Goal: Information Seeking & Learning: Learn about a topic

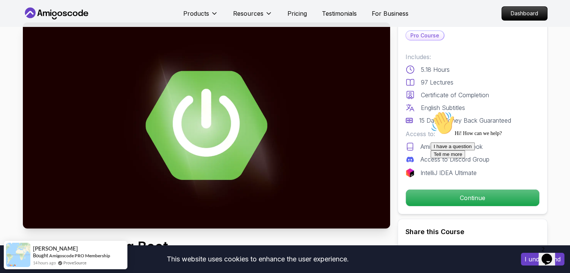
click at [551, 152] on div "Hi! How can we help? I have a question Tell me more" at bounding box center [497, 134] width 135 height 47
click at [550, 153] on div "Hi! How can we help? I have a question Tell me more" at bounding box center [497, 134] width 135 height 47
click at [430, 111] on icon "Chat attention grabber" at bounding box center [430, 111] width 0 height 0
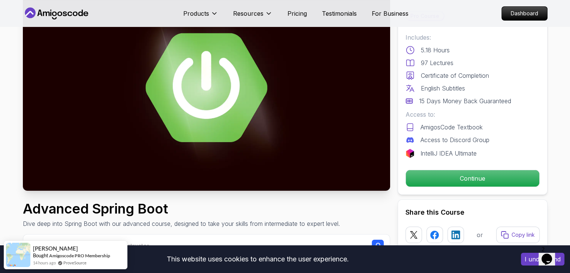
scroll to position [64, 0]
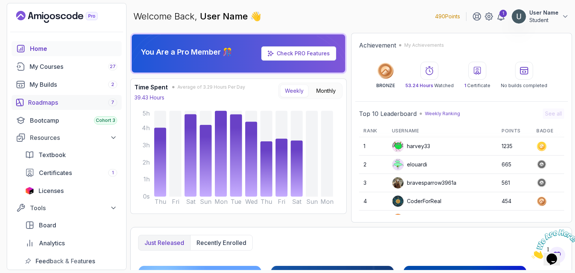
click at [81, 101] on div "Roadmaps 7" at bounding box center [72, 102] width 89 height 9
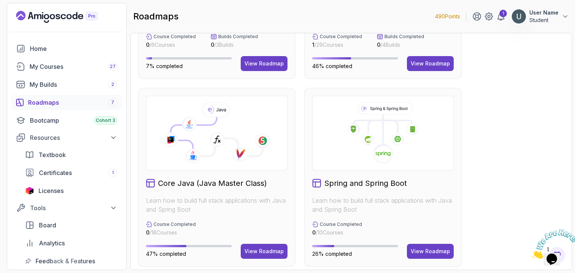
scroll to position [237, 0]
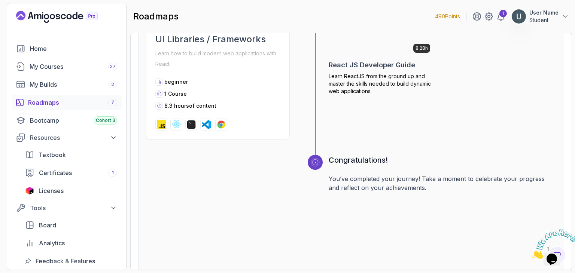
scroll to position [2736, 0]
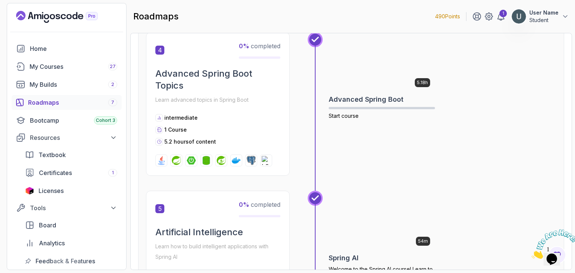
scroll to position [664, 0]
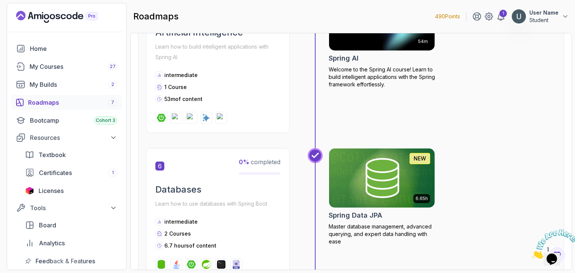
click at [382, 104] on div "54m Spring AI Welcome to the Spring AI course! Learn to build intelligent appli…" at bounding box center [382, 62] width 106 height 142
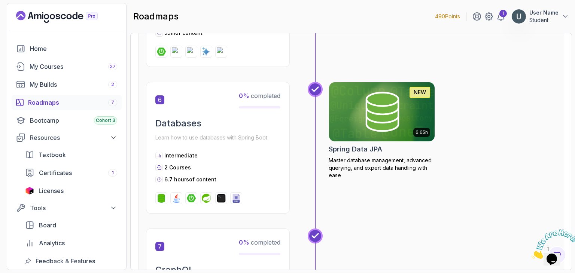
scroll to position [928, 0]
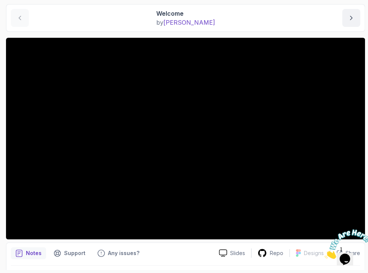
scroll to position [84, 0]
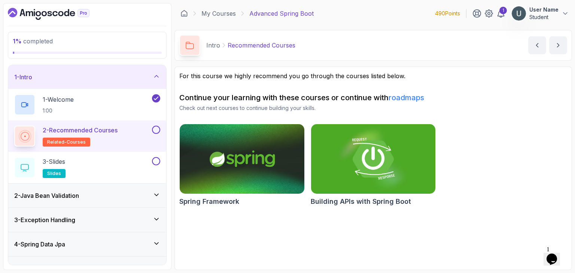
click at [113, 194] on div "2 - Java Bean Validation" at bounding box center [87, 195] width 146 height 9
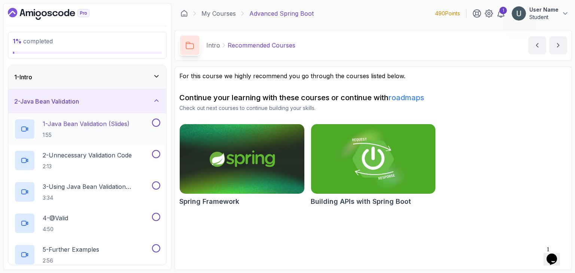
click at [121, 129] on h2 "1 - Java Bean Validation (Slides) 1:55" at bounding box center [86, 128] width 87 height 19
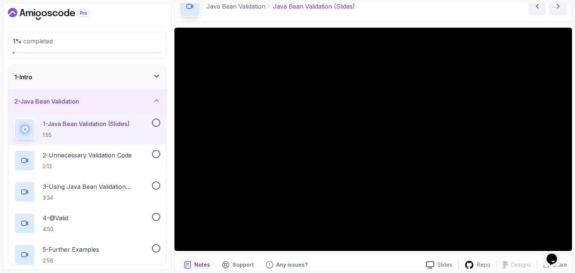
click at [135, 55] on div "1 % completed" at bounding box center [87, 45] width 159 height 27
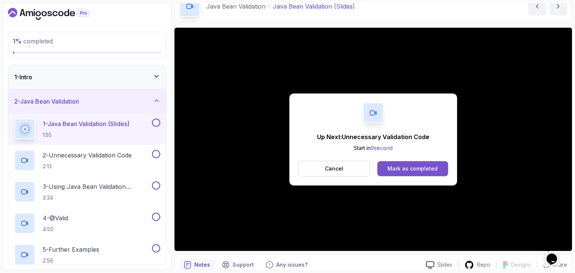
click at [416, 165] on div "Mark as completed" at bounding box center [413, 168] width 50 height 7
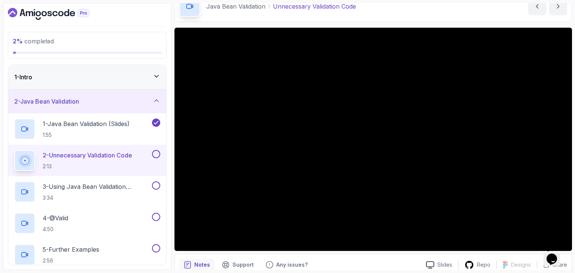
click at [532, 242] on div at bounding box center [552, 245] width 40 height 30
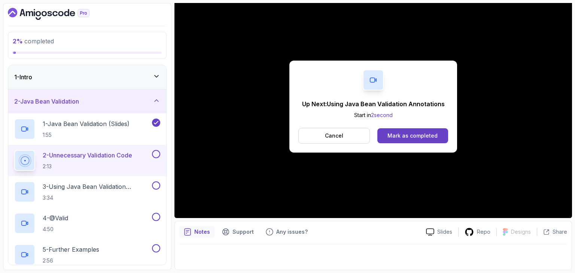
scroll to position [72, 0]
click at [406, 139] on div "Mark as completed" at bounding box center [413, 135] width 50 height 7
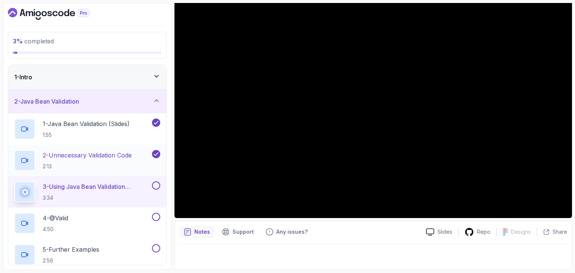
click at [104, 148] on div "2 - Unnecessary Validation Code 2:13" at bounding box center [87, 160] width 158 height 31
click at [103, 155] on p "2 - Unnecessary Validation Code" at bounding box center [87, 155] width 89 height 9
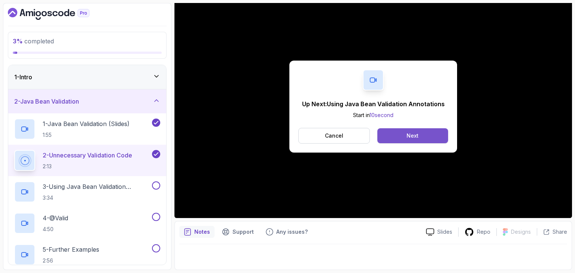
click at [399, 131] on button "Next" at bounding box center [413, 135] width 71 height 15
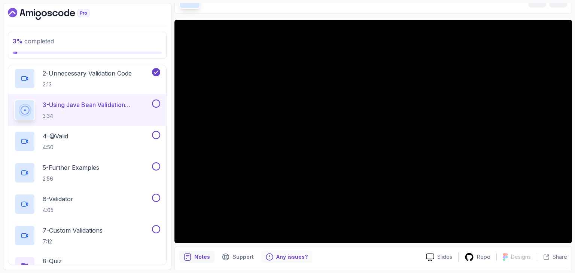
scroll to position [43, 0]
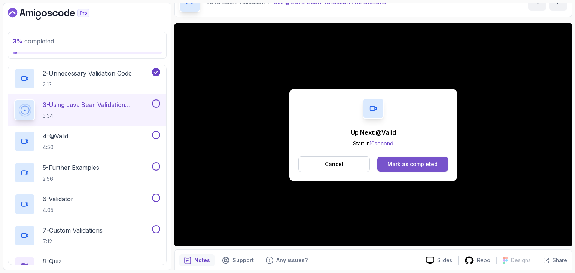
click at [400, 159] on button "Mark as completed" at bounding box center [413, 164] width 71 height 15
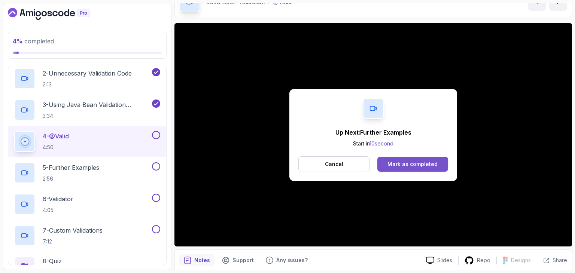
click at [431, 166] on div "Mark as completed" at bounding box center [413, 164] width 50 height 7
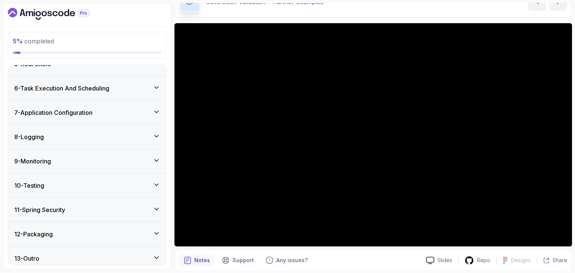
scroll to position [398, 0]
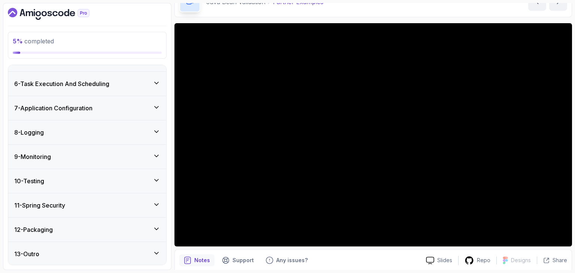
click at [117, 178] on div "10 - Testing" at bounding box center [87, 181] width 146 height 9
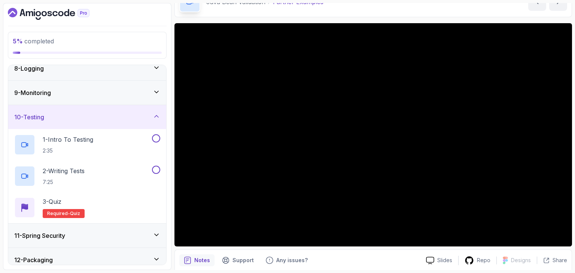
scroll to position [171, 0]
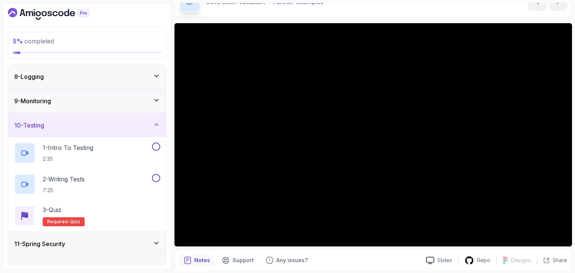
click at [112, 128] on div "10 - Testing" at bounding box center [87, 125] width 146 height 9
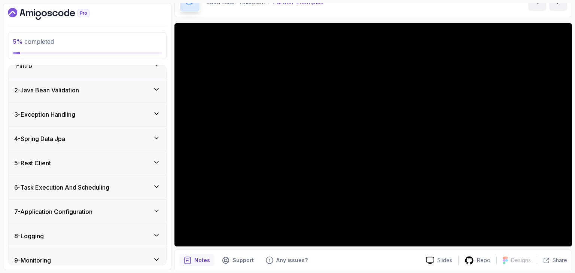
scroll to position [0, 0]
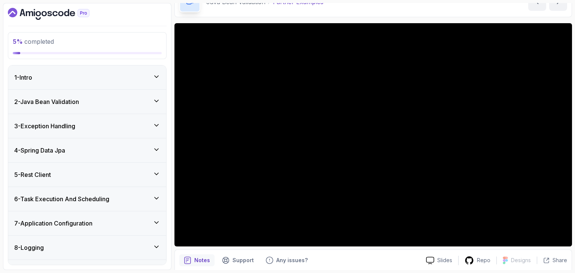
click at [103, 101] on div "2 - Java Bean Validation" at bounding box center [87, 101] width 146 height 9
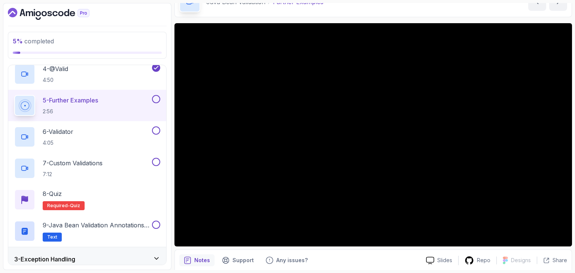
scroll to position [148, 0]
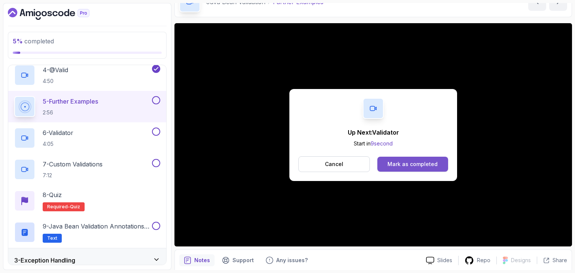
click at [430, 158] on button "Mark as completed" at bounding box center [413, 164] width 71 height 15
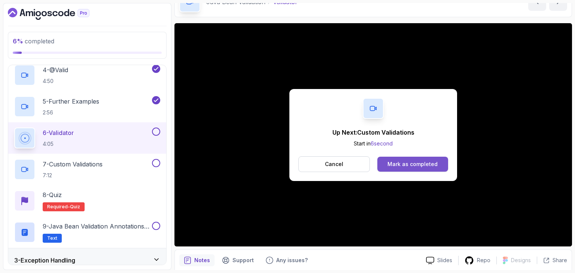
click at [390, 158] on button "Mark as completed" at bounding box center [413, 164] width 71 height 15
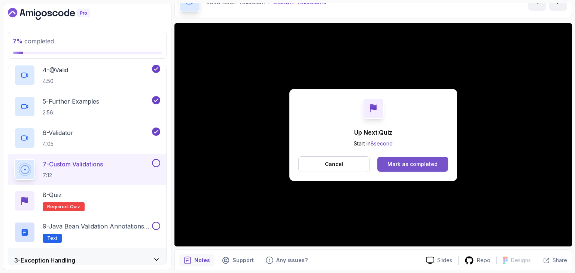
click at [384, 164] on button "Mark as completed" at bounding box center [413, 164] width 71 height 15
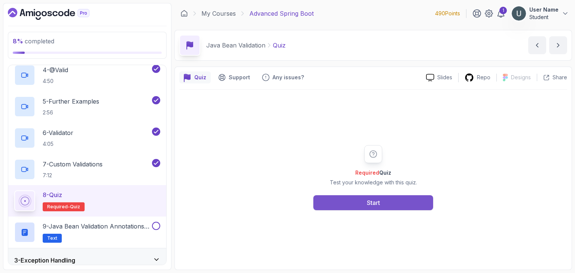
click at [402, 199] on button "Start" at bounding box center [373, 203] width 120 height 15
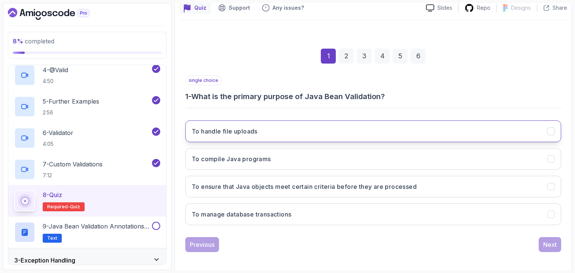
scroll to position [72, 0]
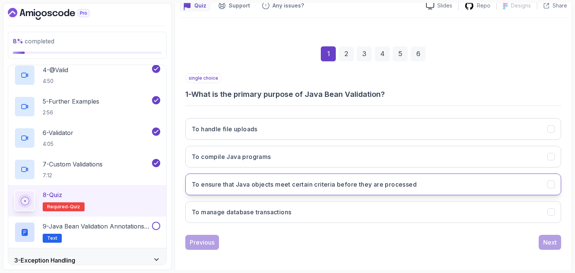
click at [427, 193] on button "To ensure that Java objects meet certain criteria before they are processed" at bounding box center [373, 185] width 376 height 22
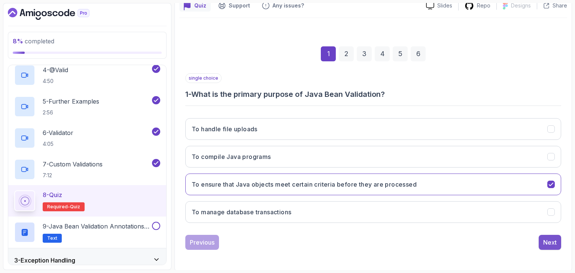
click at [544, 239] on div "Next" at bounding box center [549, 242] width 13 height 9
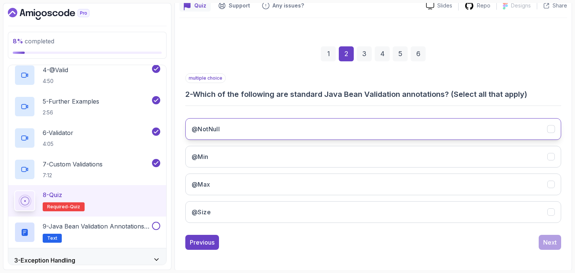
click at [464, 118] on button "@NotNull" at bounding box center [373, 129] width 376 height 22
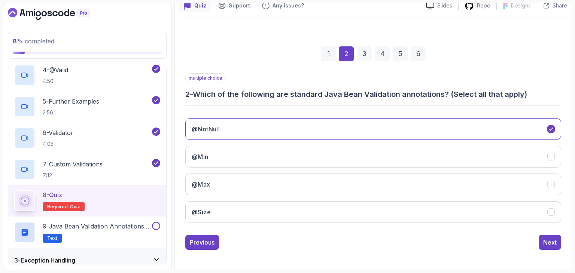
click at [467, 141] on div "@NotNull @Min @Max @Size" at bounding box center [373, 170] width 376 height 117
click at [468, 150] on button "@Min" at bounding box center [373, 157] width 376 height 22
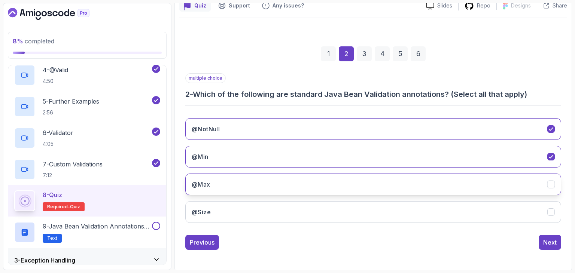
click at [497, 181] on button "@Max" at bounding box center [373, 185] width 376 height 22
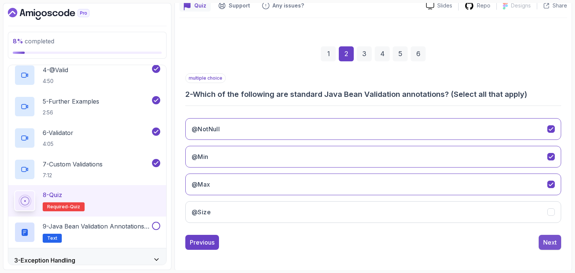
click at [542, 240] on button "Next" at bounding box center [550, 242] width 22 height 15
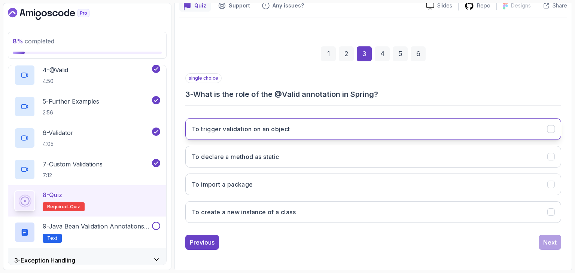
click at [411, 124] on button "To trigger validation on an object" at bounding box center [373, 129] width 376 height 22
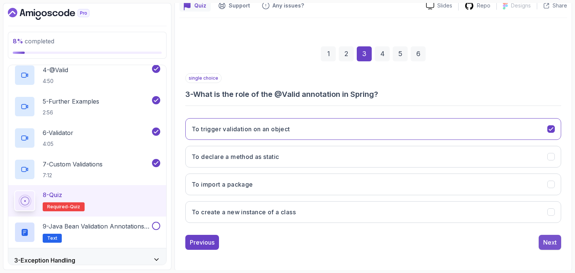
click at [545, 238] on div "Next" at bounding box center [549, 242] width 13 height 9
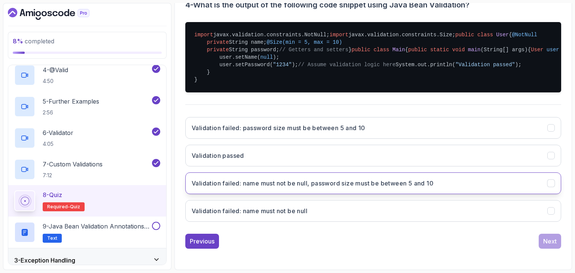
scroll to position [246, 0]
click at [522, 194] on button "Validation failed: name must not be null, password size must be between 5 and 10" at bounding box center [373, 184] width 376 height 22
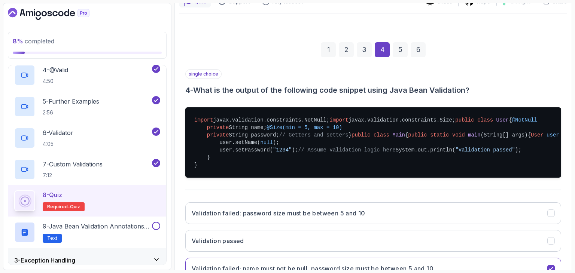
scroll to position [64, 0]
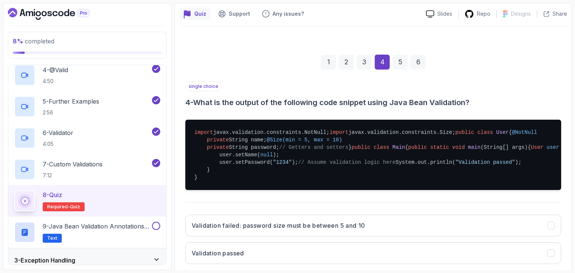
click at [369, 65] on div "3" at bounding box center [364, 62] width 15 height 15
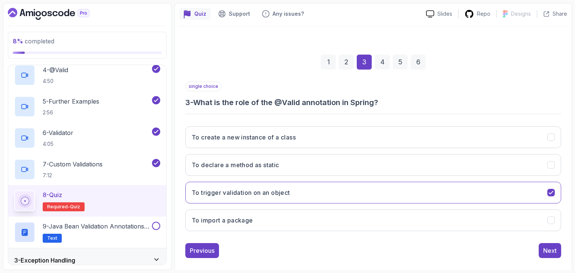
click at [345, 63] on div "2" at bounding box center [346, 62] width 15 height 15
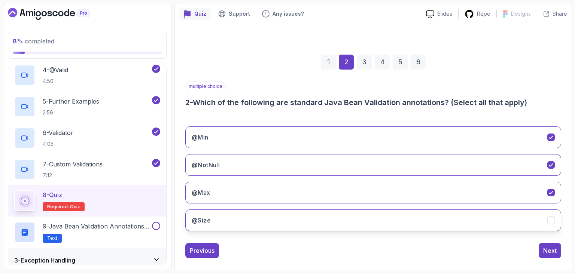
click at [431, 210] on button "@Size" at bounding box center [373, 221] width 376 height 22
click at [388, 64] on div "4" at bounding box center [382, 62] width 15 height 15
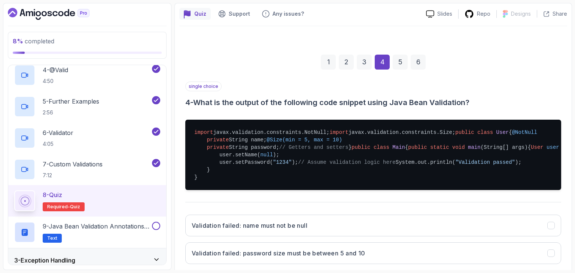
click at [399, 60] on div "5" at bounding box center [400, 62] width 15 height 15
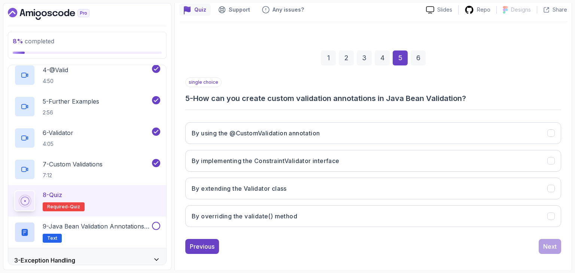
scroll to position [72, 0]
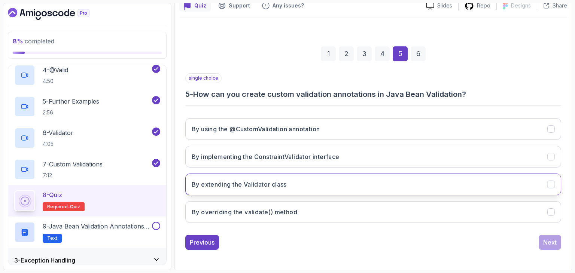
click at [448, 191] on button "By extending the Validator class" at bounding box center [373, 185] width 376 height 22
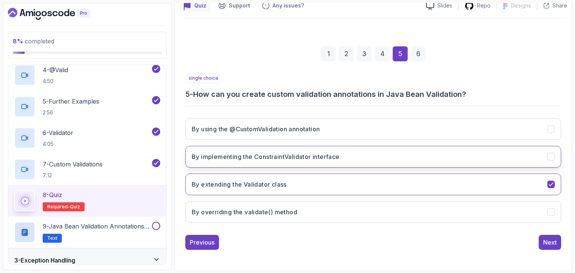
click at [430, 157] on button "By implementing the ConstraintValidator interface" at bounding box center [373, 157] width 376 height 22
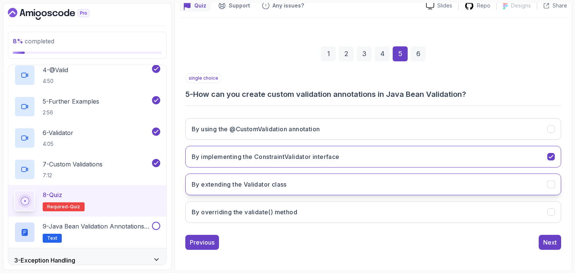
click at [454, 183] on button "By extending the Validator class" at bounding box center [373, 185] width 376 height 22
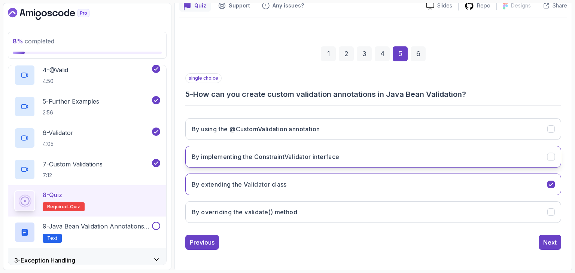
click at [457, 154] on button "By implementing the ConstraintValidator interface" at bounding box center [373, 157] width 376 height 22
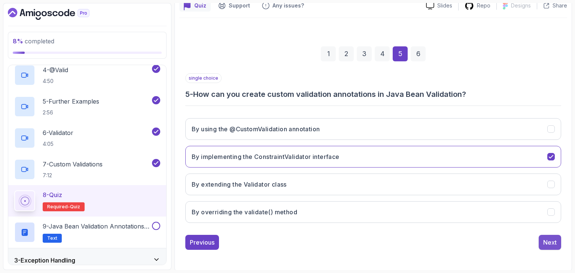
click at [551, 235] on button "Next" at bounding box center [550, 242] width 22 height 15
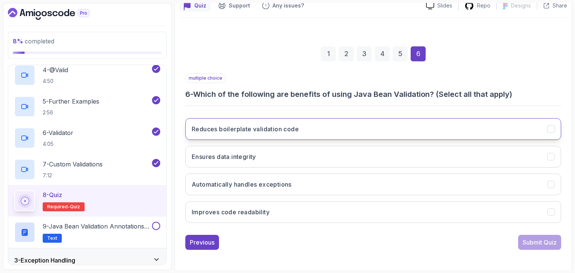
click at [360, 123] on button "Reduces boilerplate validation code" at bounding box center [373, 129] width 376 height 22
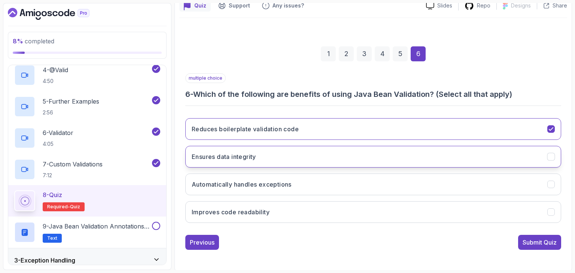
click at [364, 150] on button "Ensures data integrity" at bounding box center [373, 157] width 376 height 22
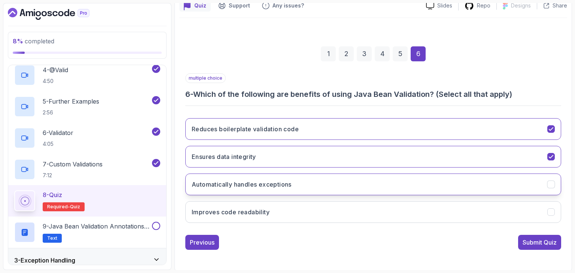
click at [369, 179] on button "Automatically handles exceptions" at bounding box center [373, 185] width 376 height 22
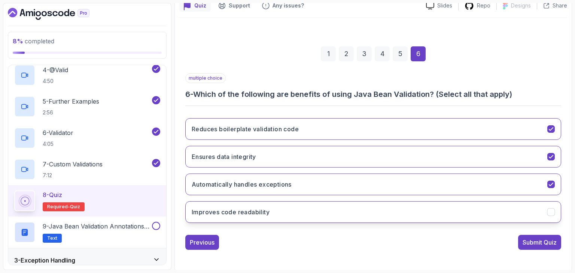
click at [382, 206] on button "Improves code readability" at bounding box center [373, 212] width 376 height 22
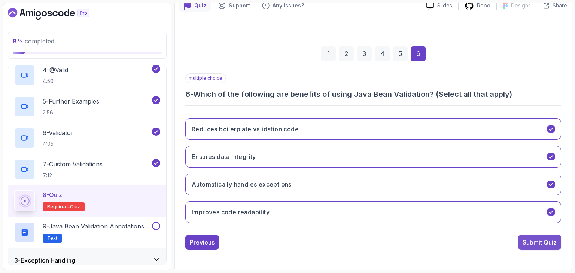
click at [521, 235] on button "Submit Quiz" at bounding box center [539, 242] width 43 height 15
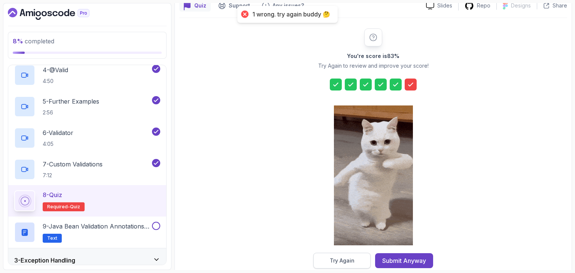
click at [324, 258] on button "Try Again" at bounding box center [341, 261] width 57 height 16
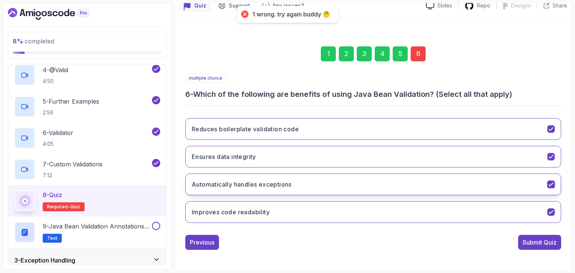
click at [326, 179] on button "Automatically handles exceptions" at bounding box center [373, 185] width 376 height 22
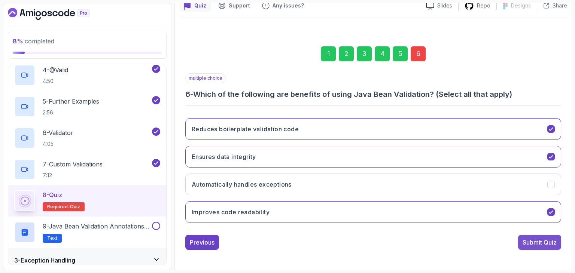
click at [533, 239] on div "Submit Quiz" at bounding box center [540, 242] width 34 height 9
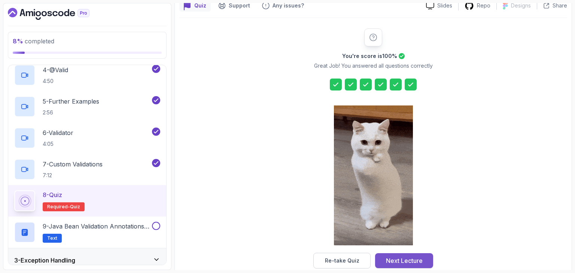
click at [417, 255] on button "Next Lecture" at bounding box center [404, 261] width 58 height 15
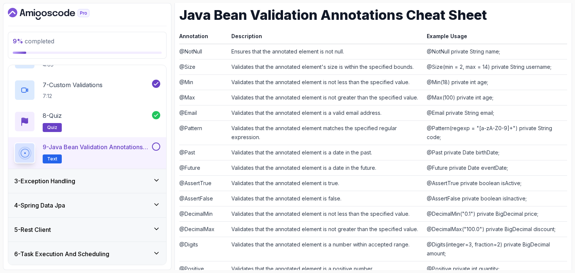
scroll to position [236, 0]
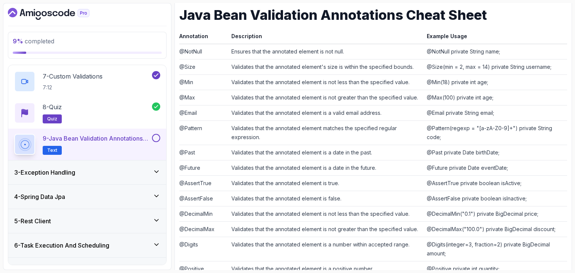
click at [149, 165] on div "3 - Exception Handling" at bounding box center [87, 173] width 158 height 24
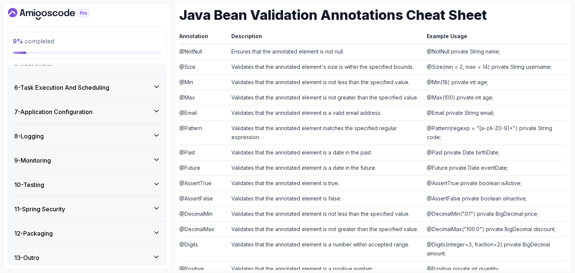
scroll to position [524, 0]
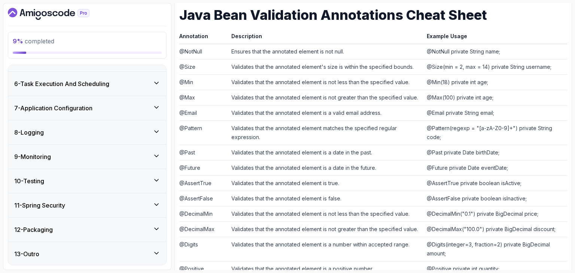
drag, startPoint x: 139, startPoint y: 150, endPoint x: 141, endPoint y: 191, distance: 41.6
click at [141, 191] on div "1 - Intro 2 - Java Bean Validation 3 - Exception Handling 1 - We're Not Dealing…" at bounding box center [87, 165] width 158 height 200
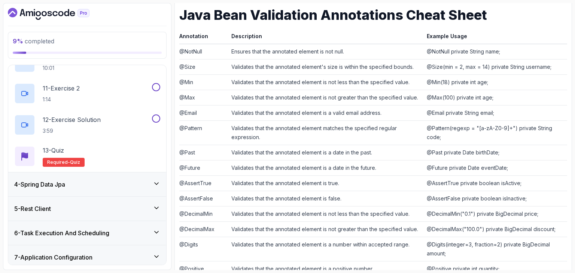
click at [127, 186] on div "1 - Intro 2 - Java Bean Validation 3 - Exception Handling 1 - We're Not Dealing…" at bounding box center [87, 165] width 158 height 200
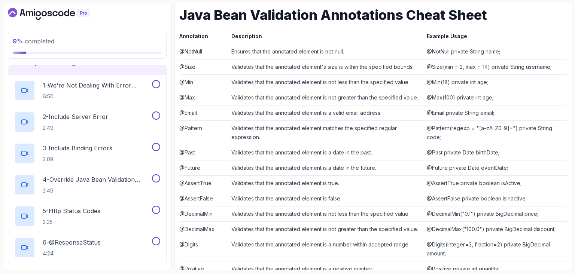
scroll to position [61, 0]
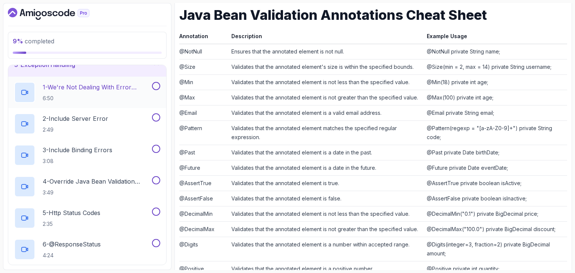
click at [123, 99] on p "6:50" at bounding box center [97, 98] width 108 height 7
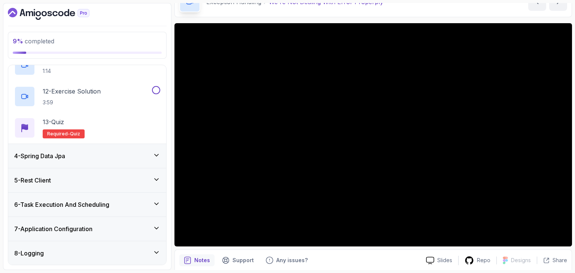
scroll to position [416, 0]
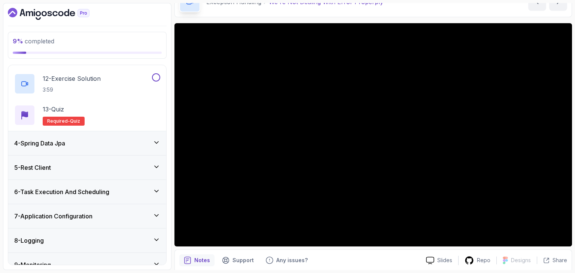
click at [83, 148] on div "4 - Spring Data Jpa" at bounding box center [87, 143] width 158 height 24
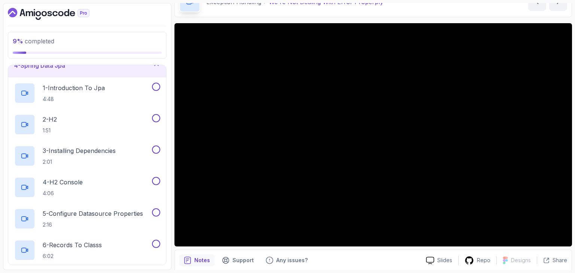
scroll to position [0, 0]
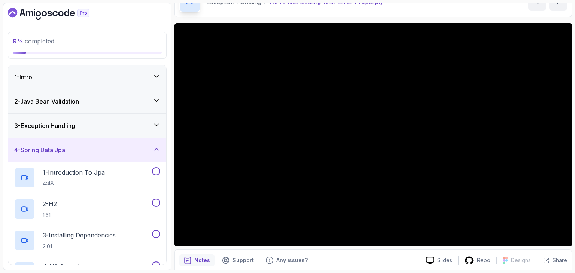
click at [73, 127] on h3 "3 - Exception Handling" at bounding box center [44, 125] width 61 height 9
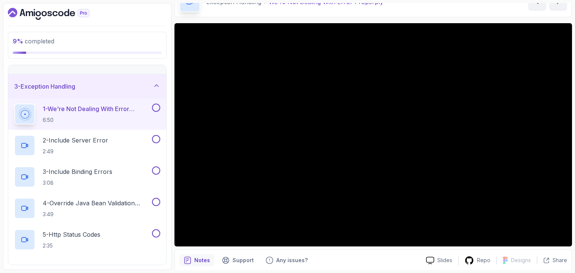
scroll to position [45, 0]
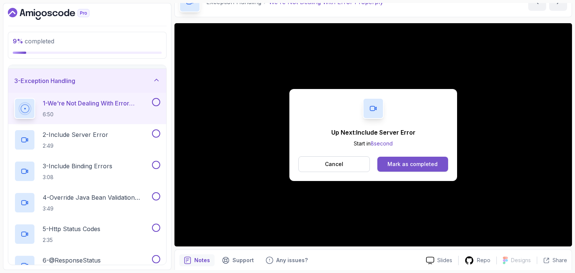
click at [412, 169] on button "Mark as completed" at bounding box center [413, 164] width 71 height 15
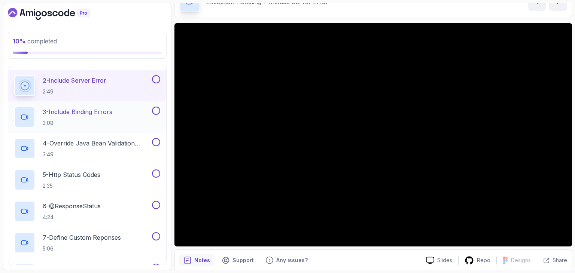
scroll to position [99, 0]
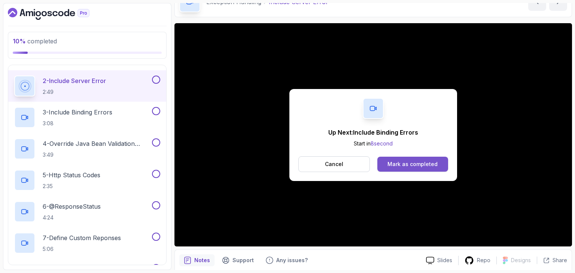
click at [398, 165] on div "Mark as completed" at bounding box center [413, 164] width 50 height 7
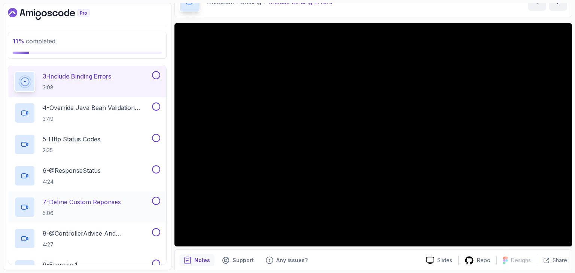
scroll to position [133, 0]
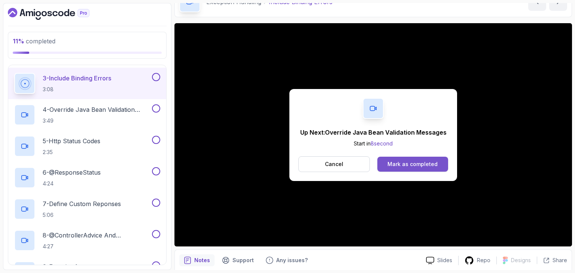
click at [397, 165] on div "Mark as completed" at bounding box center [413, 164] width 50 height 7
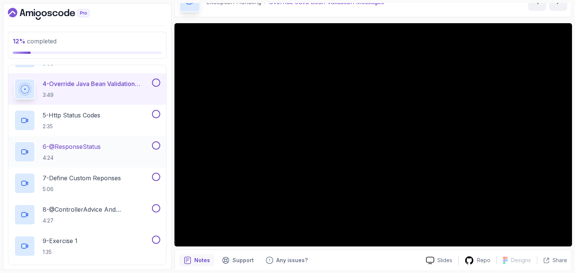
scroll to position [159, 0]
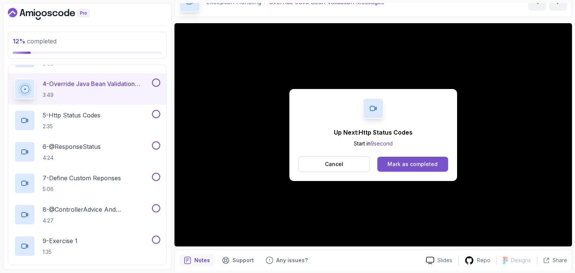
click at [410, 164] on div "Mark as completed" at bounding box center [413, 164] width 50 height 7
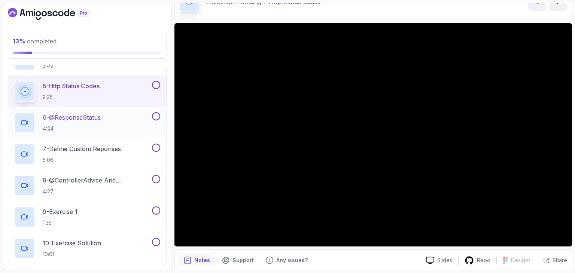
scroll to position [187, 0]
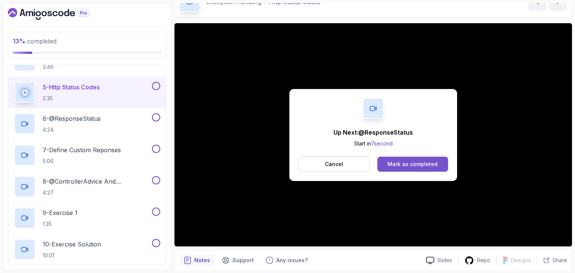
click at [413, 162] on div "Mark as completed" at bounding box center [413, 164] width 50 height 7
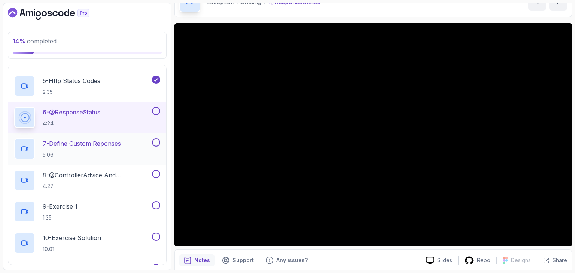
scroll to position [191, 0]
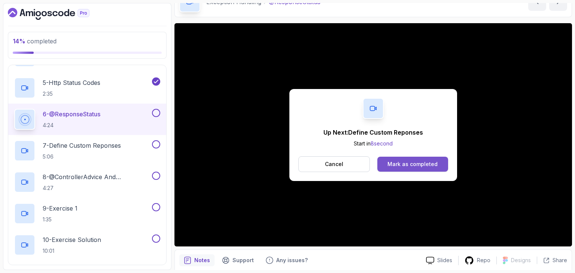
click at [424, 161] on div "Mark as completed" at bounding box center [413, 164] width 50 height 7
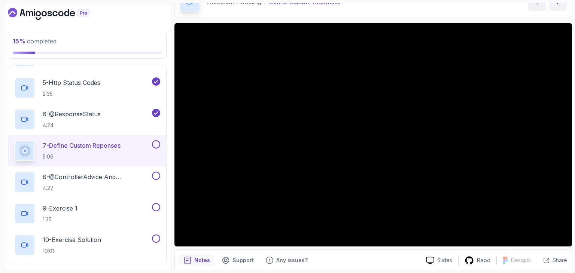
click at [386, 257] on div "Notes Support Any issues?" at bounding box center [299, 261] width 241 height 12
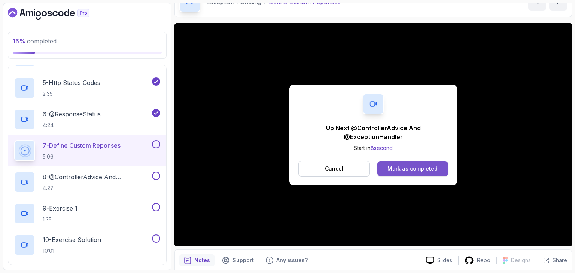
click at [398, 168] on div "Mark as completed" at bounding box center [413, 168] width 50 height 7
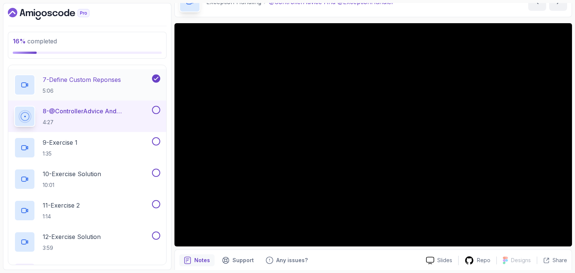
scroll to position [258, 0]
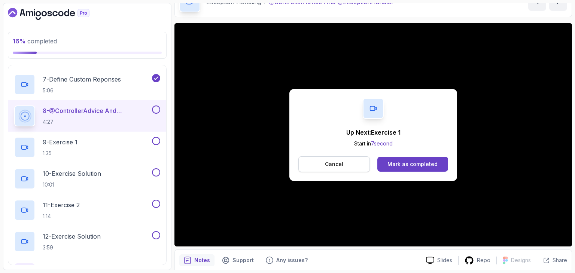
click at [363, 167] on button "Cancel" at bounding box center [335, 165] width 72 height 16
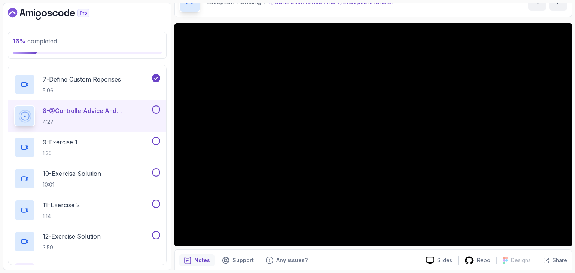
click at [153, 106] on div at bounding box center [156, 110] width 10 height 8
click at [155, 109] on button at bounding box center [156, 110] width 8 height 8
click at [81, 180] on h2 "10 - Exercise Solution 10:01" at bounding box center [72, 178] width 58 height 19
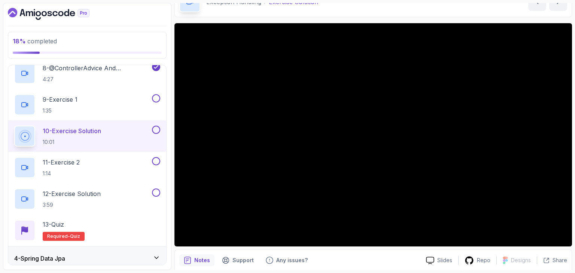
scroll to position [301, 0]
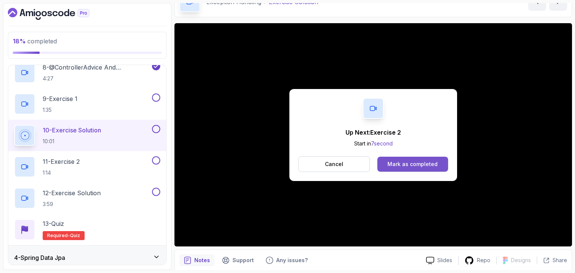
click at [387, 166] on button "Mark as completed" at bounding box center [413, 164] width 71 height 15
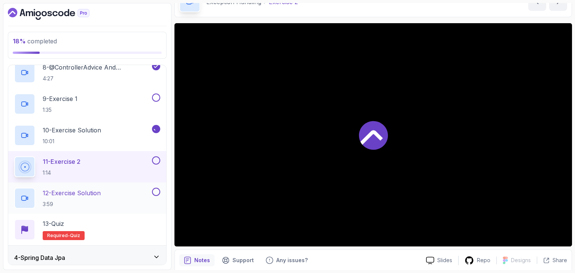
click at [139, 193] on div "12 - Exercise Solution 3:59" at bounding box center [82, 198] width 136 height 21
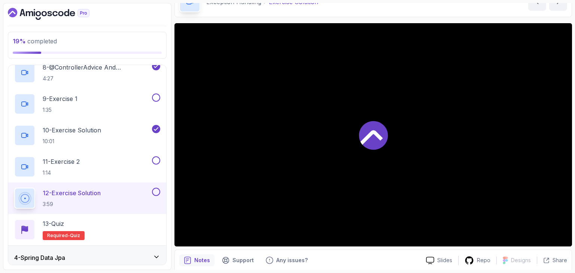
click at [119, 193] on div "12 - Exercise Solution 3:59" at bounding box center [82, 198] width 136 height 21
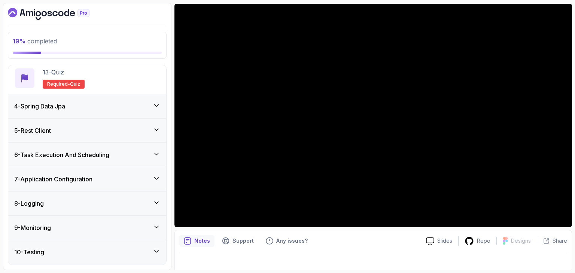
scroll to position [451, 0]
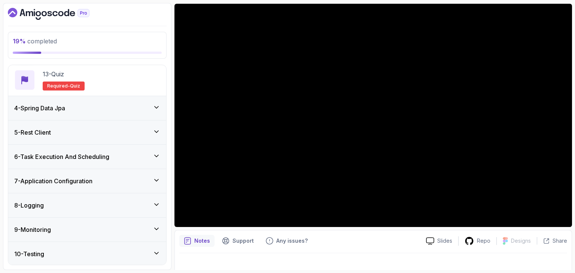
click at [79, 140] on div "5 - Rest Client" at bounding box center [87, 133] width 158 height 24
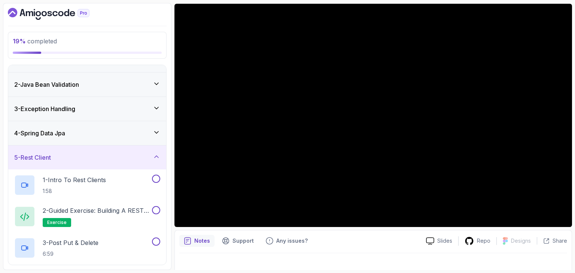
scroll to position [13, 0]
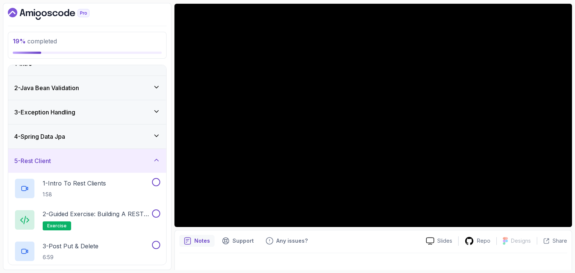
click at [73, 125] on div "4 - Spring Data Jpa" at bounding box center [87, 137] width 158 height 24
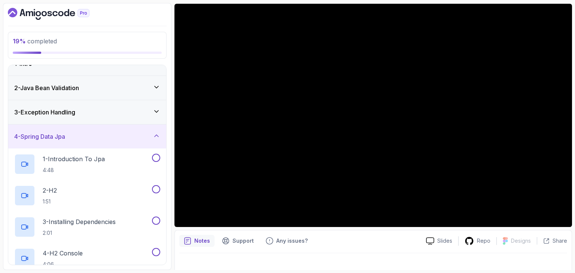
click at [73, 125] on div "4 - Spring Data Jpa" at bounding box center [87, 137] width 158 height 24
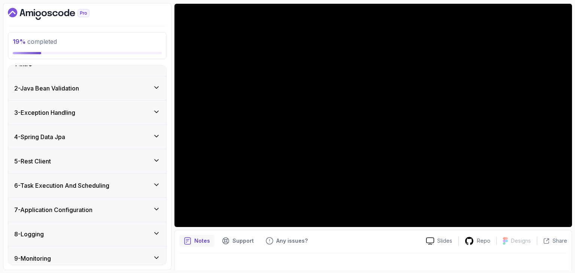
click at [73, 118] on div "3 - Exception Handling" at bounding box center [87, 113] width 158 height 24
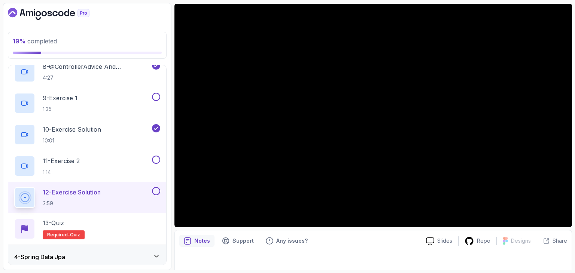
scroll to position [308, 0]
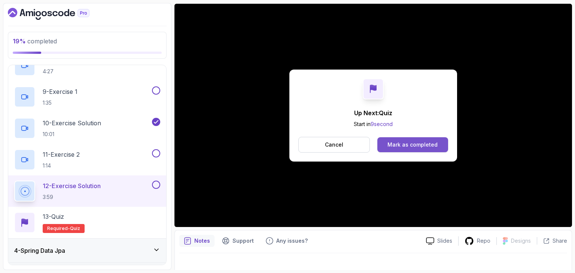
click at [393, 146] on div "Mark as completed" at bounding box center [413, 144] width 50 height 7
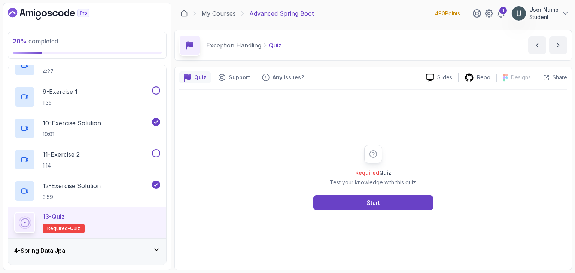
click at [366, 193] on div "Required Quiz Test your knowledge with this quiz. Start" at bounding box center [373, 177] width 144 height 65
click at [364, 202] on button "Start" at bounding box center [373, 203] width 120 height 15
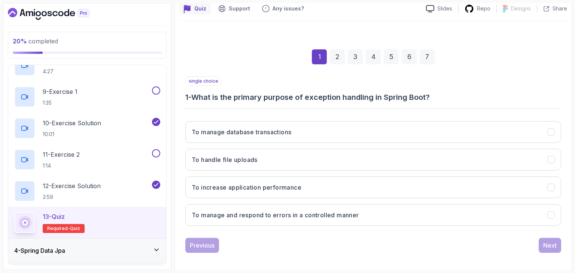
scroll to position [69, 0]
click at [312, 209] on button "To manage and respond to errors in a controlled manner" at bounding box center [373, 215] width 376 height 22
click html
click at [550, 241] on div "Next" at bounding box center [549, 245] width 13 height 9
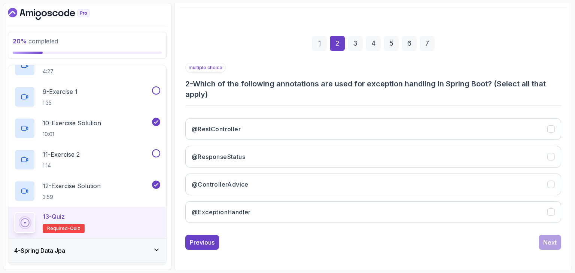
scroll to position [82, 0]
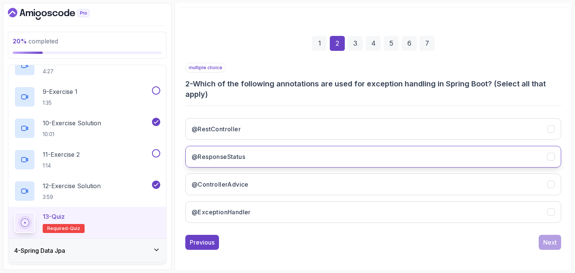
click at [299, 161] on button "@ResponseStatus" at bounding box center [373, 157] width 376 height 22
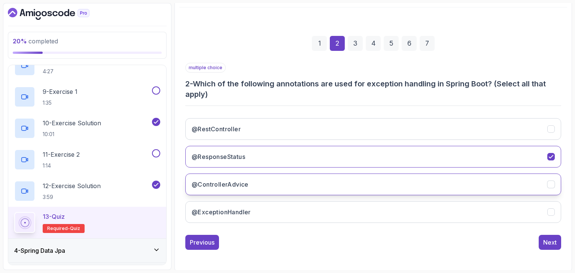
click at [292, 178] on button "@ControllerAdvice" at bounding box center [373, 185] width 376 height 22
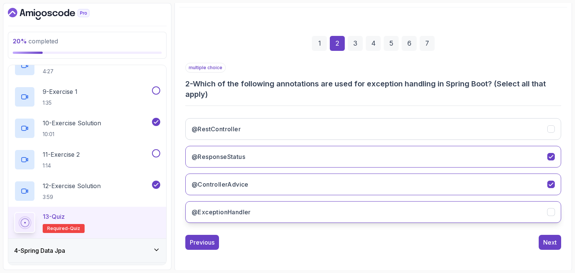
click at [289, 207] on button "@ExceptionHandler" at bounding box center [373, 212] width 376 height 22
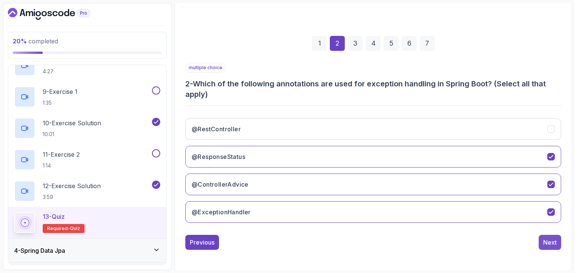
click at [547, 239] on div "Next" at bounding box center [549, 242] width 13 height 9
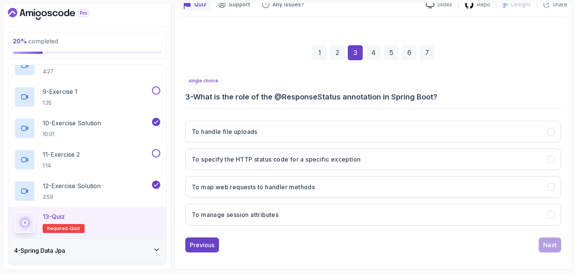
scroll to position [72, 0]
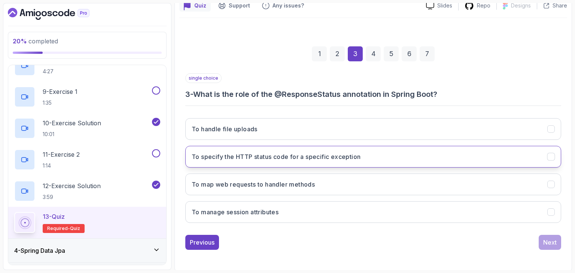
click at [365, 153] on button "To specify the HTTP status code for a specific exception" at bounding box center [373, 157] width 376 height 22
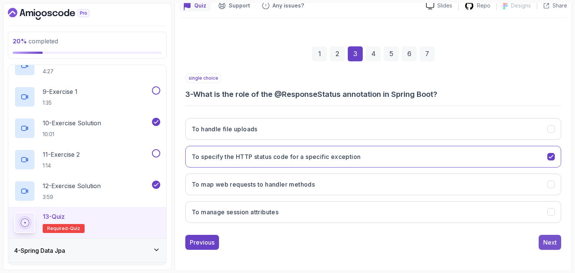
click at [550, 239] on div "Next" at bounding box center [549, 242] width 13 height 9
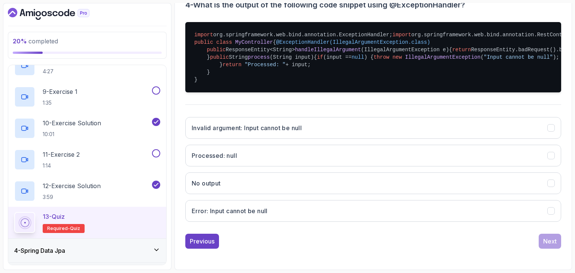
scroll to position [222, 0]
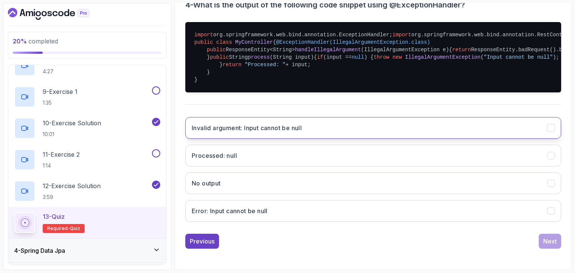
click at [354, 139] on button "Invalid argument: Input cannot be null" at bounding box center [373, 128] width 376 height 22
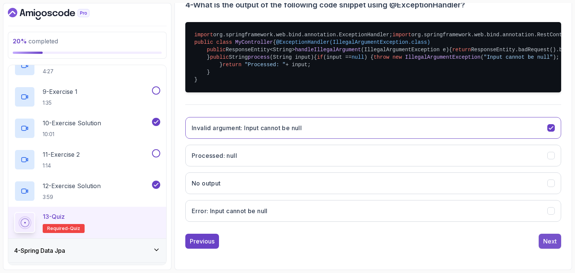
click at [543, 237] on button "Next" at bounding box center [550, 241] width 22 height 15
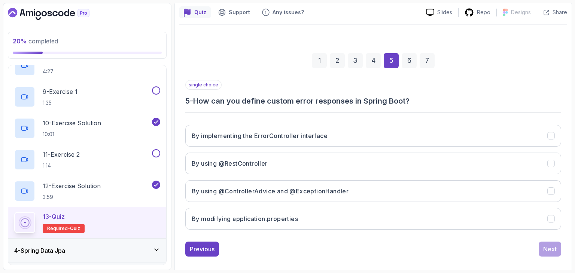
scroll to position [72, 0]
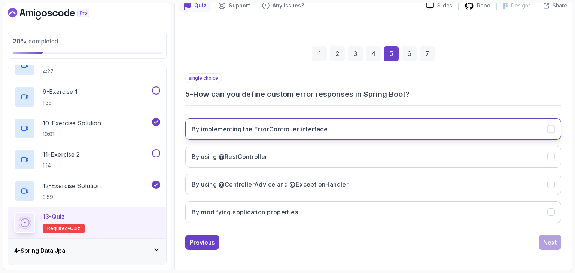
click at [384, 131] on button "By implementing the ErrorController interface" at bounding box center [373, 129] width 376 height 22
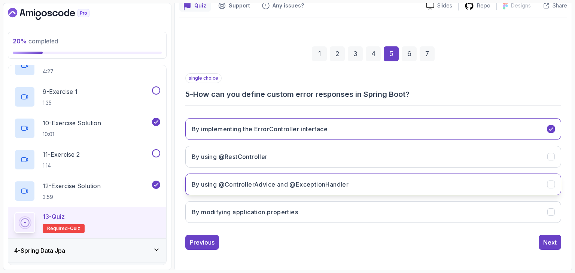
click at [357, 187] on button "By using @ControllerAdvice and @ExceptionHandler" at bounding box center [373, 185] width 376 height 22
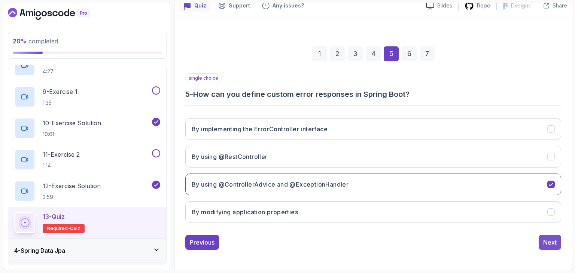
click at [556, 239] on div "Next" at bounding box center [549, 242] width 13 height 9
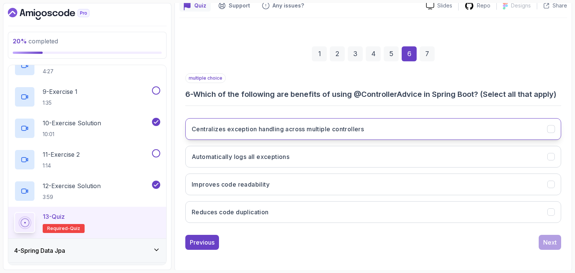
click at [391, 130] on button "Centralizes exception handling across multiple controllers" at bounding box center [373, 129] width 376 height 22
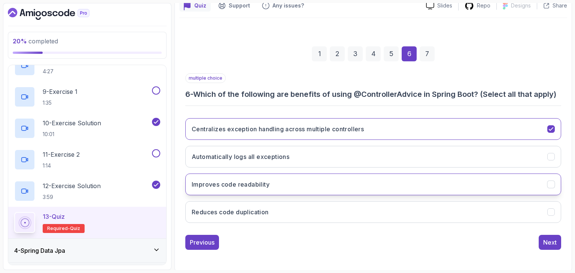
click at [370, 187] on button "Improves code readability" at bounding box center [373, 185] width 376 height 22
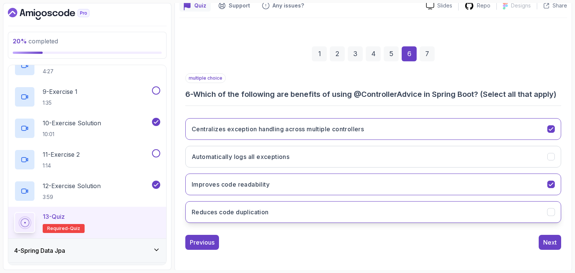
click at [364, 201] on button "Reduces code duplication" at bounding box center [373, 212] width 376 height 22
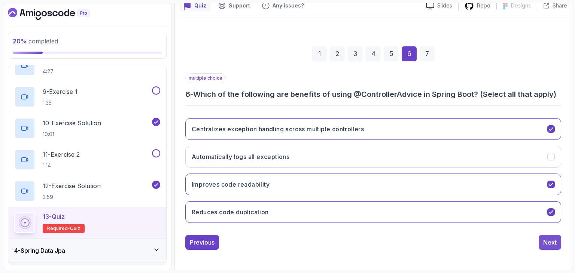
click at [543, 240] on div "Next" at bounding box center [549, 242] width 13 height 9
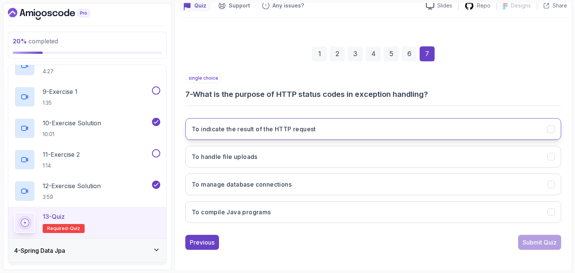
click at [382, 124] on button "To indicate the result of the HTTP request" at bounding box center [373, 129] width 376 height 22
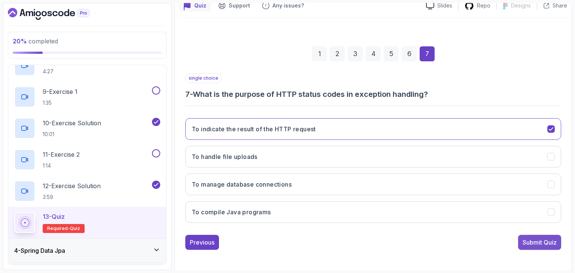
click at [526, 244] on div "Submit Quiz" at bounding box center [540, 242] width 34 height 9
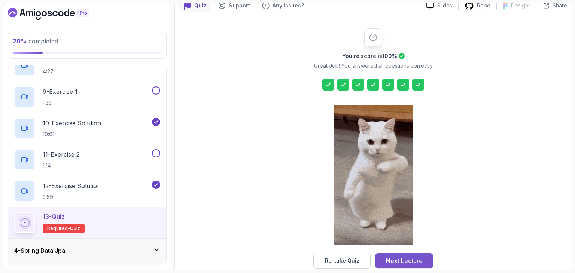
click at [397, 257] on div "Next Lecture" at bounding box center [404, 261] width 37 height 9
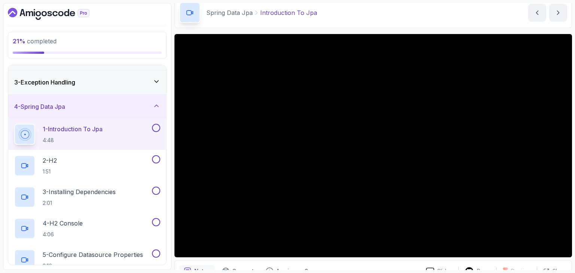
scroll to position [33, 0]
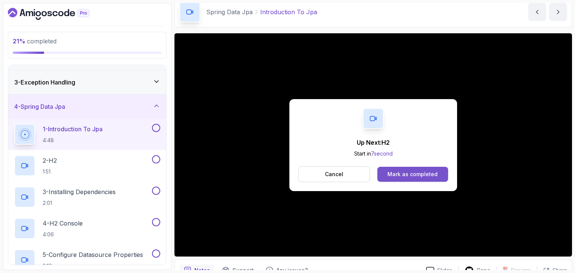
click at [399, 173] on div "Mark as completed" at bounding box center [413, 174] width 50 height 7
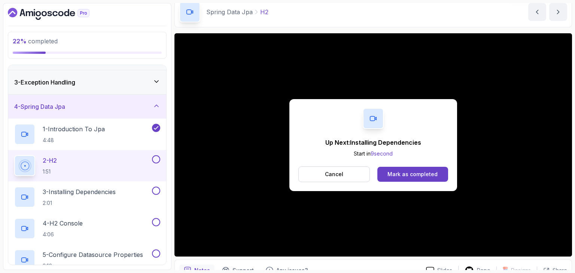
click at [399, 173] on div "Mark as completed" at bounding box center [413, 174] width 50 height 7
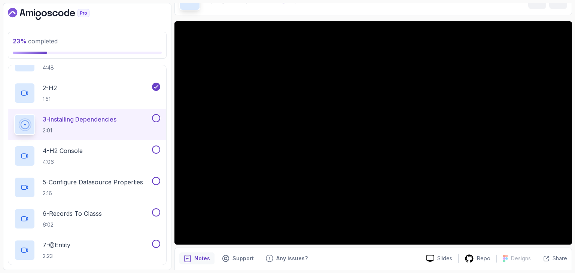
scroll to position [116, 0]
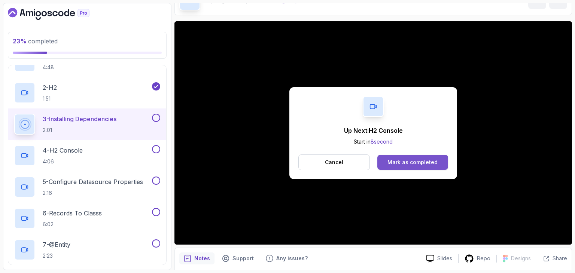
click at [424, 164] on div "Mark as completed" at bounding box center [413, 162] width 50 height 7
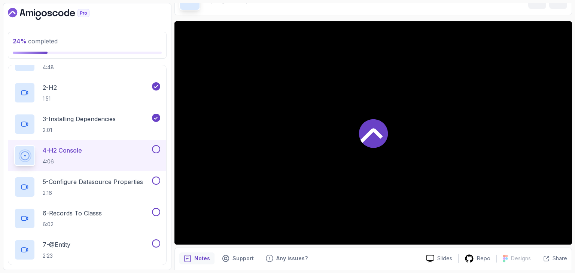
click at [379, 163] on div at bounding box center [374, 133] width 398 height 224
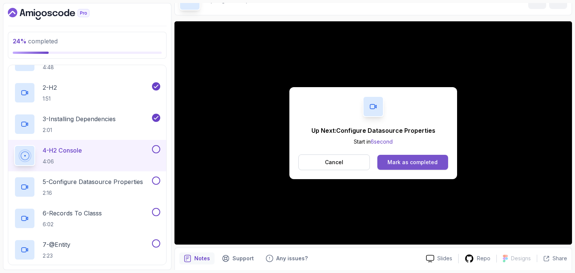
click at [412, 157] on button "Mark as completed" at bounding box center [413, 162] width 71 height 15
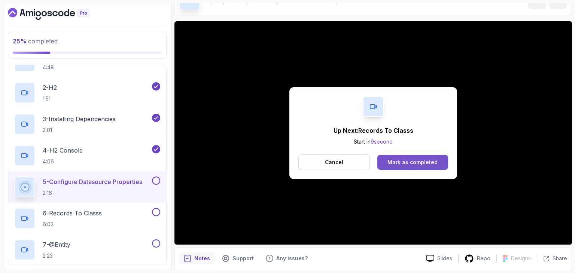
click at [420, 163] on div "Mark as completed" at bounding box center [413, 162] width 50 height 7
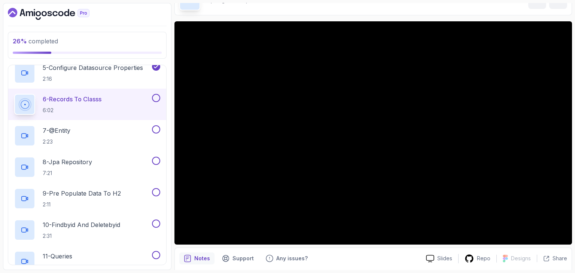
scroll to position [230, 0]
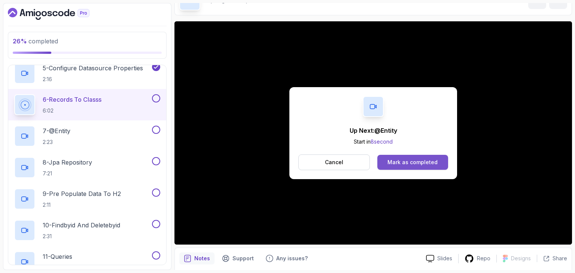
click at [419, 155] on button "Mark as completed" at bounding box center [413, 162] width 71 height 15
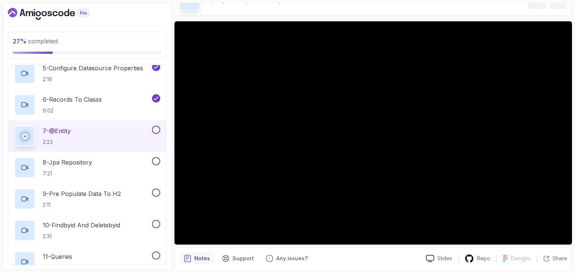
click at [350, 265] on div "Notes Support Any issues? Slides Repo Designs Design not available Share" at bounding box center [374, 272] width 398 height 49
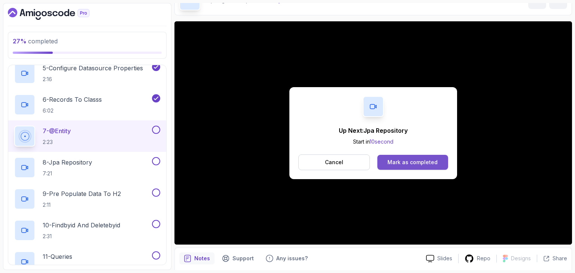
click at [405, 160] on div "Mark as completed" at bounding box center [413, 162] width 50 height 7
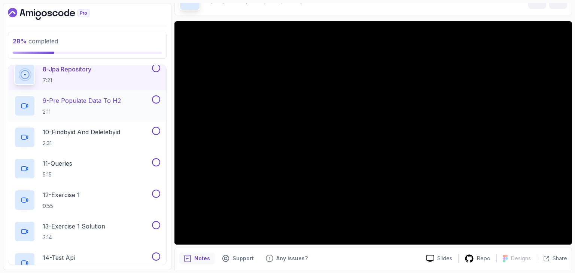
scroll to position [327, 0]
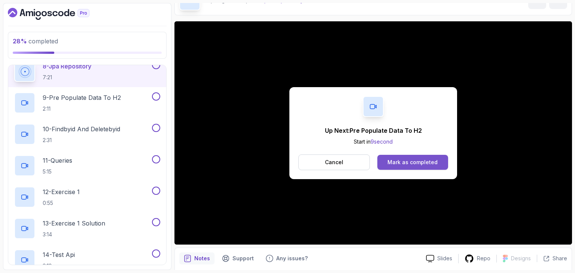
click at [404, 156] on button "Mark as completed" at bounding box center [413, 162] width 71 height 15
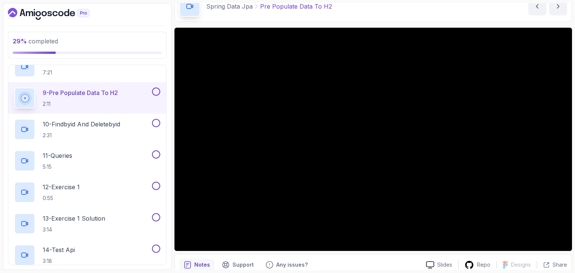
scroll to position [46, 0]
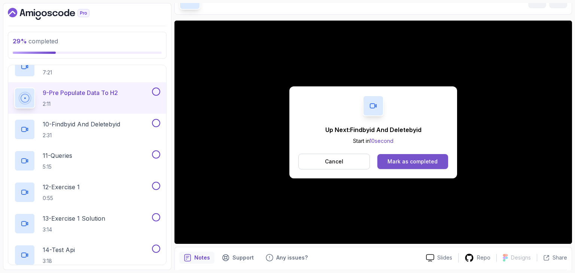
click at [418, 155] on button "Mark as completed" at bounding box center [413, 161] width 71 height 15
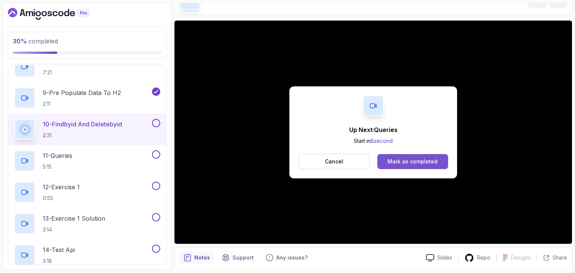
click at [425, 162] on div "Mark as completed" at bounding box center [413, 161] width 50 height 7
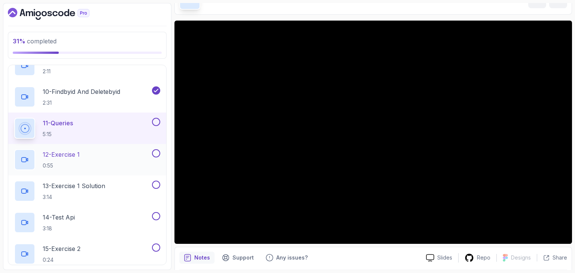
scroll to position [364, 0]
click at [157, 119] on button at bounding box center [156, 122] width 8 height 8
click at [94, 184] on p "13 - Exercise 1 Solution" at bounding box center [74, 185] width 63 height 9
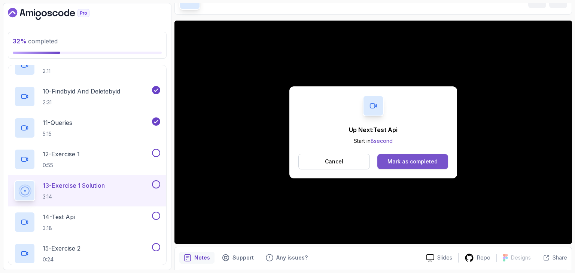
click at [401, 157] on button "Mark as completed" at bounding box center [413, 161] width 71 height 15
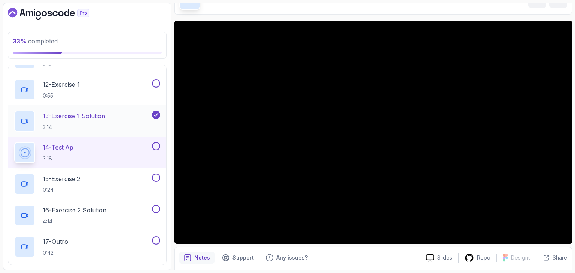
scroll to position [434, 0]
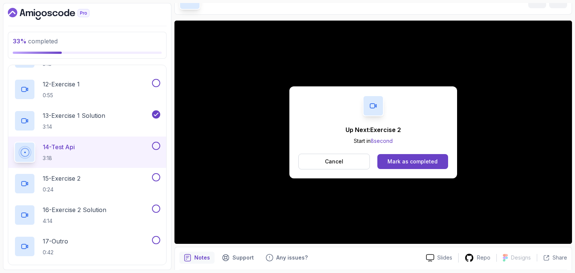
click at [156, 146] on button at bounding box center [156, 146] width 8 height 8
click at [126, 209] on div "16 - Exercise 2 Solution 4:14" at bounding box center [82, 215] width 136 height 21
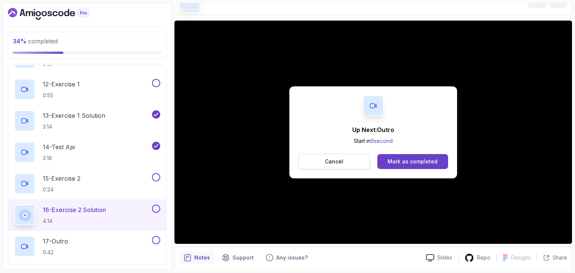
click at [348, 163] on button "Cancel" at bounding box center [335, 162] width 72 height 16
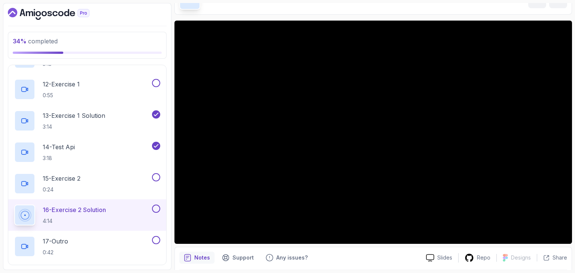
click at [152, 210] on button at bounding box center [156, 209] width 8 height 8
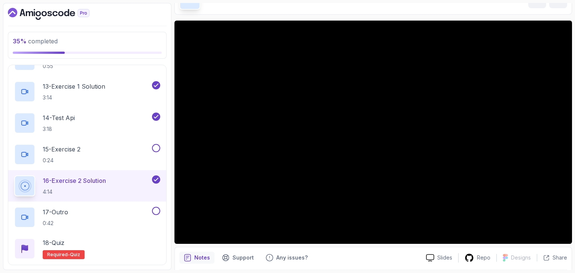
scroll to position [478, 0]
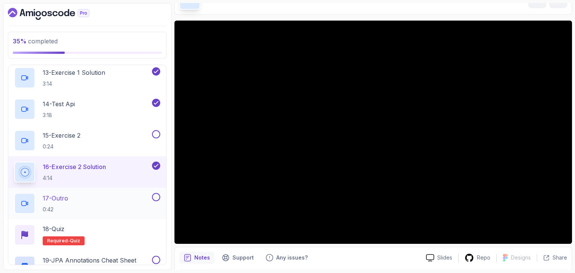
click at [81, 194] on div "17 - Outro 0:42" at bounding box center [82, 203] width 136 height 21
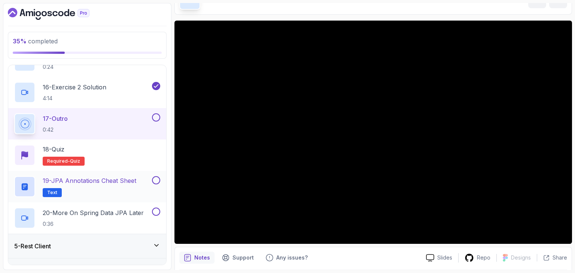
scroll to position [558, 0]
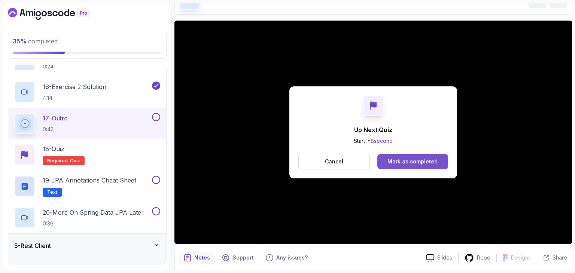
click at [440, 162] on button "Mark as completed" at bounding box center [413, 161] width 71 height 15
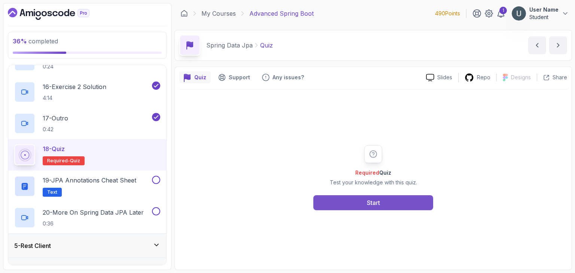
click at [379, 199] on div "Start" at bounding box center [373, 203] width 13 height 9
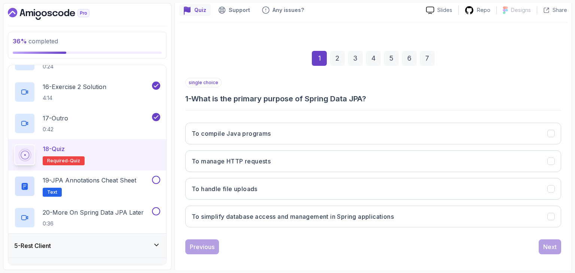
scroll to position [72, 0]
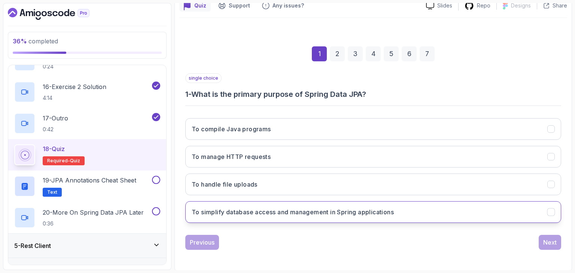
click at [285, 215] on h3 "To simplify database access and management in Spring applications" at bounding box center [293, 212] width 202 height 9
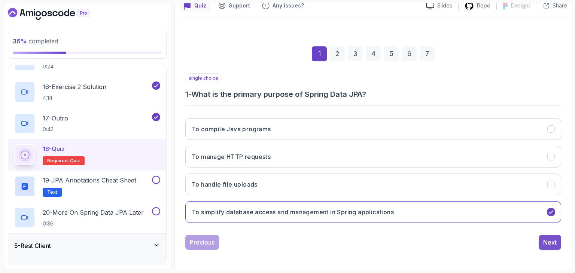
click at [542, 238] on button "Next" at bounding box center [550, 242] width 22 height 15
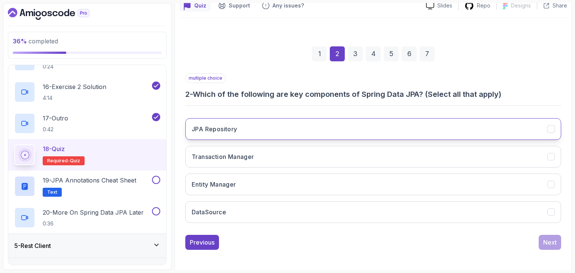
click at [359, 122] on button "JPA Repository" at bounding box center [373, 129] width 376 height 22
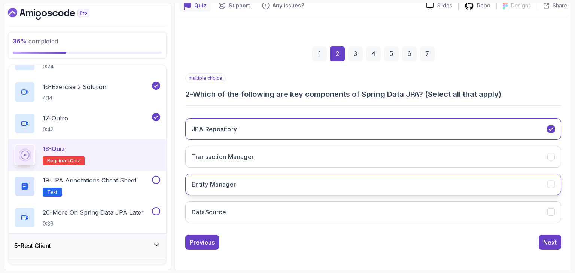
click at [328, 182] on button "Entity Manager" at bounding box center [373, 185] width 376 height 22
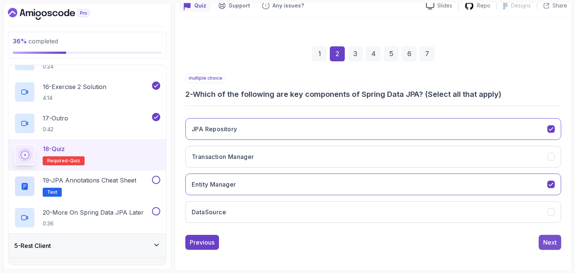
click at [548, 238] on div "Next" at bounding box center [549, 242] width 13 height 9
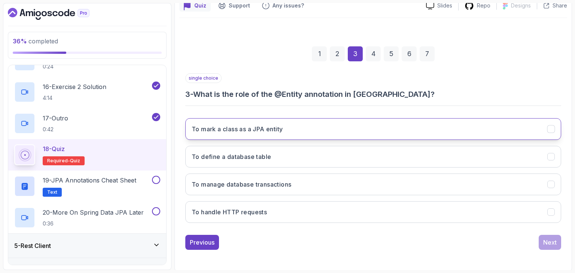
click at [290, 133] on button "To mark a class as a JPA entity" at bounding box center [373, 129] width 376 height 22
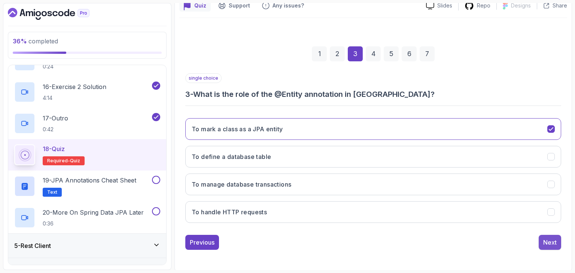
click at [548, 242] on div "Next" at bounding box center [549, 242] width 13 height 9
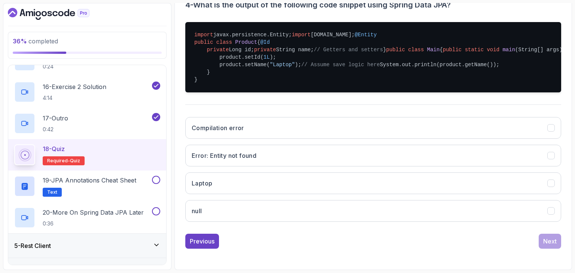
scroll to position [163, 0]
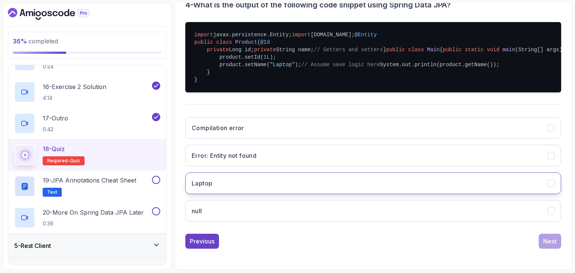
click at [296, 194] on button "Laptop" at bounding box center [373, 184] width 376 height 22
click at [552, 236] on button "Next" at bounding box center [550, 241] width 22 height 15
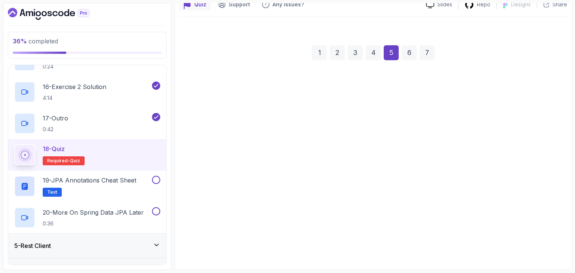
scroll to position [72, 0]
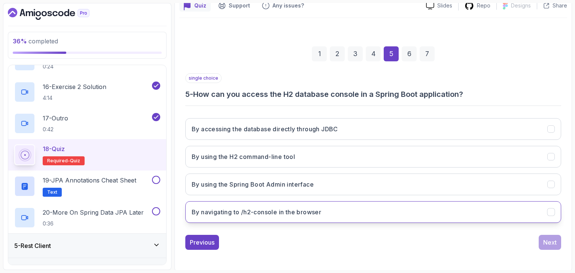
click at [334, 207] on button "By navigating to /h2-console in the browser" at bounding box center [373, 212] width 376 height 22
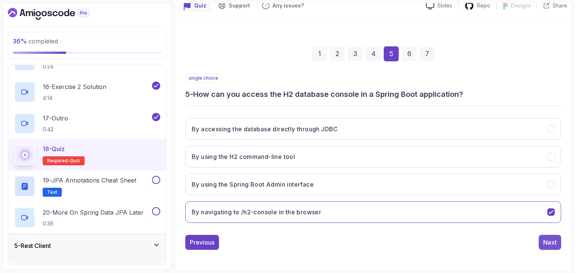
click at [543, 238] on div "Next" at bounding box center [549, 242] width 13 height 9
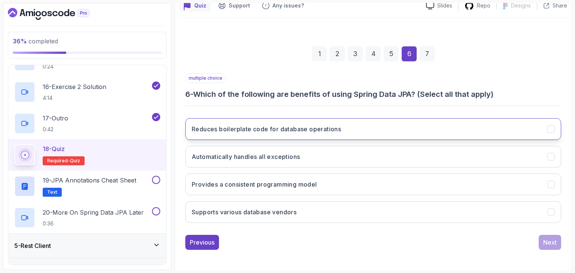
click at [437, 132] on button "Reduces boilerplate code for database operations" at bounding box center [373, 129] width 376 height 22
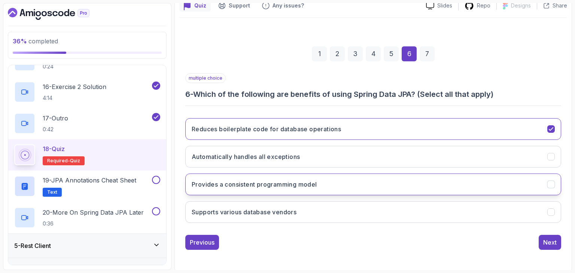
click at [401, 192] on button "Provides a consistent programming model" at bounding box center [373, 185] width 376 height 22
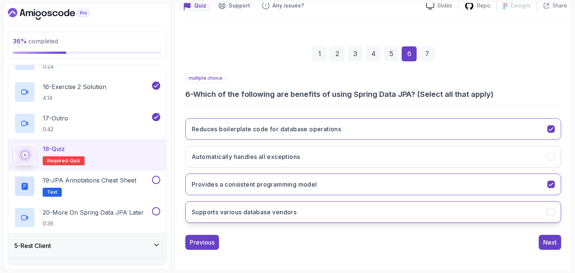
click at [396, 210] on button "Supports various database vendors" at bounding box center [373, 212] width 376 height 22
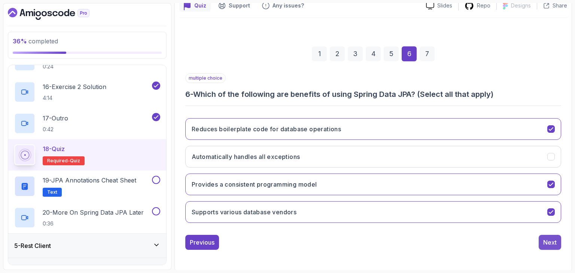
click at [548, 239] on div "Next" at bounding box center [549, 242] width 13 height 9
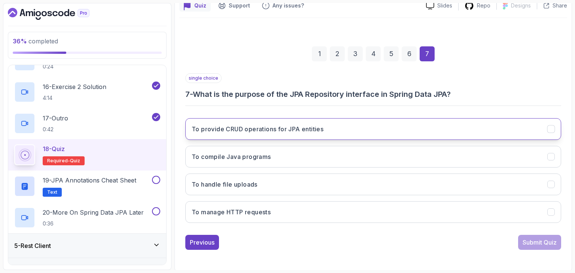
click at [360, 137] on button "To provide CRUD operations for JPA entities" at bounding box center [373, 129] width 376 height 22
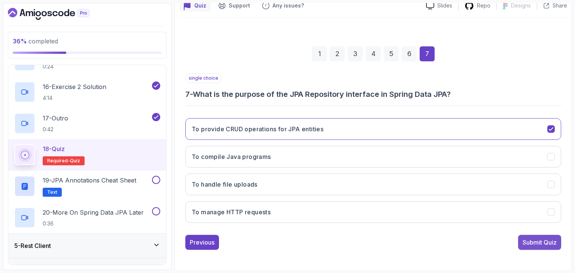
click at [536, 240] on div "Submit Quiz" at bounding box center [540, 242] width 34 height 9
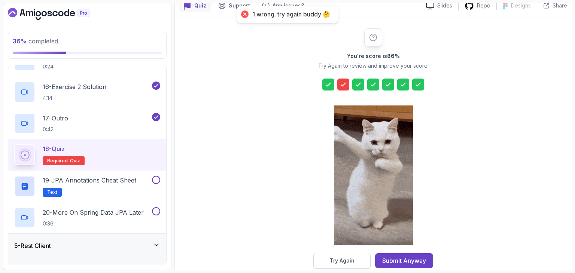
click at [349, 264] on div "Try Again" at bounding box center [342, 260] width 25 height 7
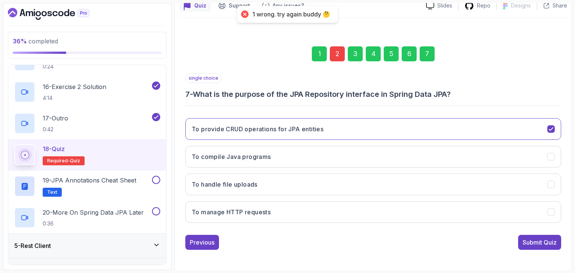
click at [333, 60] on div "2" at bounding box center [337, 53] width 15 height 15
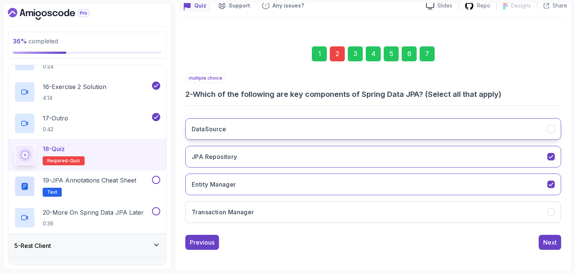
click at [277, 125] on button "DataSource" at bounding box center [373, 129] width 376 height 22
click at [430, 59] on div "7" at bounding box center [427, 53] width 15 height 15
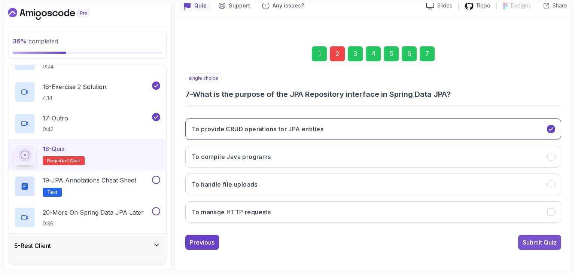
click at [526, 238] on div "Submit Quiz" at bounding box center [540, 242] width 34 height 9
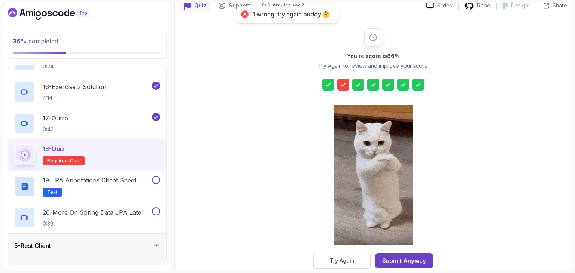
click at [352, 266] on button "Try Again" at bounding box center [341, 261] width 57 height 16
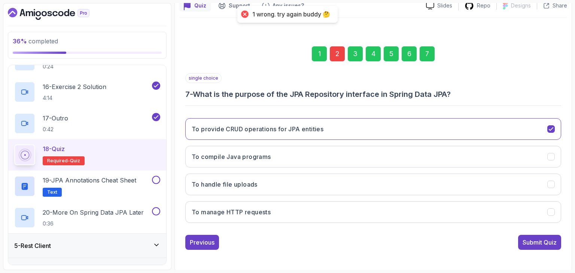
click at [334, 52] on div "2" at bounding box center [337, 53] width 15 height 15
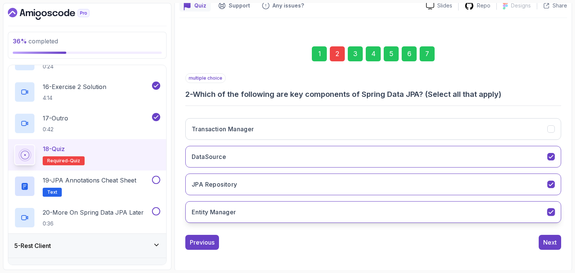
click at [243, 207] on button "Entity Manager" at bounding box center [373, 212] width 376 height 22
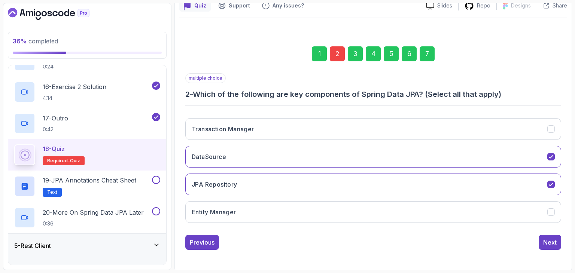
click at [430, 55] on div "7" at bounding box center [427, 53] width 15 height 15
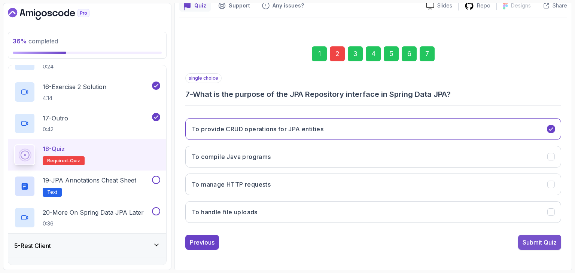
click at [540, 242] on div "Submit Quiz" at bounding box center [540, 242] width 34 height 9
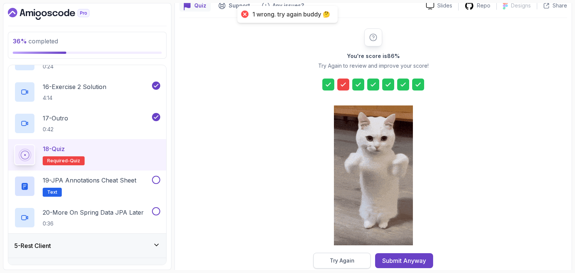
click at [348, 257] on div "Try Again" at bounding box center [342, 260] width 25 height 7
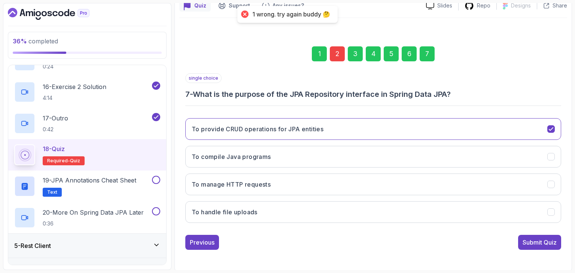
click at [332, 53] on div "2" at bounding box center [337, 53] width 15 height 15
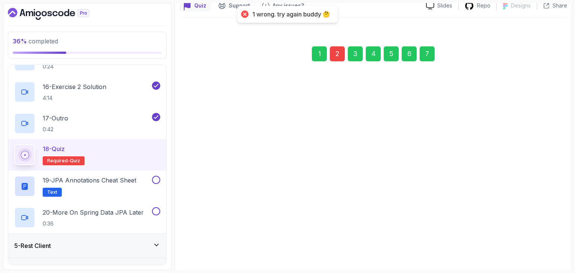
click at [330, 53] on div "2" at bounding box center [337, 53] width 15 height 15
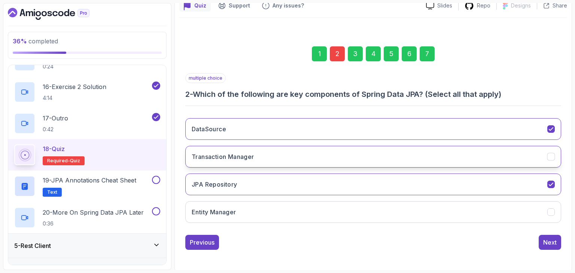
click at [268, 147] on button "Transaction Manager" at bounding box center [373, 157] width 376 height 22
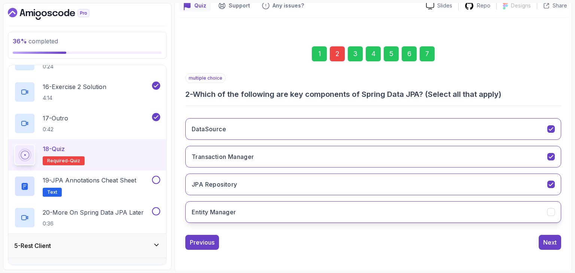
click at [251, 204] on button "Entity Manager" at bounding box center [373, 212] width 376 height 22
click at [431, 52] on div "7" at bounding box center [427, 53] width 15 height 15
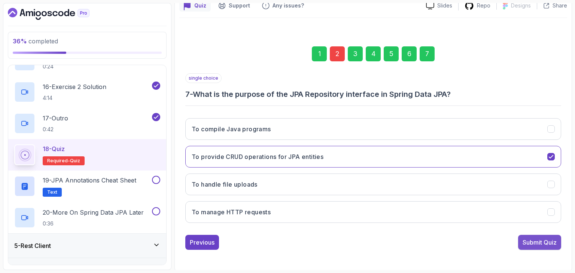
click at [524, 243] on div "Submit Quiz" at bounding box center [540, 242] width 34 height 9
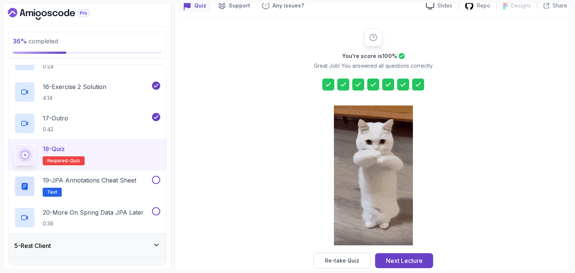
click at [402, 251] on div at bounding box center [373, 177] width 79 height 154
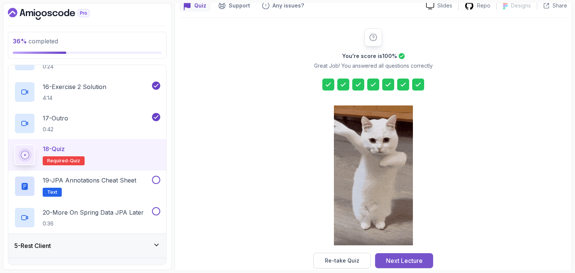
click at [400, 257] on div "Next Lecture" at bounding box center [404, 261] width 37 height 9
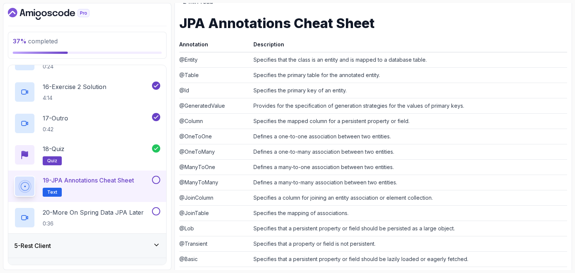
scroll to position [103, 0]
click at [266, 109] on td "Provides for the specification of generation strategies for the values of prima…" at bounding box center [409, 106] width 317 height 15
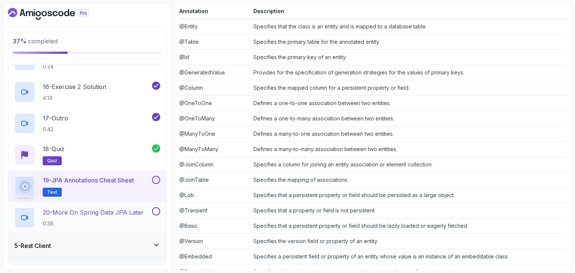
scroll to position [138, 0]
click at [99, 211] on p "20 - More On Spring Data JPA Later" at bounding box center [93, 212] width 101 height 9
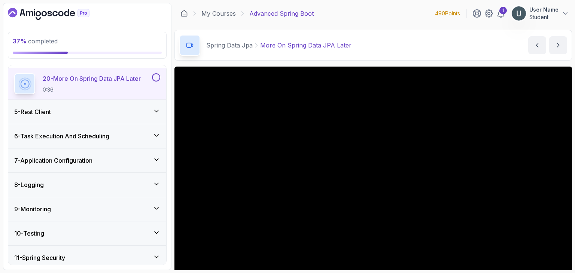
scroll to position [690, 0]
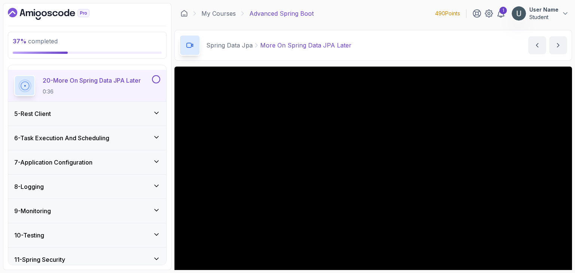
click at [155, 80] on button at bounding box center [156, 79] width 8 height 8
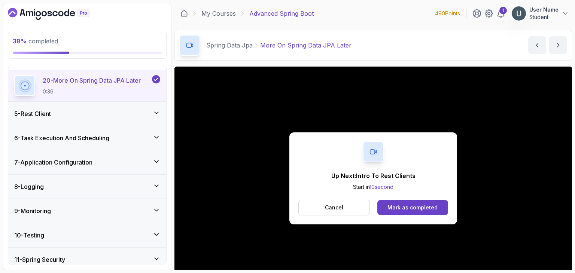
click at [391, 216] on div "Up Next: Intro To Rest Clients Start in 10 second Cancel Mark as completed" at bounding box center [374, 179] width 168 height 92
click at [396, 203] on button "Mark as completed" at bounding box center [413, 207] width 71 height 15
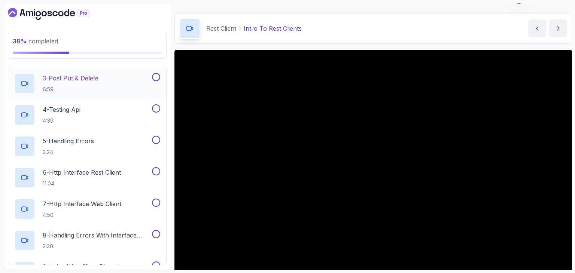
scroll to position [183, 0]
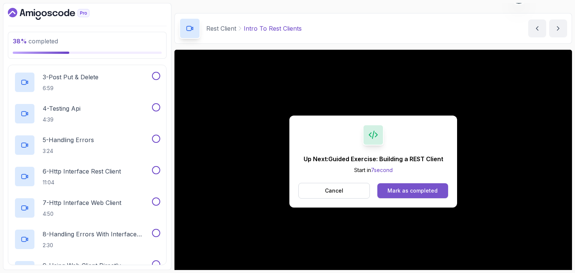
click at [415, 189] on div "Mark as completed" at bounding box center [413, 190] width 50 height 7
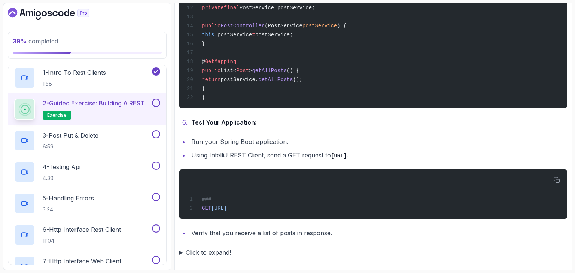
scroll to position [993, 0]
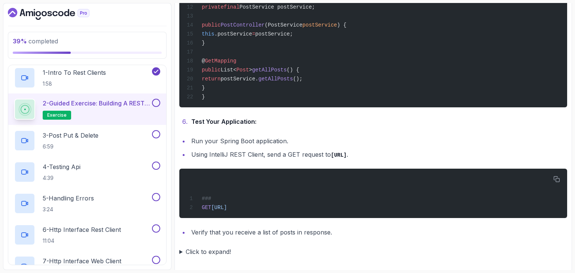
click at [201, 250] on summary "Click to expand!" at bounding box center [373, 252] width 388 height 10
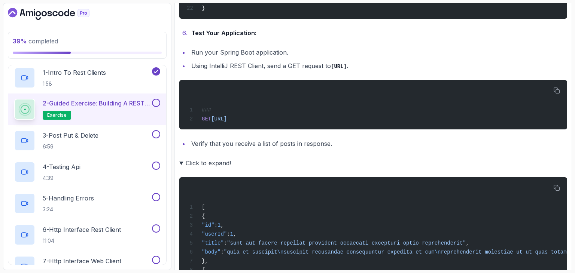
scroll to position [1082, 0]
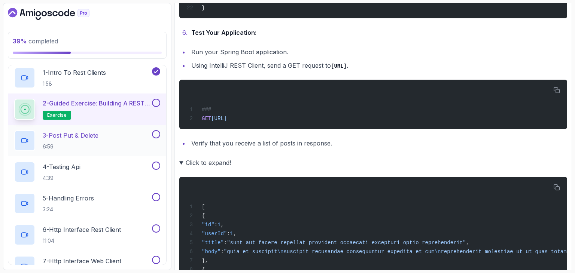
click at [73, 131] on p "3 - Post Put & Delete" at bounding box center [71, 135] width 56 height 9
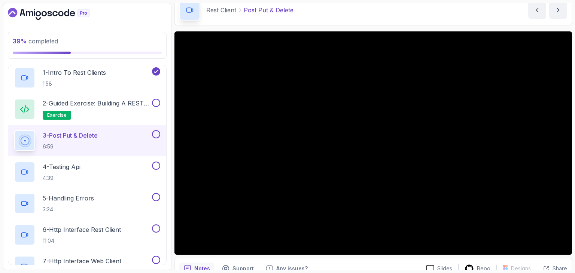
scroll to position [36, 0]
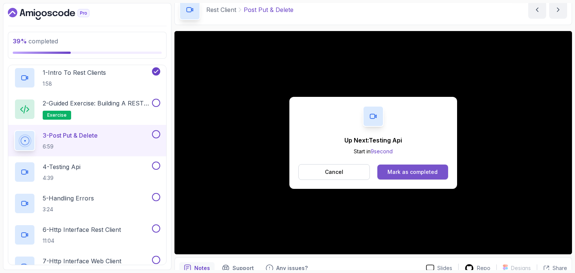
click at [400, 171] on div "Mark as completed" at bounding box center [413, 172] width 50 height 7
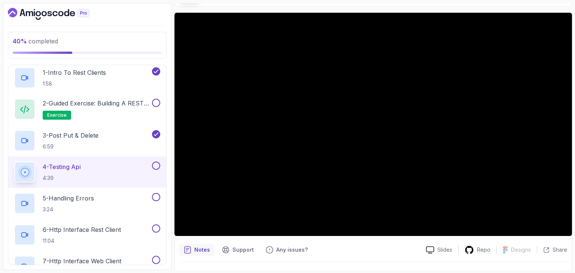
scroll to position [65, 0]
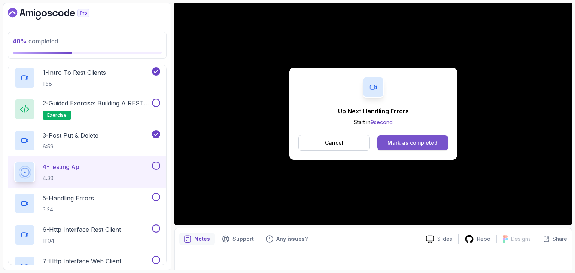
click at [413, 137] on button "Mark as completed" at bounding box center [413, 143] width 71 height 15
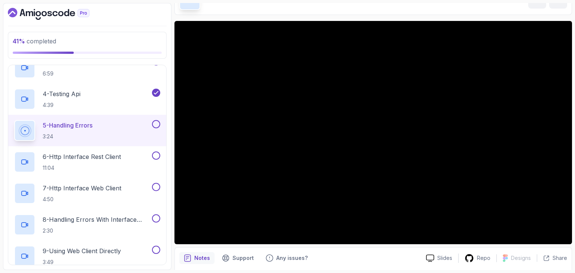
scroll to position [45, 0]
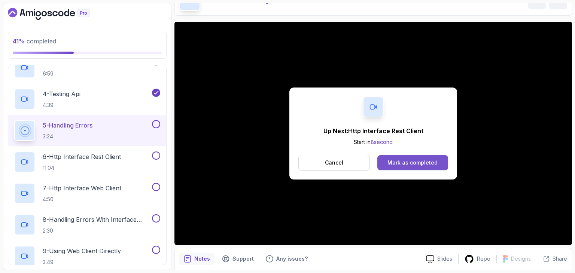
click at [405, 155] on button "Mark as completed" at bounding box center [413, 162] width 71 height 15
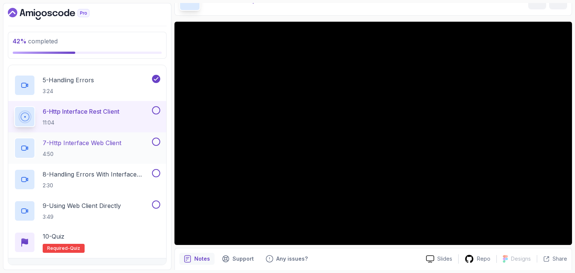
scroll to position [244, 0]
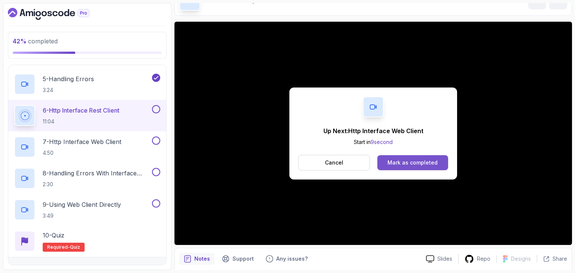
click at [408, 161] on div "Mark as completed" at bounding box center [413, 162] width 50 height 7
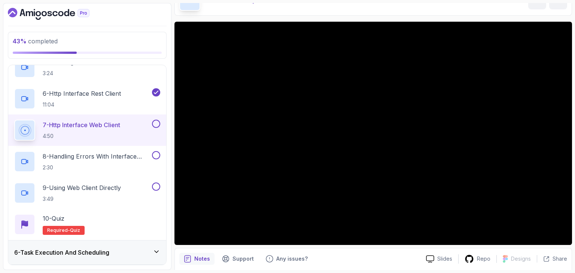
scroll to position [261, 0]
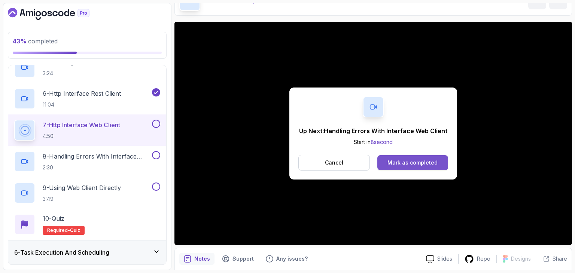
click at [428, 164] on div "Mark as completed" at bounding box center [413, 162] width 50 height 7
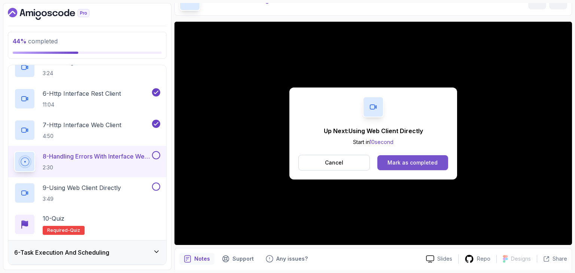
click at [391, 156] on button "Mark as completed" at bounding box center [413, 162] width 71 height 15
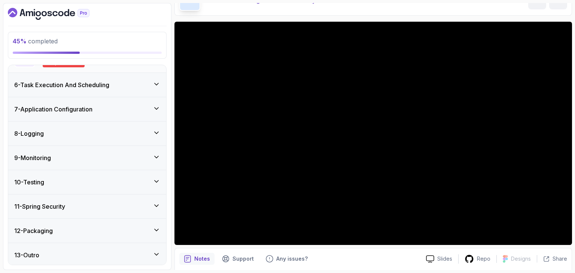
scroll to position [430, 0]
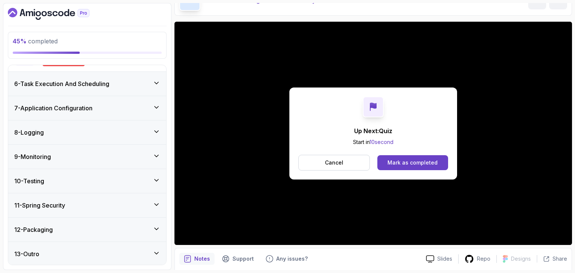
click at [409, 152] on div "Up Next: Quiz Start in 10 second Cancel Mark as completed" at bounding box center [374, 134] width 168 height 92
click at [405, 160] on div "Mark as completed" at bounding box center [413, 162] width 50 height 7
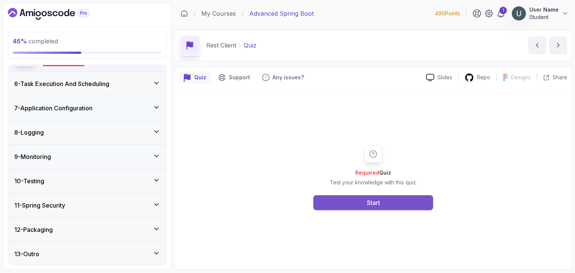
click at [355, 203] on button "Start" at bounding box center [373, 203] width 120 height 15
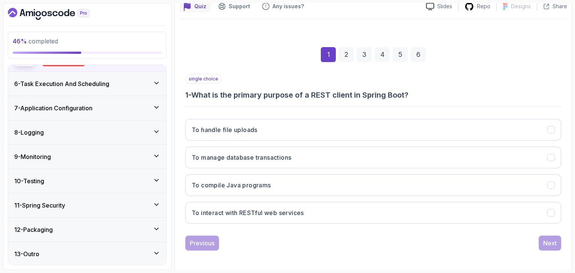
scroll to position [72, 0]
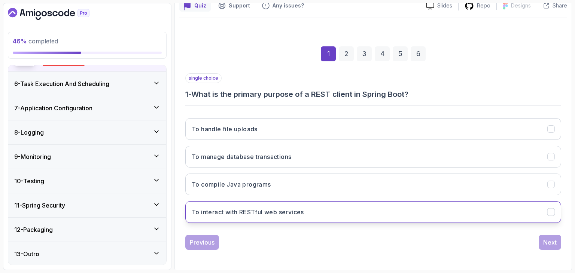
click at [287, 221] on button "To interact with RESTful web services" at bounding box center [373, 212] width 376 height 22
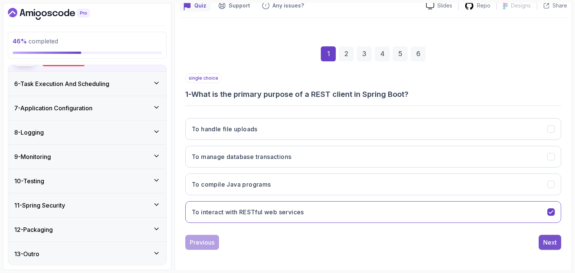
click at [550, 239] on div "Next" at bounding box center [549, 242] width 13 height 9
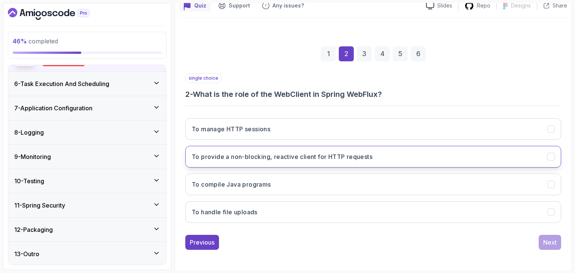
click at [367, 152] on h3 "To provide a non-blocking, reactive client for HTTP requests" at bounding box center [282, 156] width 181 height 9
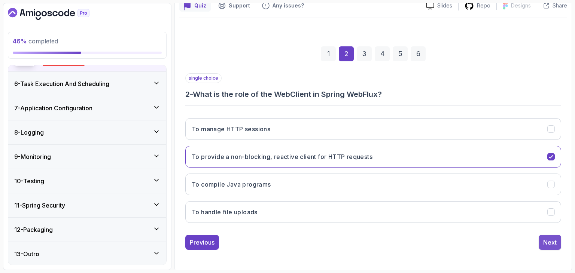
click at [551, 239] on div "Next" at bounding box center [549, 242] width 13 height 9
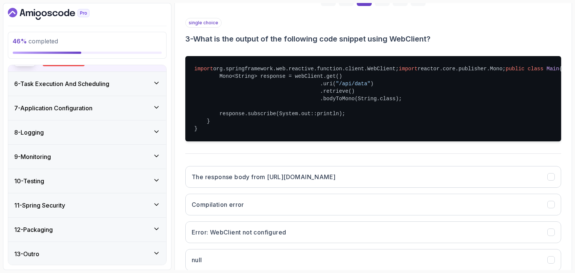
scroll to position [128, 0]
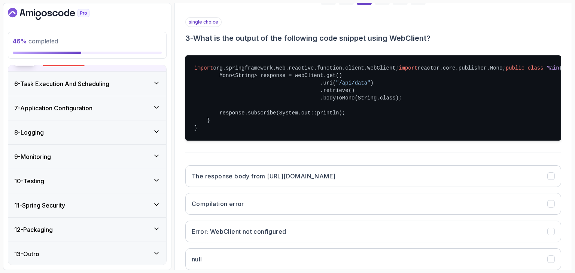
click at [341, 86] on span ""/api/data"" at bounding box center [353, 83] width 34 height 6
click at [336, 86] on span ""/api/data"" at bounding box center [353, 83] width 34 height 6
click at [331, 136] on pre "import org.springframework.web.reactive.function.client.WebClient; import react…" at bounding box center [373, 97] width 376 height 85
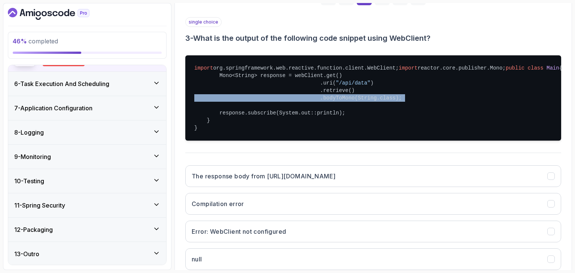
click at [331, 136] on pre "import org.springframework.web.reactive.function.client.WebClient; import react…" at bounding box center [373, 97] width 376 height 85
click at [347, 133] on pre "import org.springframework.web.reactive.function.client.WebClient; import react…" at bounding box center [373, 97] width 376 height 85
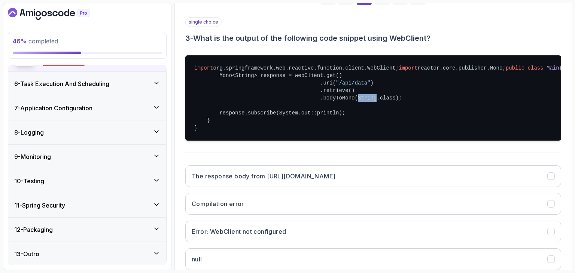
click at [347, 133] on pre "import org.springframework.web.reactive.function.client.WebClient; import react…" at bounding box center [373, 97] width 376 height 85
click at [362, 133] on pre "import org.springframework.web.reactive.function.client.WebClient; import react…" at bounding box center [373, 97] width 376 height 85
click at [367, 133] on pre "import org.springframework.web.reactive.function.client.WebClient; import react…" at bounding box center [373, 97] width 376 height 85
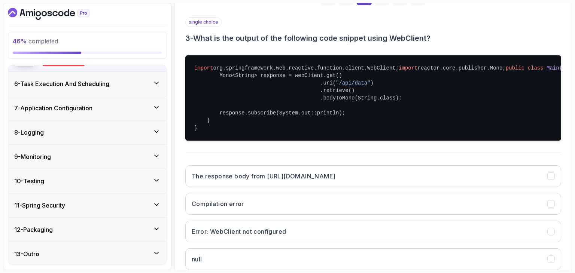
click at [357, 134] on pre "import org.springframework.web.reactive.function.client.WebClient; import react…" at bounding box center [373, 97] width 376 height 85
click at [345, 134] on pre "import org.springframework.web.reactive.function.client.WebClient; import react…" at bounding box center [373, 97] width 376 height 85
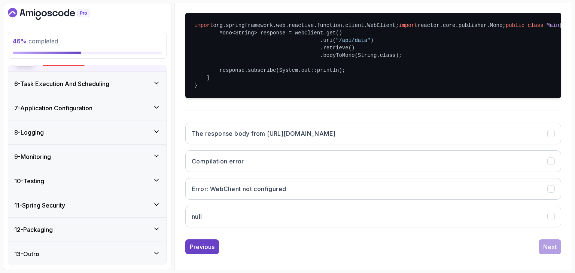
scroll to position [172, 0]
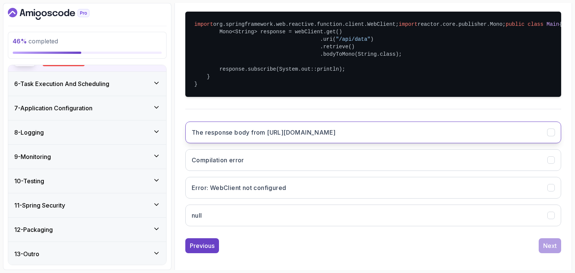
click at [334, 137] on h3 "The response body from http://example.com/api/data" at bounding box center [264, 132] width 144 height 9
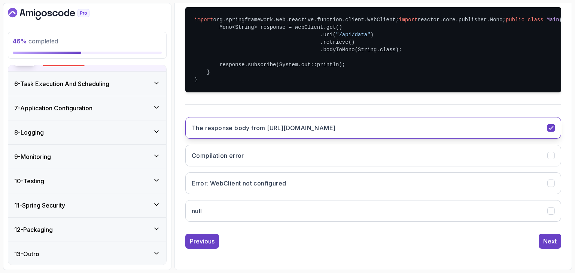
scroll to position [213, 0]
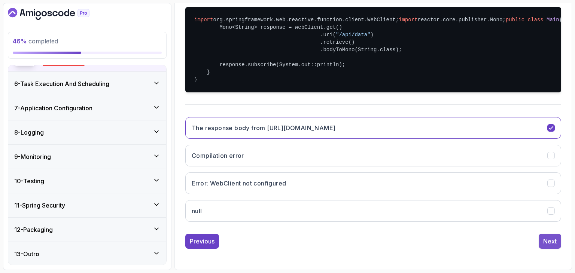
click at [545, 240] on div "Next" at bounding box center [549, 241] width 13 height 9
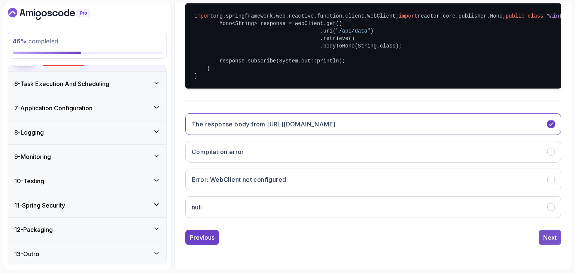
scroll to position [72, 0]
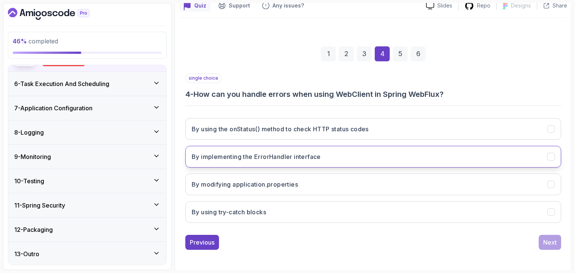
click at [430, 155] on button "By implementing the ErrorHandler interface" at bounding box center [373, 157] width 376 height 22
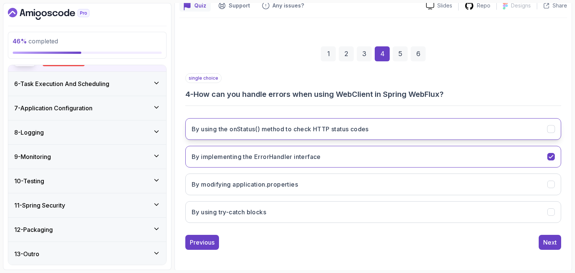
click at [443, 129] on button "By using the onStatus() method to check HTTP status codes" at bounding box center [373, 129] width 376 height 22
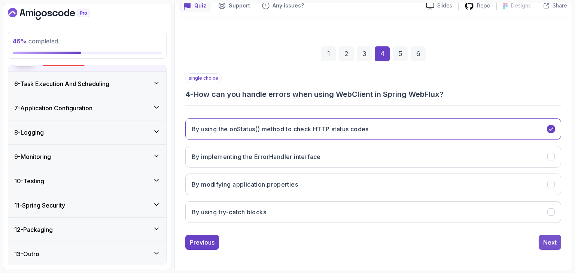
click at [549, 239] on div "Next" at bounding box center [549, 242] width 13 height 9
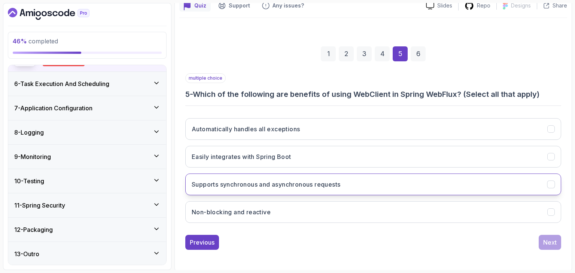
click at [411, 185] on button "Supports synchronous and asynchronous requests" at bounding box center [373, 185] width 376 height 22
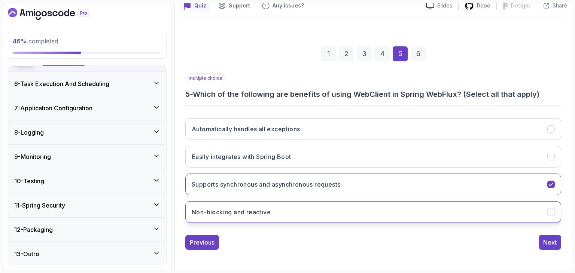
click at [390, 213] on button "Non-blocking and reactive" at bounding box center [373, 212] width 376 height 22
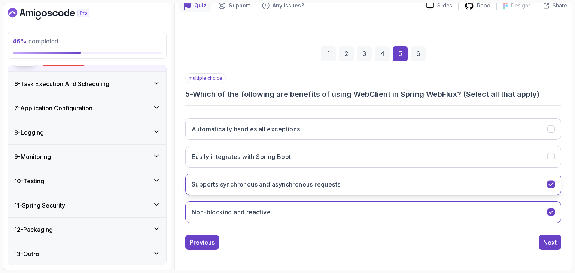
click at [390, 185] on button "Supports synchronous and asynchronous requests" at bounding box center [373, 185] width 376 height 22
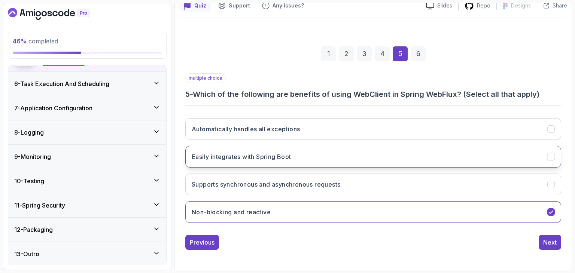
click at [386, 160] on button "Easily integrates with Spring Boot" at bounding box center [373, 157] width 376 height 22
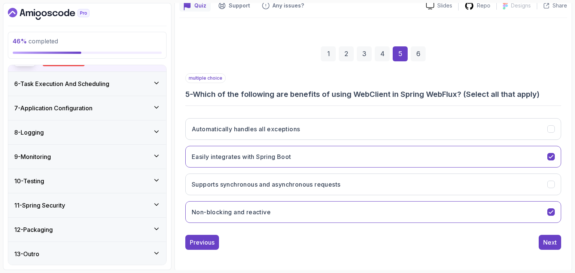
click at [416, 57] on div "6" at bounding box center [418, 53] width 15 height 15
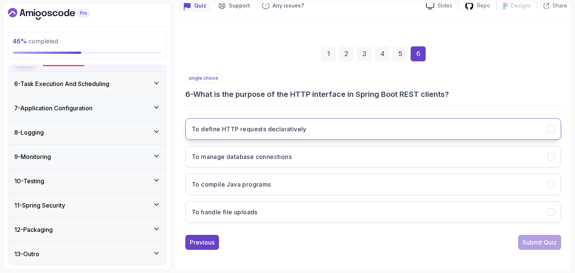
click at [356, 128] on button "To define HTTP requests declaratively" at bounding box center [373, 129] width 376 height 22
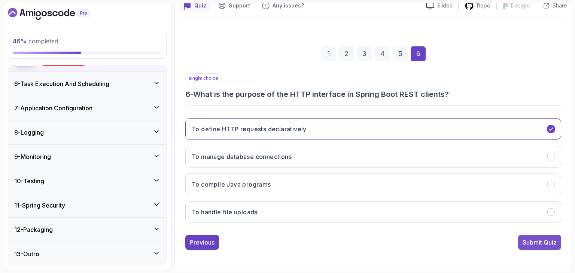
click at [527, 242] on div "Submit Quiz" at bounding box center [540, 242] width 34 height 9
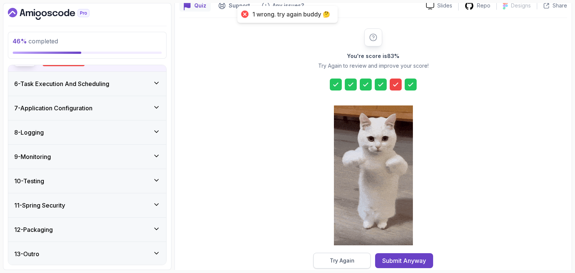
click at [364, 266] on button "Try Again" at bounding box center [341, 261] width 57 height 16
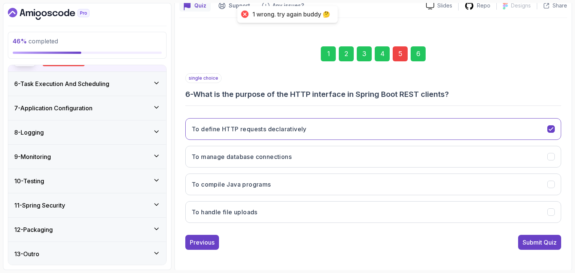
click at [401, 57] on div "5" at bounding box center [400, 53] width 15 height 15
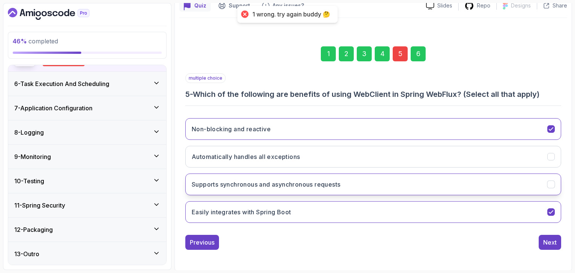
click at [327, 180] on h3 "Supports synchronous and asynchronous requests" at bounding box center [266, 184] width 149 height 9
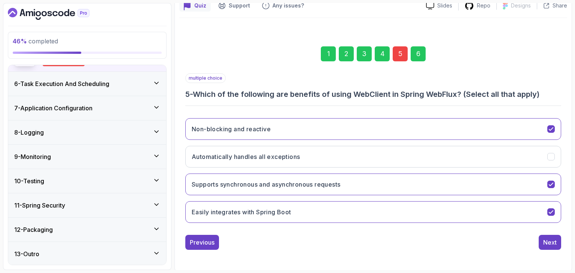
click at [427, 52] on div "1 2 3 4 5 6" at bounding box center [373, 53] width 376 height 39
click at [419, 57] on div "6" at bounding box center [418, 53] width 15 height 15
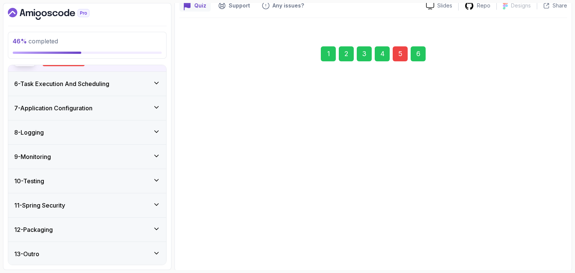
click at [419, 57] on div "6" at bounding box center [418, 53] width 15 height 15
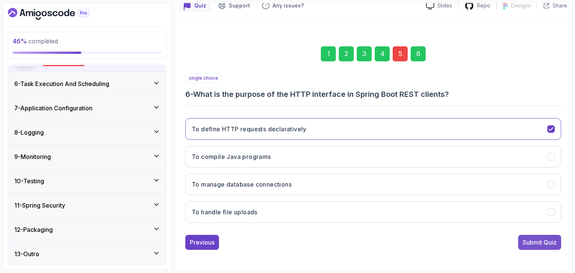
click at [523, 238] on div "Submit Quiz" at bounding box center [540, 242] width 34 height 9
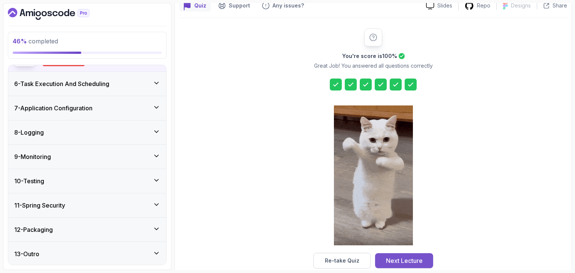
click at [401, 257] on div "Next Lecture" at bounding box center [404, 261] width 37 height 9
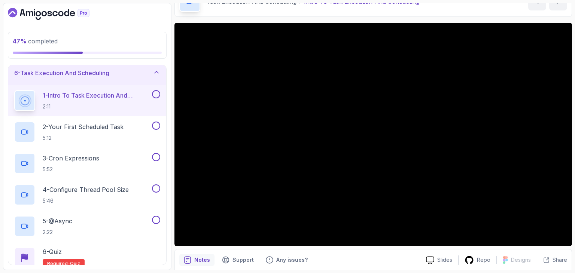
scroll to position [39, 0]
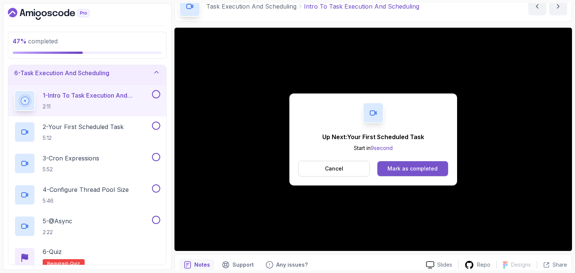
click at [404, 164] on button "Mark as completed" at bounding box center [413, 168] width 71 height 15
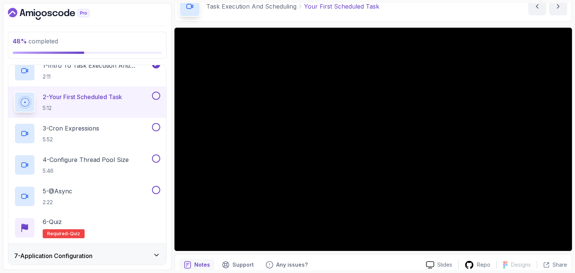
scroll to position [156, 0]
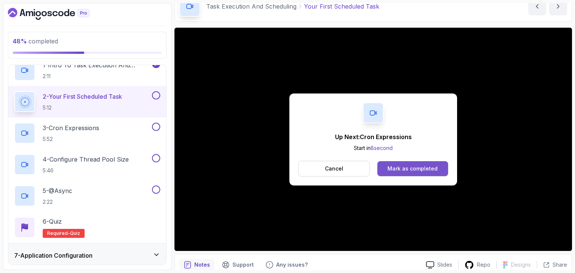
click at [422, 162] on button "Mark as completed" at bounding box center [413, 168] width 71 height 15
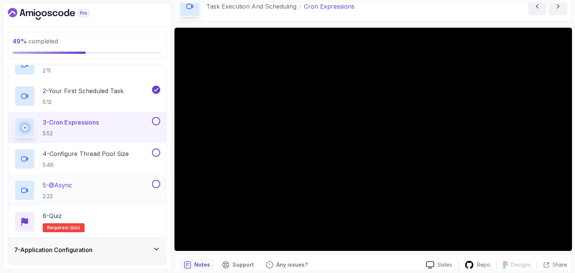
scroll to position [162, 0]
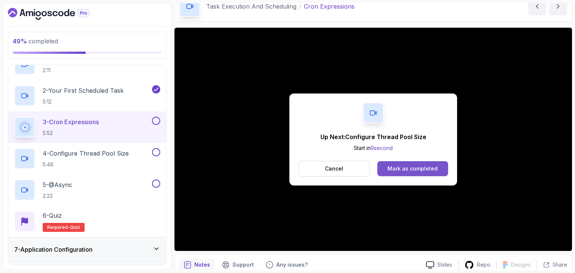
click at [431, 166] on div "Mark as completed" at bounding box center [413, 168] width 50 height 7
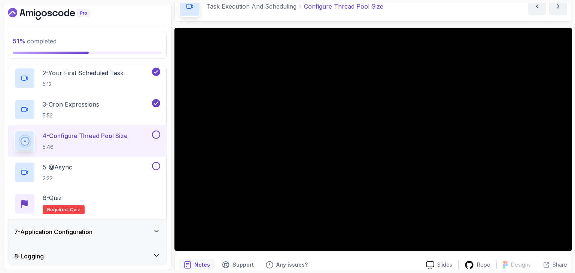
scroll to position [182, 0]
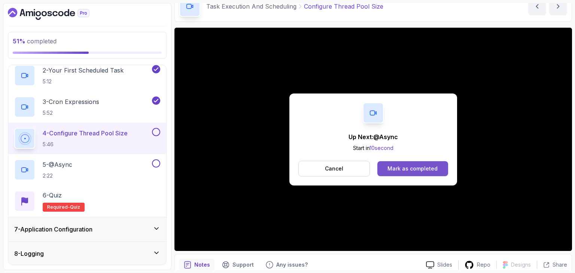
click at [403, 167] on div "Mark as completed" at bounding box center [413, 168] width 50 height 7
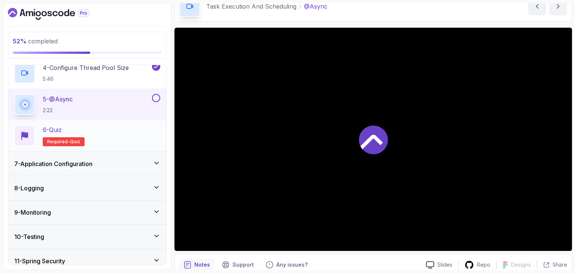
scroll to position [256, 0]
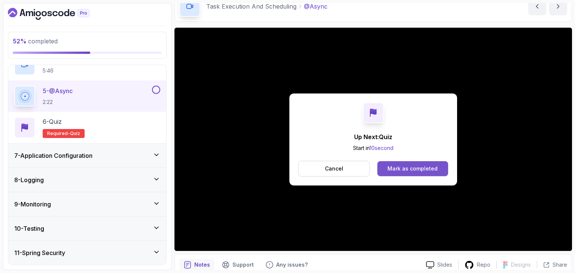
click at [416, 175] on button "Mark as completed" at bounding box center [413, 168] width 71 height 15
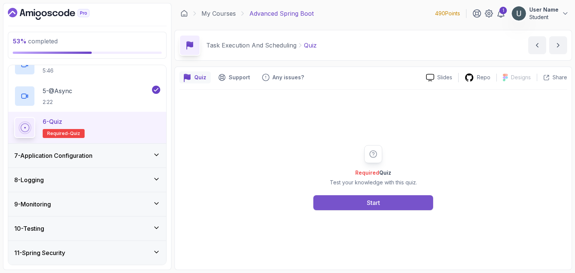
click at [395, 198] on button "Start" at bounding box center [373, 203] width 120 height 15
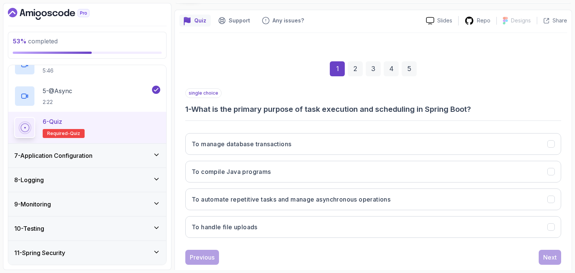
scroll to position [60, 0]
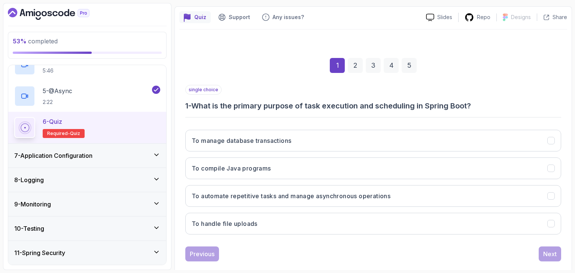
click at [353, 110] on div "single choice 1 - What is the primary purpose of task execution and scheduling …" at bounding box center [373, 163] width 376 height 156
click at [351, 108] on h3 "1 - What is the primary purpose of task execution and scheduling in Spring Boot?" at bounding box center [373, 106] width 376 height 10
click at [366, 102] on h3 "1 - What is the primary purpose of task execution and scheduling in Spring Boot?" at bounding box center [373, 106] width 376 height 10
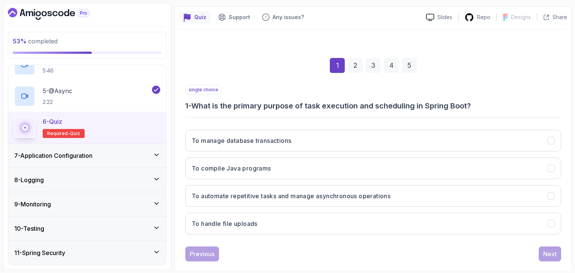
scroll to position [72, 0]
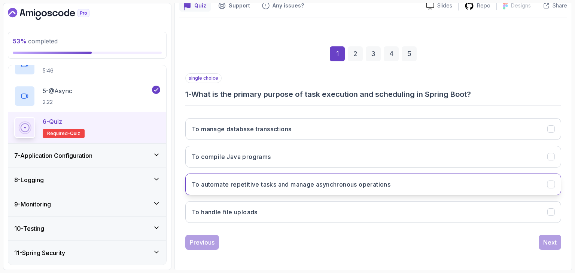
click at [303, 182] on h3 "To automate repetitive tasks and manage asynchronous operations" at bounding box center [291, 184] width 199 height 9
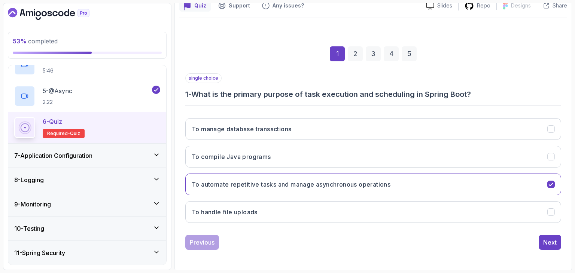
click html
click at [551, 238] on div "Next" at bounding box center [549, 242] width 13 height 9
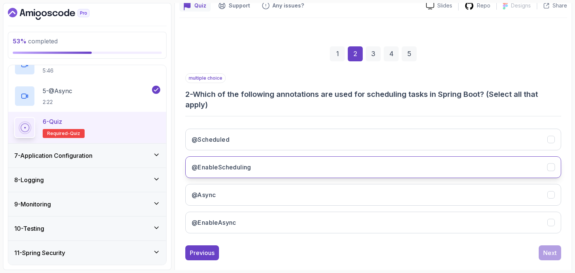
scroll to position [82, 0]
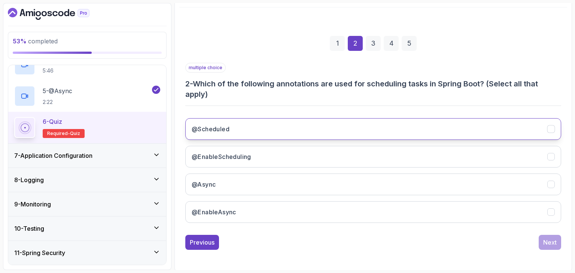
click at [410, 119] on button "@Scheduled" at bounding box center [373, 129] width 376 height 22
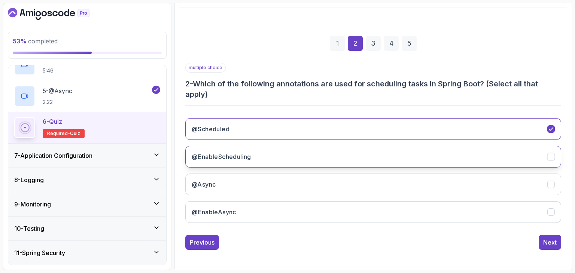
click at [395, 150] on button "@EnableScheduling" at bounding box center [373, 157] width 376 height 22
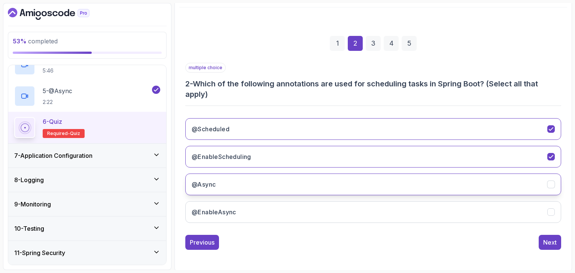
click at [383, 175] on button "@Async" at bounding box center [373, 185] width 376 height 22
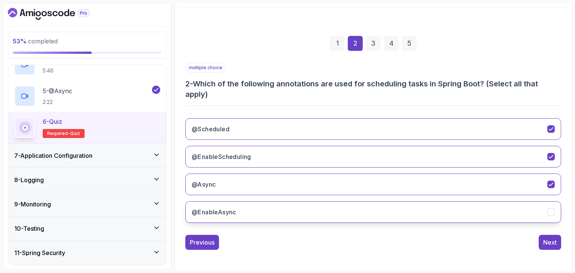
click at [364, 218] on button "@EnableAsync" at bounding box center [373, 212] width 376 height 22
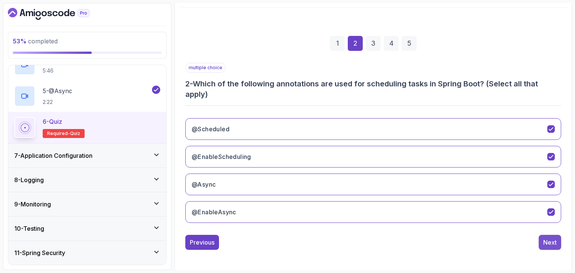
click at [548, 238] on div "Next" at bounding box center [549, 242] width 13 height 9
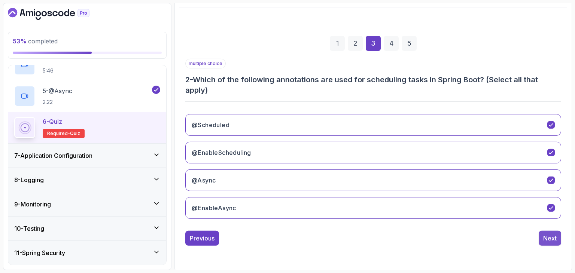
scroll to position [72, 0]
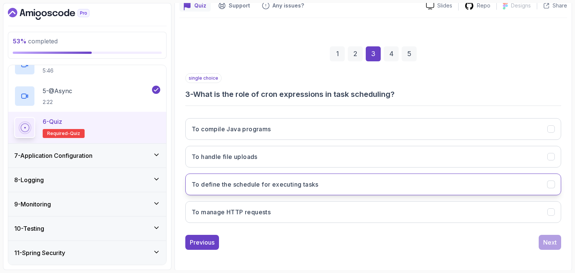
click at [351, 190] on button "To define the schedule for executing tasks" at bounding box center [373, 185] width 376 height 22
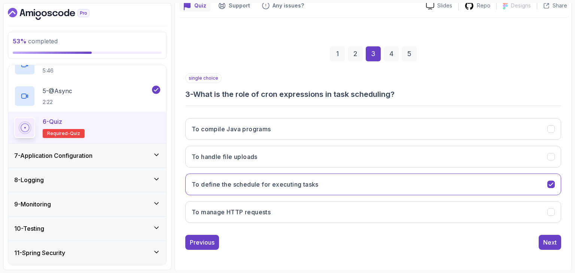
click html
click at [552, 243] on div "Next" at bounding box center [549, 242] width 13 height 9
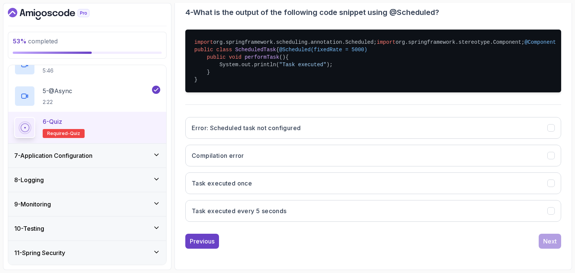
scroll to position [177, 0]
click at [370, 222] on button "Task executed every 5 seconds" at bounding box center [373, 211] width 376 height 22
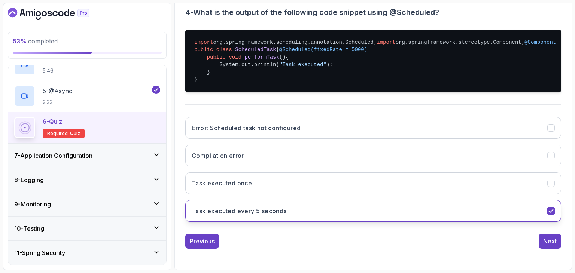
click at [370, 222] on button "Task executed every 5 seconds" at bounding box center [373, 211] width 376 height 22
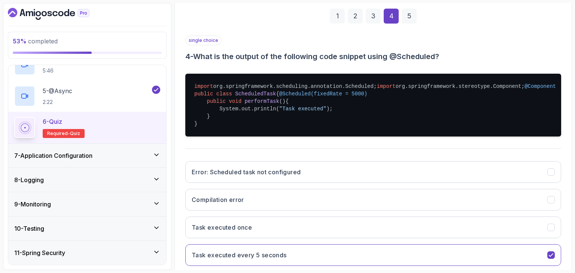
scroll to position [106, 0]
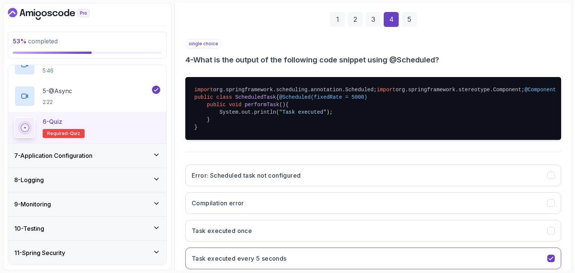
click at [343, 24] on div "1" at bounding box center [337, 19] width 15 height 15
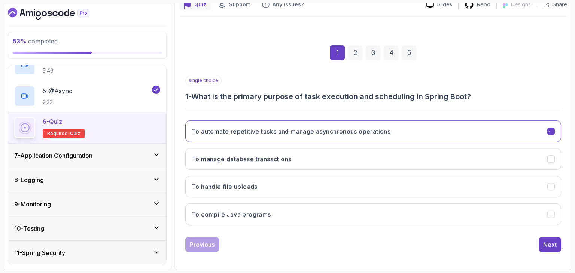
scroll to position [72, 0]
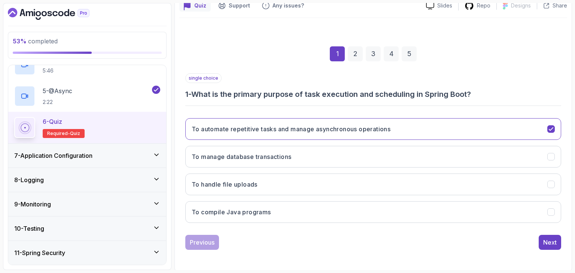
click at [355, 54] on div "2" at bounding box center [355, 53] width 15 height 15
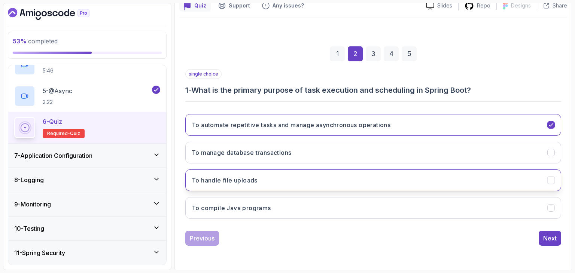
scroll to position [82, 0]
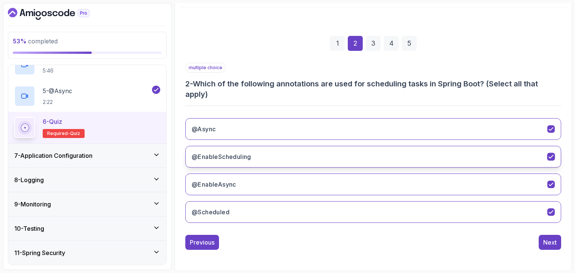
click at [277, 165] on button "@EnableScheduling" at bounding box center [373, 157] width 376 height 22
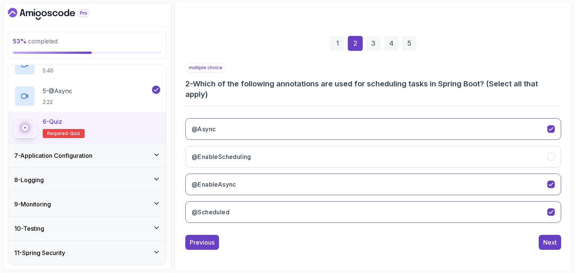
click at [416, 39] on div "5" at bounding box center [409, 43] width 15 height 15
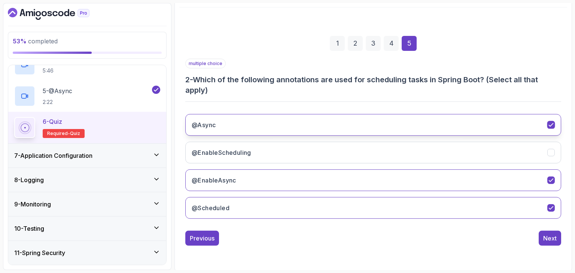
scroll to position [72, 0]
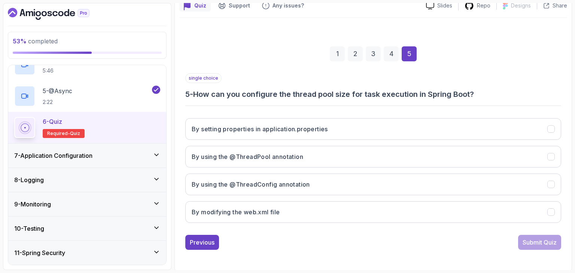
click at [361, 101] on div "single choice 5 - How can you configure the thread pool size for task execution…" at bounding box center [373, 151] width 376 height 156
click at [336, 120] on button "By setting properties in application.properties" at bounding box center [373, 129] width 376 height 22
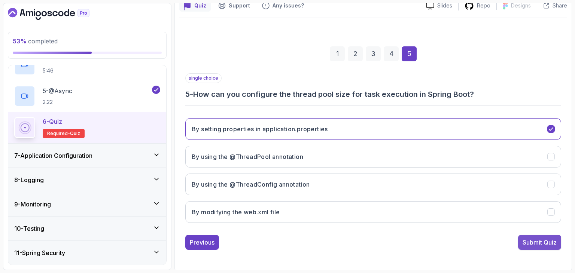
click at [539, 243] on div "Submit Quiz" at bounding box center [540, 242] width 34 height 9
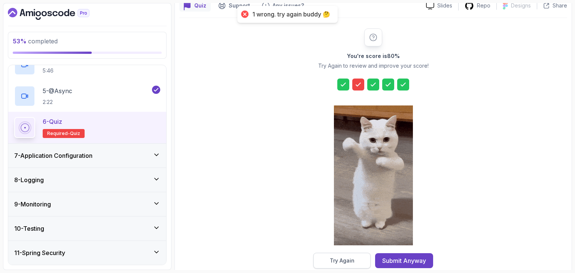
click at [363, 264] on button "Try Again" at bounding box center [341, 261] width 57 height 16
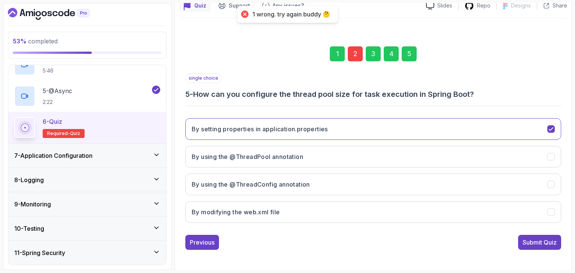
click at [360, 59] on div "2" at bounding box center [355, 53] width 15 height 15
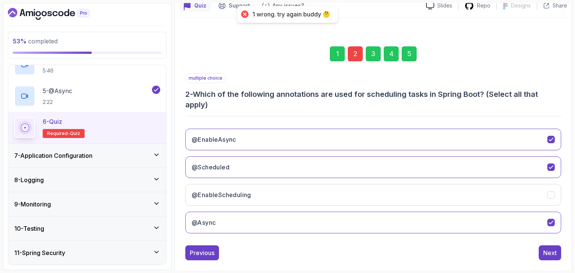
click at [296, 205] on div "@EnableAsync @Scheduled @EnableScheduling @Async" at bounding box center [373, 181] width 376 height 117
click at [300, 201] on button "@EnableScheduling" at bounding box center [373, 195] width 376 height 22
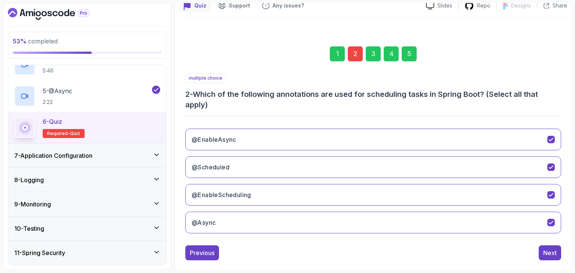
click at [410, 55] on div "5" at bounding box center [409, 53] width 15 height 15
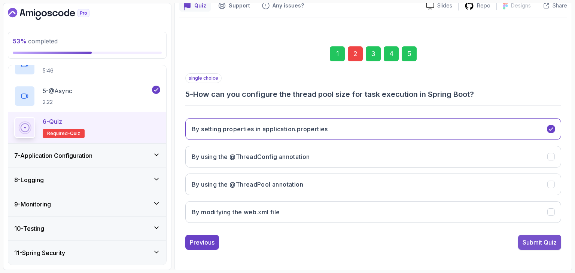
click at [538, 238] on div "Submit Quiz" at bounding box center [540, 242] width 34 height 9
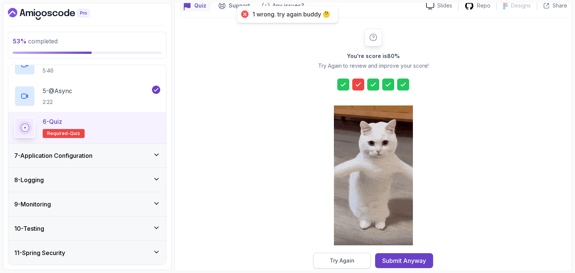
click at [363, 261] on button "Try Again" at bounding box center [341, 261] width 57 height 16
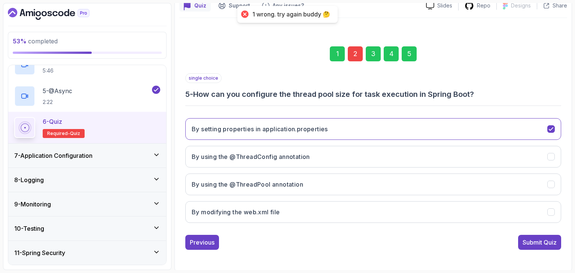
click at [357, 50] on div "2" at bounding box center [355, 53] width 15 height 15
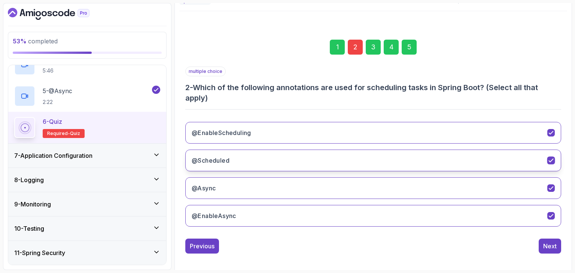
scroll to position [82, 0]
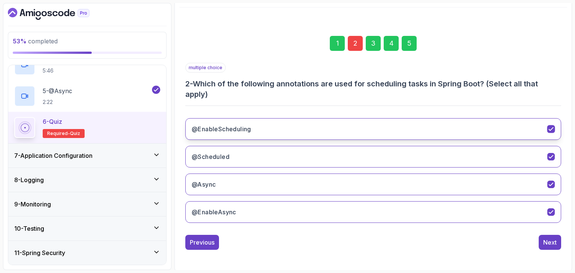
click at [298, 125] on button "@EnableScheduling" at bounding box center [373, 129] width 376 height 22
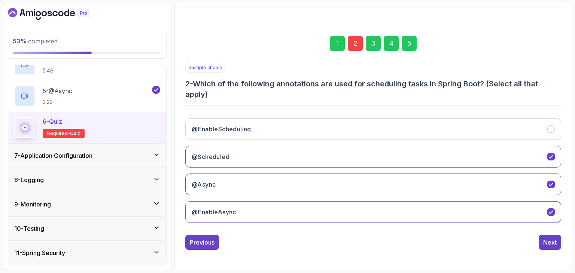
click at [410, 46] on div "5" at bounding box center [409, 43] width 15 height 15
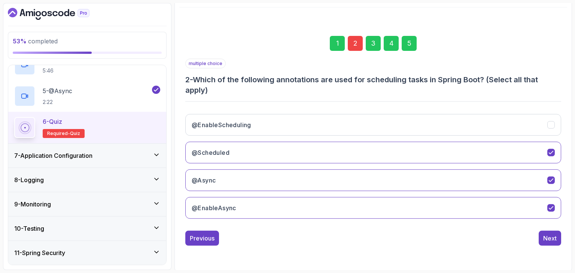
scroll to position [72, 0]
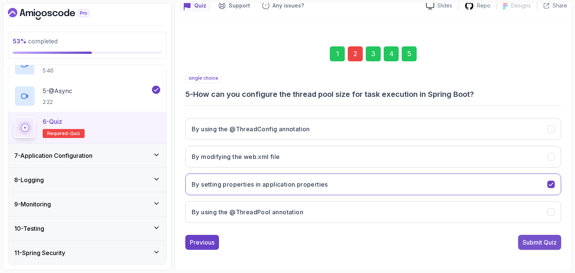
click at [541, 246] on button "Submit Quiz" at bounding box center [539, 242] width 43 height 15
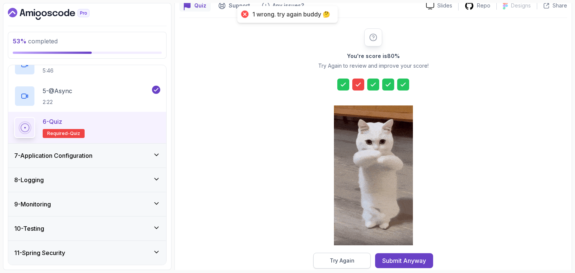
click at [328, 255] on button "Try Again" at bounding box center [341, 261] width 57 height 16
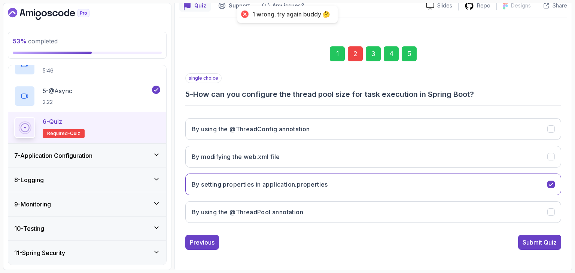
click at [354, 50] on div "2" at bounding box center [355, 53] width 15 height 15
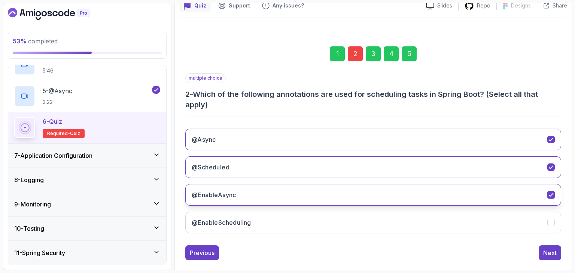
click at [223, 197] on h3 "@EnableAsync" at bounding box center [214, 195] width 45 height 9
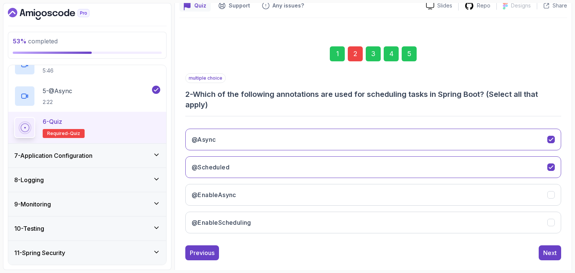
click at [405, 57] on div "5" at bounding box center [409, 53] width 15 height 15
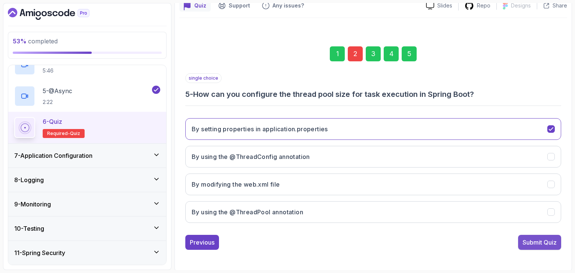
click at [526, 239] on div "Submit Quiz" at bounding box center [540, 242] width 34 height 9
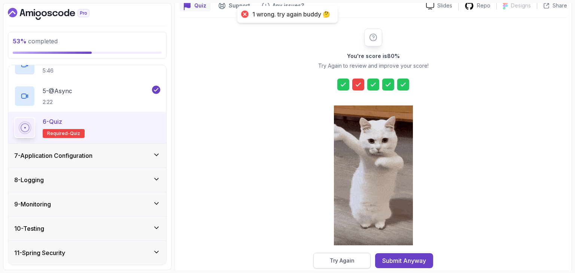
click at [348, 260] on div "Try Again" at bounding box center [342, 260] width 25 height 7
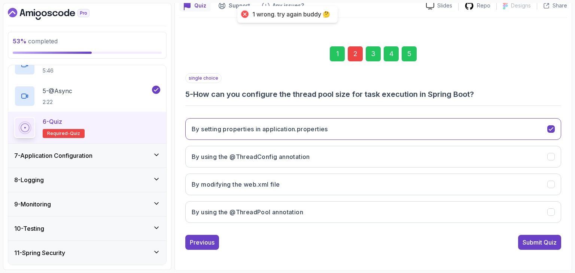
click at [360, 59] on div "2" at bounding box center [355, 53] width 15 height 15
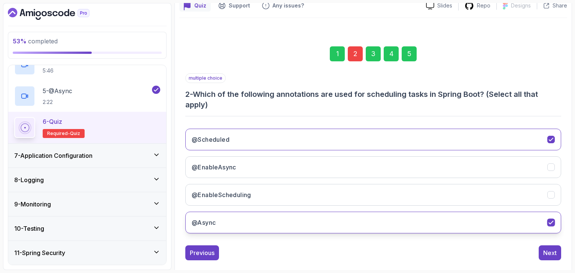
click at [264, 221] on button "@Async" at bounding box center [373, 223] width 376 height 22
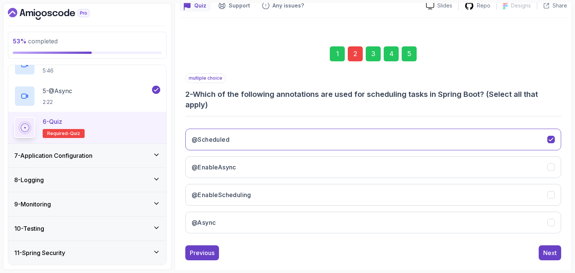
click at [272, 179] on div "@Scheduled @EnableAsync @EnableScheduling @Async" at bounding box center [373, 181] width 376 height 117
click at [270, 190] on button "@EnableScheduling" at bounding box center [373, 195] width 376 height 22
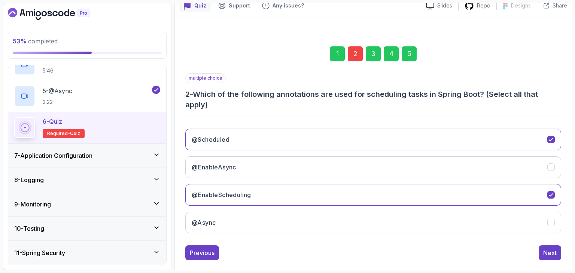
click at [412, 51] on div "5" at bounding box center [409, 53] width 15 height 15
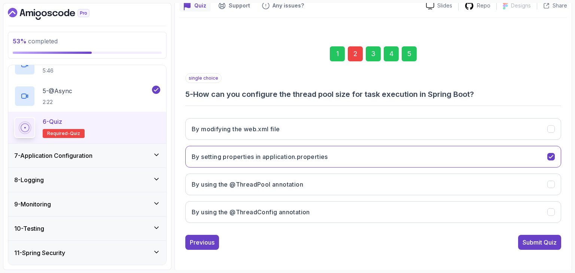
click html
click at [542, 236] on button "Submit Quiz" at bounding box center [539, 242] width 43 height 15
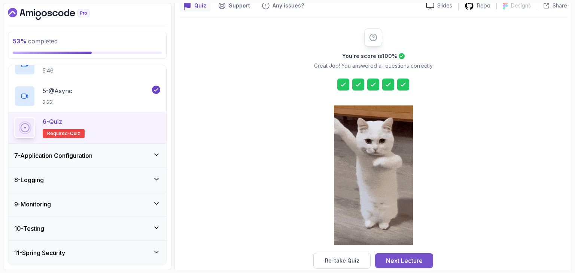
click at [408, 260] on div "Next Lecture" at bounding box center [404, 261] width 37 height 9
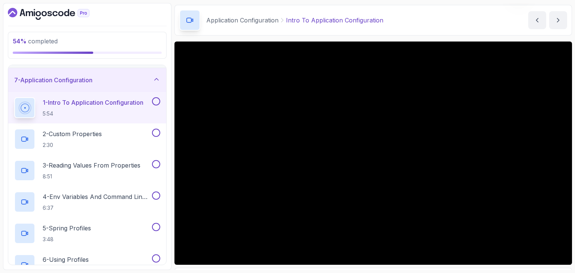
scroll to position [25, 0]
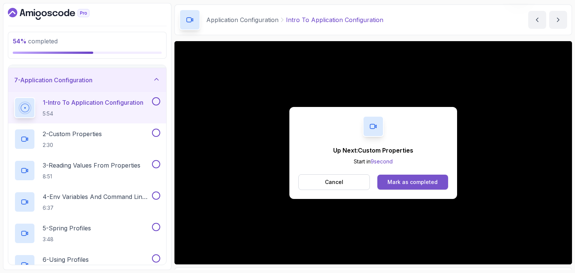
click at [416, 184] on div "Mark as completed" at bounding box center [413, 182] width 50 height 7
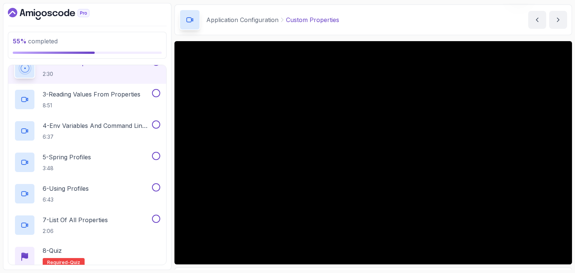
scroll to position [214, 0]
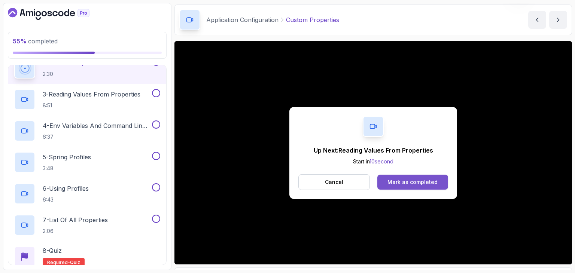
click at [397, 179] on div "Mark as completed" at bounding box center [413, 182] width 50 height 7
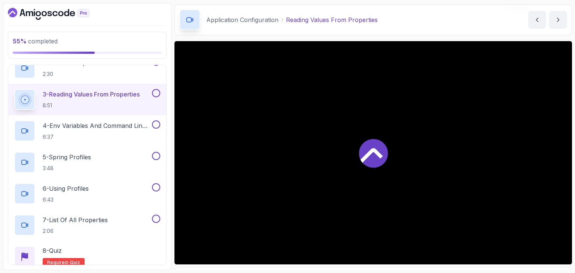
scroll to position [219, 0]
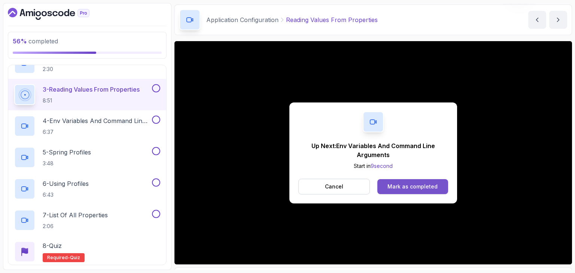
click at [399, 188] on div "Mark as completed" at bounding box center [413, 186] width 50 height 7
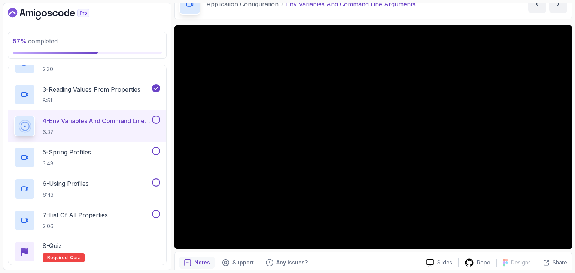
scroll to position [42, 0]
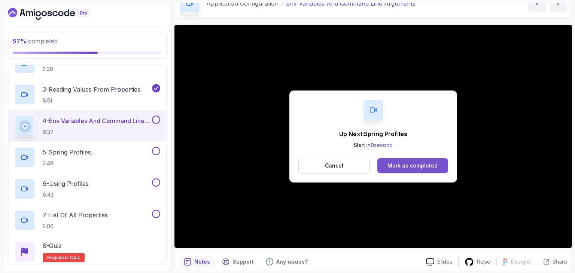
click at [412, 164] on div "Mark as completed" at bounding box center [413, 165] width 50 height 7
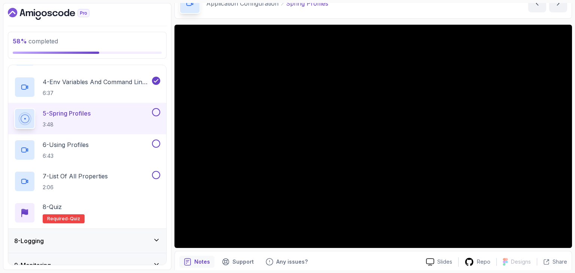
scroll to position [264, 0]
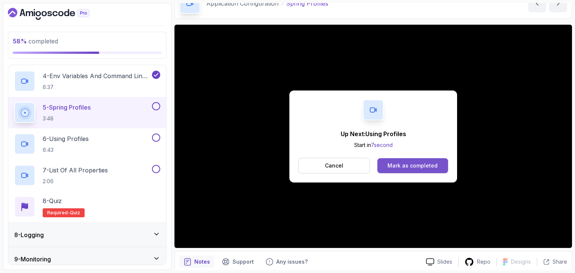
click at [386, 165] on button "Mark as completed" at bounding box center [413, 165] width 71 height 15
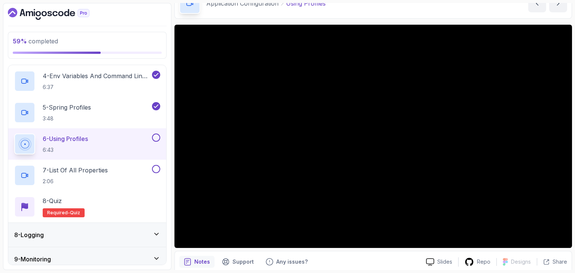
click at [158, 138] on button at bounding box center [156, 138] width 8 height 8
click at [123, 163] on div "7 - List Of All Properties 2:06" at bounding box center [87, 175] width 158 height 31
click at [110, 171] on div "7 - List Of All Properties 2:06" at bounding box center [82, 175] width 136 height 21
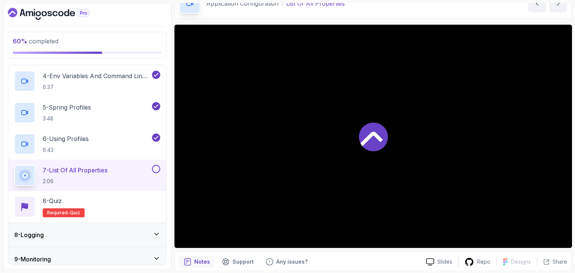
click at [107, 171] on p "7 - List Of All Properties" at bounding box center [75, 170] width 65 height 9
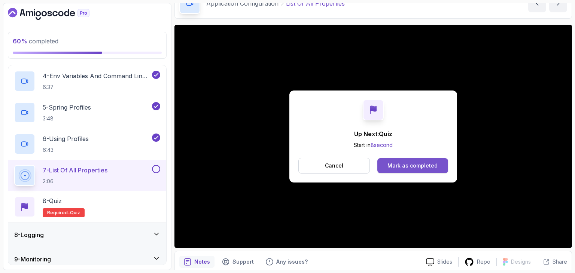
click at [399, 163] on div "Mark as completed" at bounding box center [413, 165] width 50 height 7
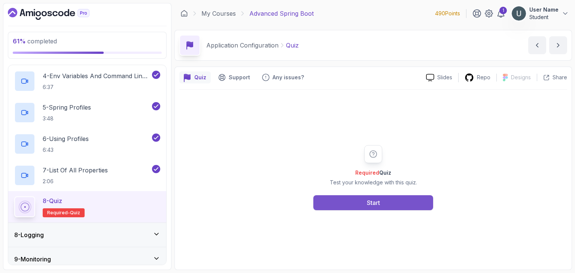
click at [378, 207] on div "Start" at bounding box center [373, 203] width 13 height 9
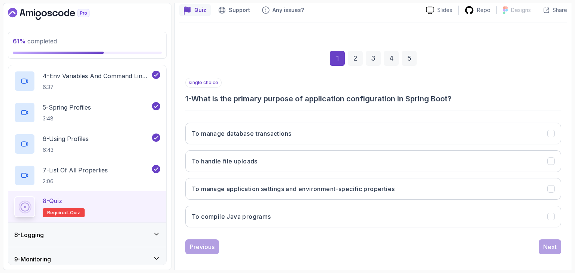
scroll to position [72, 0]
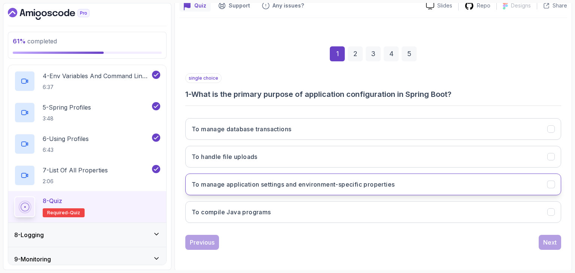
click at [265, 193] on button "To manage application settings and environment-specific properties" at bounding box center [373, 185] width 376 height 22
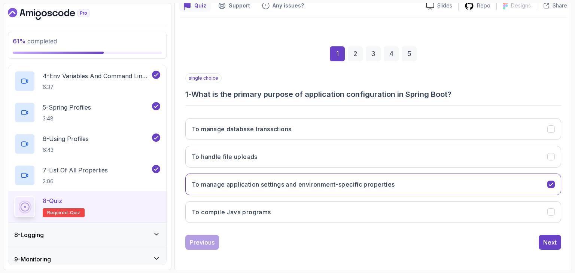
click at [537, 237] on div "Previous Next" at bounding box center [373, 242] width 376 height 15
click at [551, 239] on div "Next" at bounding box center [549, 242] width 13 height 9
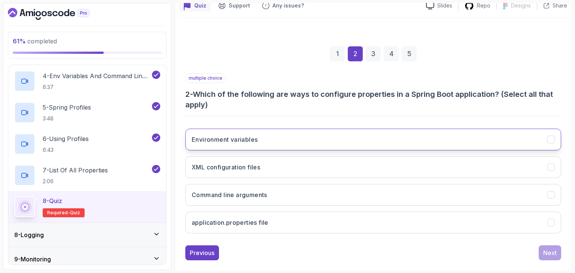
click at [340, 134] on button "Environment variables" at bounding box center [373, 140] width 376 height 22
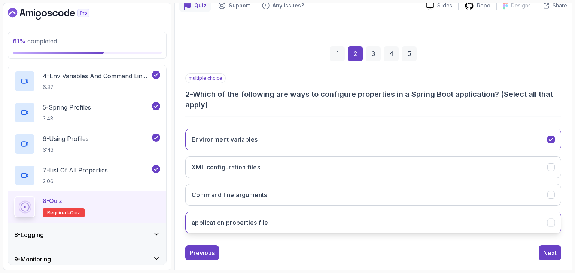
click at [311, 215] on button "application.properties file" at bounding box center [373, 223] width 376 height 22
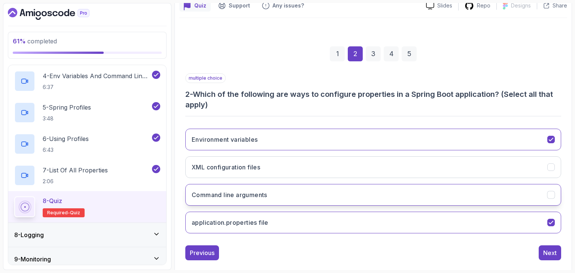
click at [303, 190] on button "Command line arguments" at bounding box center [373, 195] width 376 height 22
click html
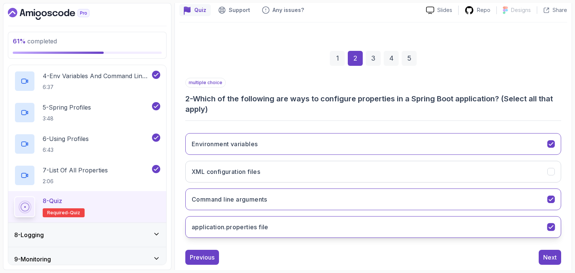
scroll to position [82, 0]
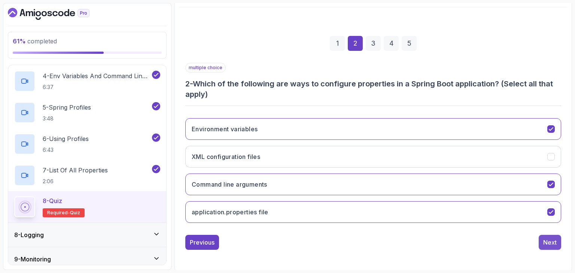
click at [547, 235] on button "Next" at bounding box center [550, 242] width 22 height 15
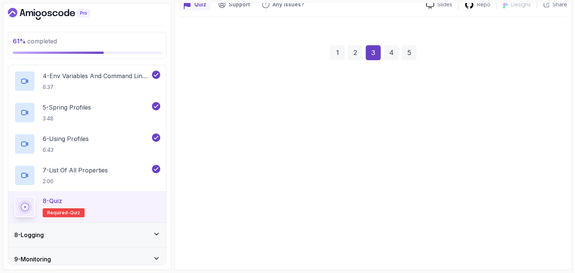
scroll to position [72, 0]
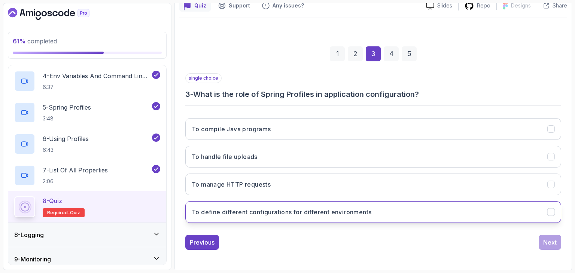
click at [357, 212] on h3 "To define different configurations for different environments" at bounding box center [282, 212] width 180 height 9
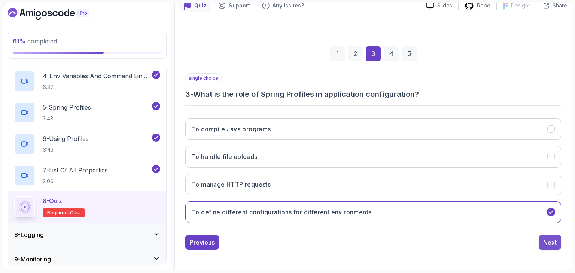
click at [551, 238] on div "Next" at bounding box center [549, 242] width 13 height 9
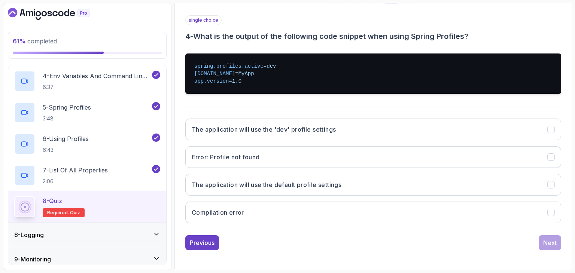
scroll to position [130, 0]
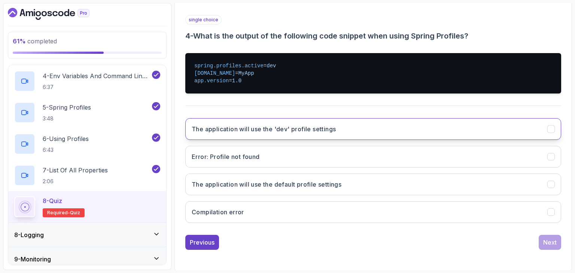
click at [452, 126] on button "The application will use the 'dev' profile settings" at bounding box center [373, 129] width 376 height 22
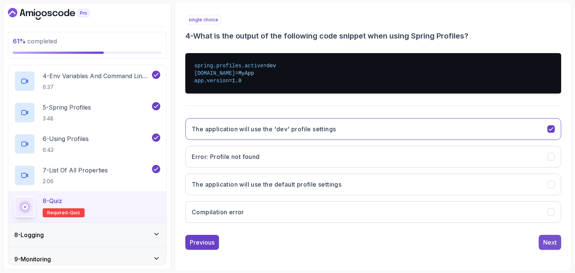
click at [548, 238] on div "Next" at bounding box center [549, 242] width 13 height 9
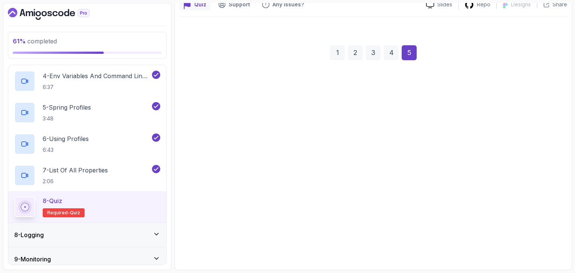
scroll to position [72, 0]
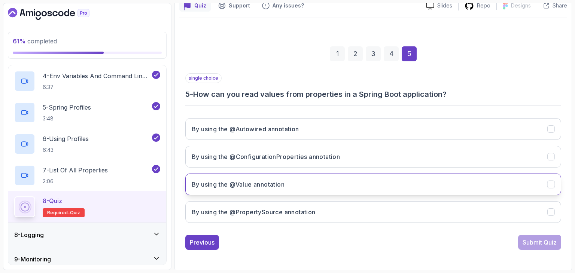
click at [409, 176] on button "By using the @Value annotation" at bounding box center [373, 185] width 376 height 22
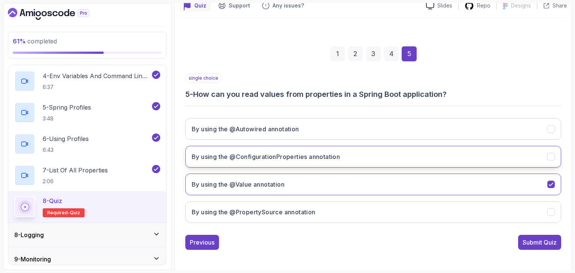
click at [407, 162] on button "By using the @ConfigurationProperties annotation" at bounding box center [373, 157] width 376 height 22
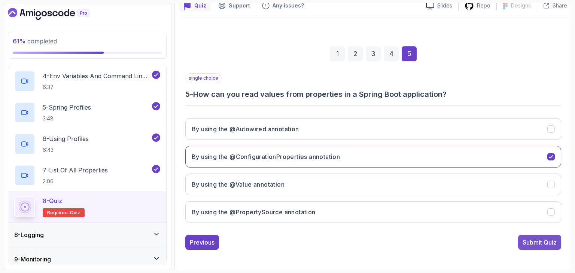
click at [535, 236] on button "Submit Quiz" at bounding box center [539, 242] width 43 height 15
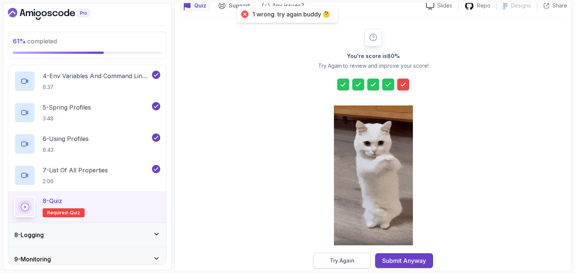
click at [348, 264] on button "Try Again" at bounding box center [341, 261] width 57 height 16
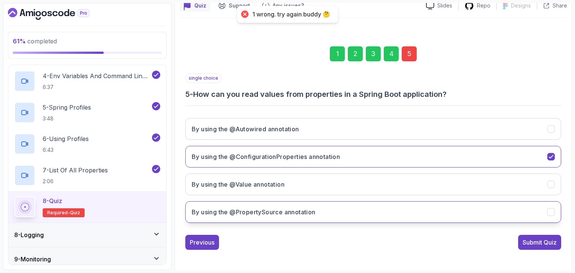
click at [351, 210] on button "By using the @PropertySource annotation" at bounding box center [373, 212] width 376 height 22
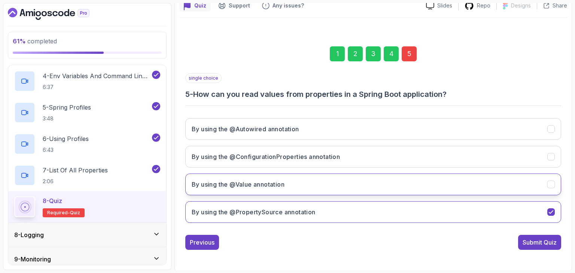
click at [339, 182] on button "By using the @Value annotation" at bounding box center [373, 185] width 376 height 22
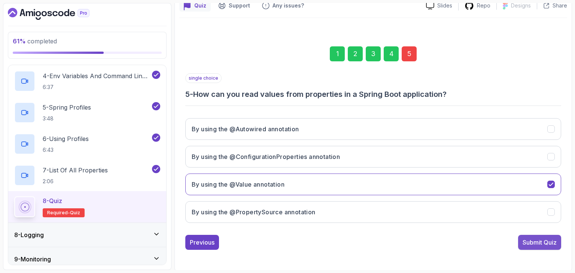
click at [524, 238] on div "Submit Quiz" at bounding box center [540, 242] width 34 height 9
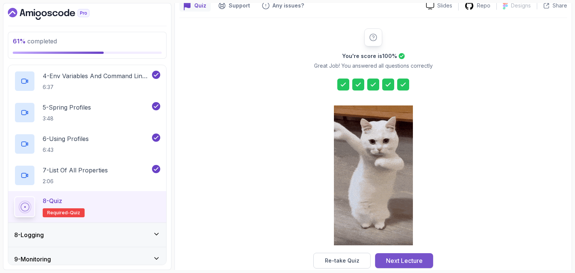
click at [397, 257] on div "Next Lecture" at bounding box center [404, 261] width 37 height 9
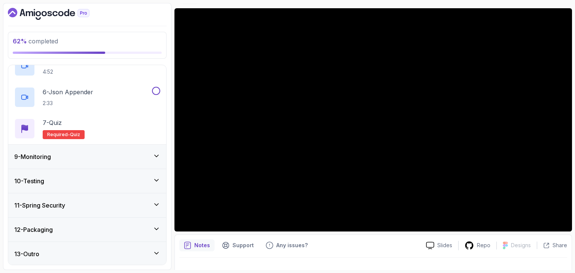
scroll to position [58, 0]
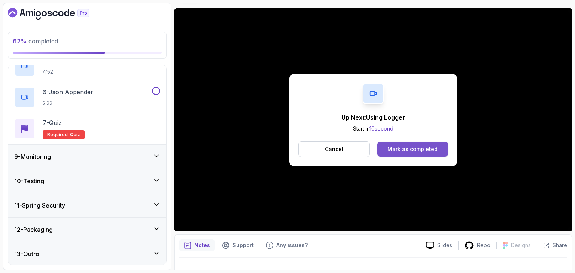
click at [400, 153] on button "Mark as completed" at bounding box center [413, 149] width 71 height 15
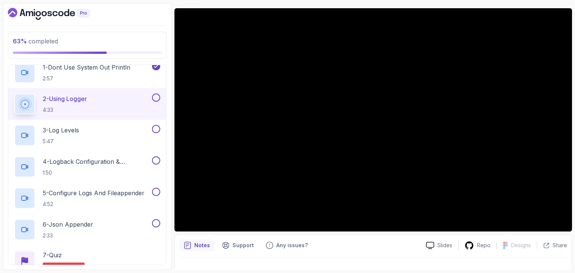
scroll to position [201, 0]
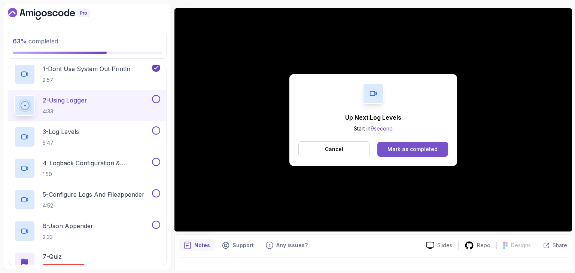
click at [424, 147] on div "Mark as completed" at bounding box center [413, 149] width 50 height 7
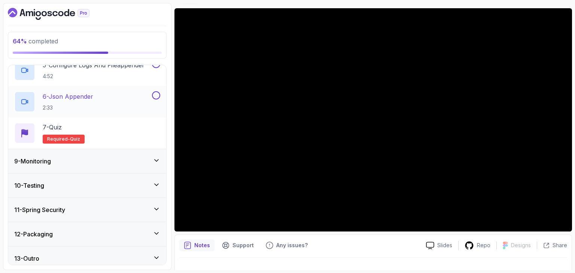
scroll to position [335, 0]
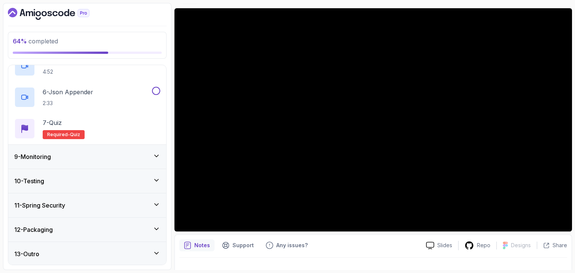
click at [99, 158] on div "9 - Monitoring" at bounding box center [87, 156] width 146 height 9
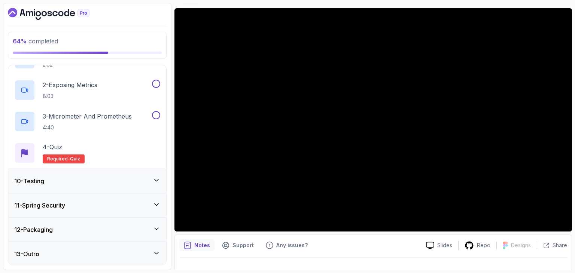
click at [101, 174] on div "10 - Testing" at bounding box center [87, 181] width 158 height 24
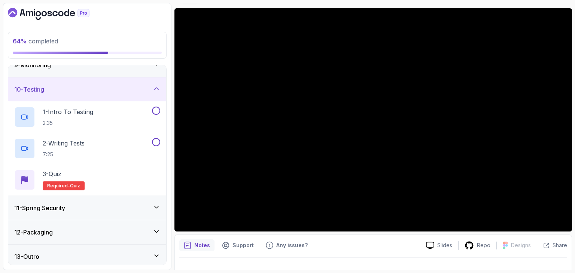
scroll to position [209, 0]
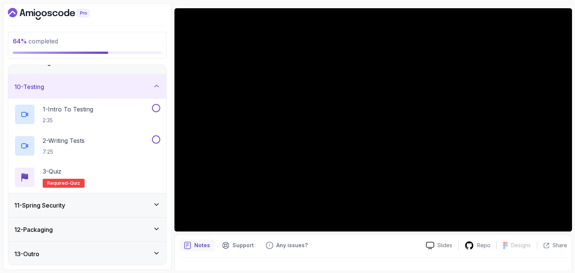
click at [122, 204] on div "11 - Spring Security" at bounding box center [87, 205] width 146 height 9
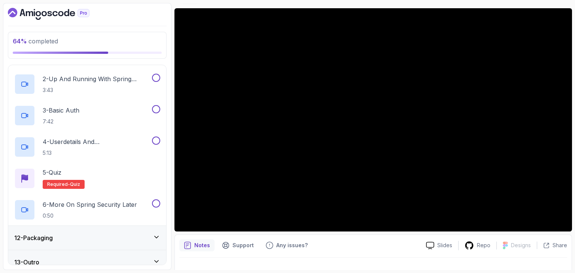
scroll to position [304, 0]
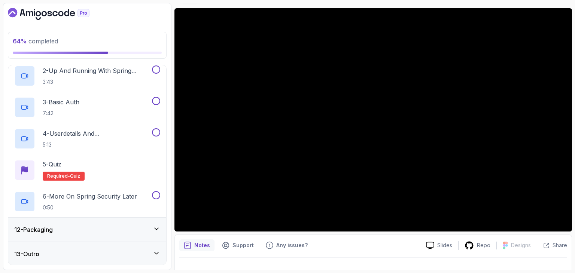
click at [131, 225] on div "12 - Packaging" at bounding box center [87, 229] width 146 height 9
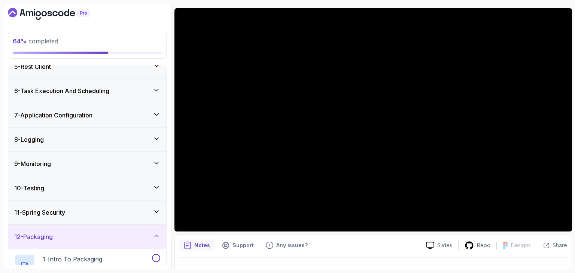
scroll to position [106, 0]
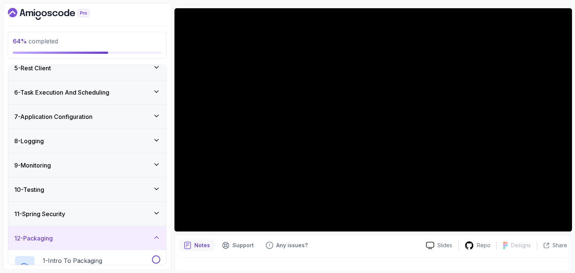
click at [116, 109] on div "7 - Application Configuration" at bounding box center [87, 117] width 158 height 24
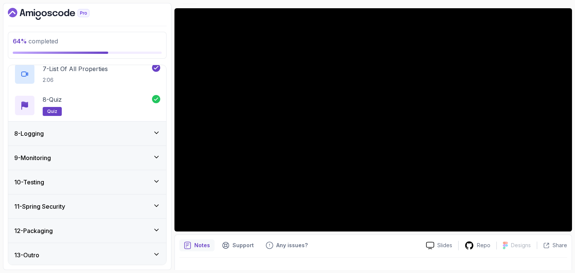
scroll to position [367, 0]
click at [114, 125] on div "8 - Logging" at bounding box center [87, 133] width 158 height 24
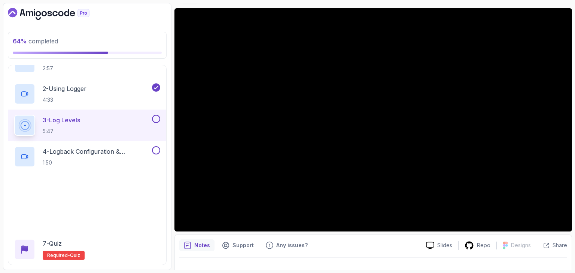
scroll to position [256, 0]
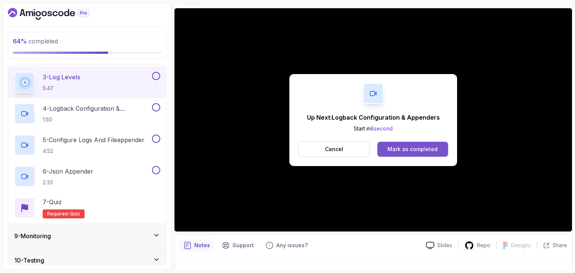
click at [413, 148] on div "Mark as completed" at bounding box center [413, 149] width 50 height 7
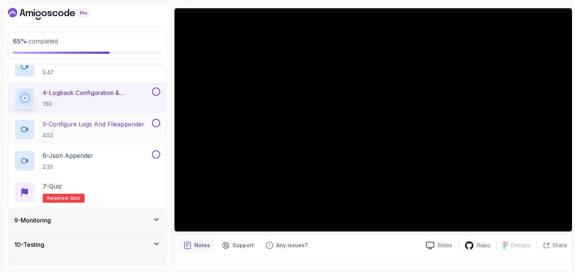
scroll to position [275, 0]
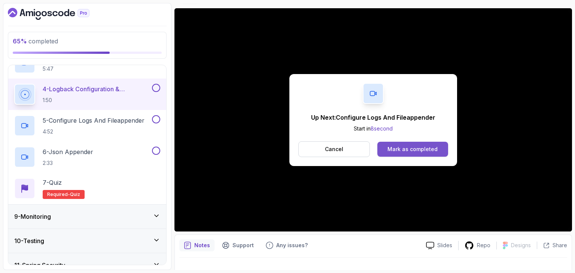
click at [393, 156] on button "Mark as completed" at bounding box center [413, 149] width 71 height 15
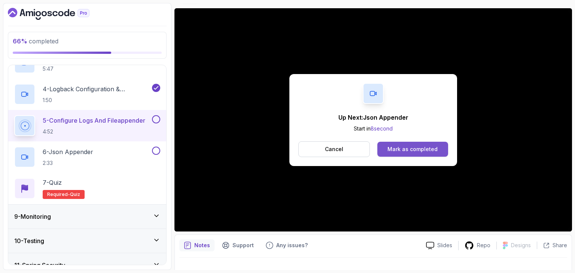
click at [400, 152] on div "Mark as completed" at bounding box center [413, 149] width 50 height 7
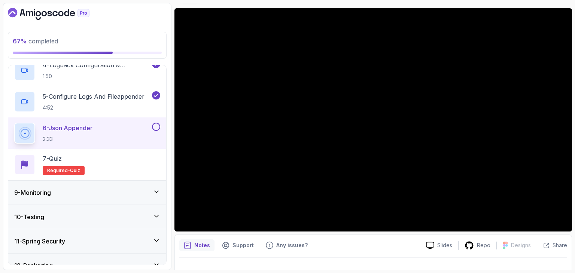
scroll to position [300, 0]
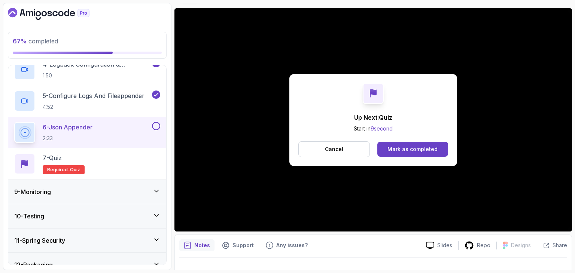
click at [370, 144] on div "Cancel Mark as completed" at bounding box center [374, 150] width 150 height 16
click at [364, 147] on button "Cancel" at bounding box center [335, 150] width 72 height 16
click at [430, 152] on div "Mark as completed" at bounding box center [413, 149] width 50 height 7
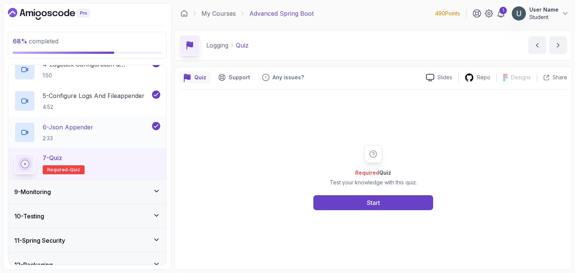
click at [90, 140] on p "2:33" at bounding box center [68, 138] width 51 height 7
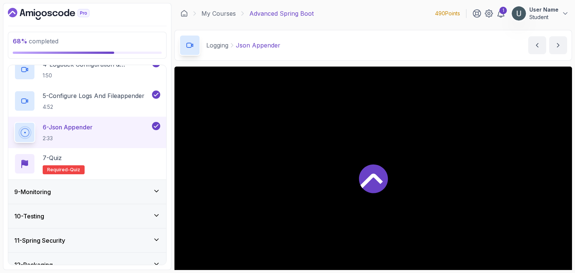
scroll to position [72, 0]
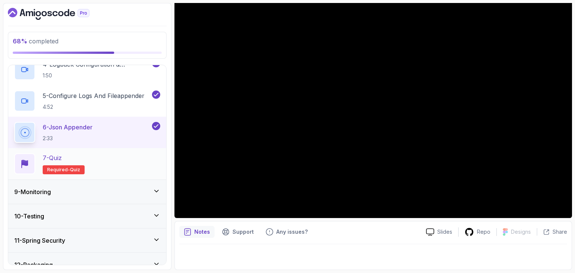
click at [91, 150] on div "7 - Quiz Required- quiz" at bounding box center [87, 163] width 158 height 31
click at [90, 154] on div "7 - Quiz Required- quiz" at bounding box center [87, 164] width 146 height 21
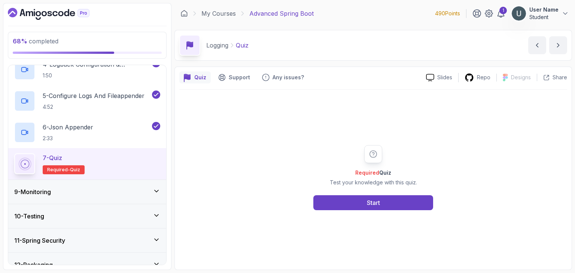
click at [372, 210] on div "Required Quiz Test your knowledge with this quiz. Start" at bounding box center [373, 178] width 388 height 176
click at [373, 206] on div "Start" at bounding box center [373, 203] width 13 height 9
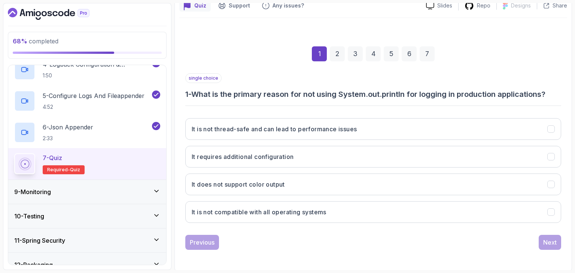
scroll to position [72, 0]
click at [349, 132] on h3 "It is not thread-safe and can lead to performance issues" at bounding box center [274, 129] width 165 height 9
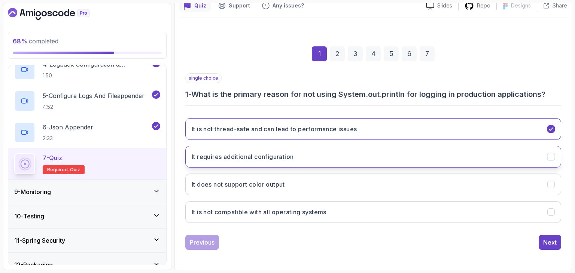
click at [341, 164] on button "It requires additional configuration" at bounding box center [373, 157] width 376 height 22
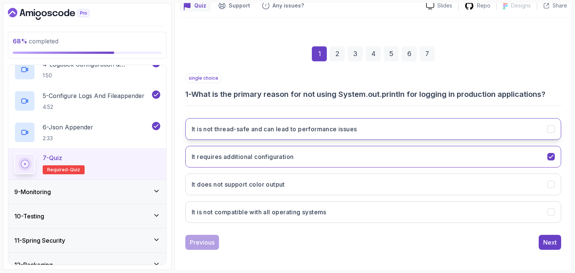
click at [349, 139] on button "It is not thread-safe and can lead to performance issues" at bounding box center [373, 129] width 376 height 22
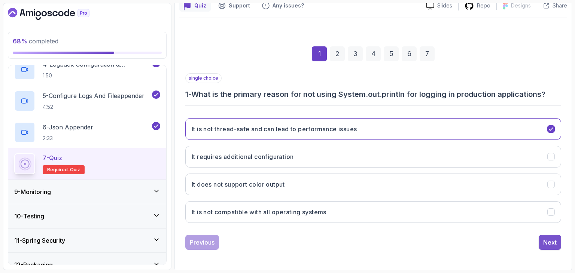
click at [549, 239] on div "Next" at bounding box center [549, 242] width 13 height 9
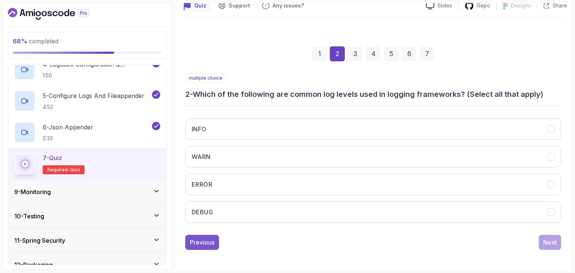
click at [213, 246] on button "Previous" at bounding box center [202, 242] width 34 height 15
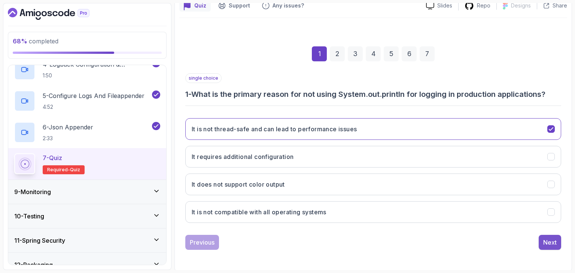
click at [551, 238] on div "Next" at bounding box center [549, 242] width 13 height 9
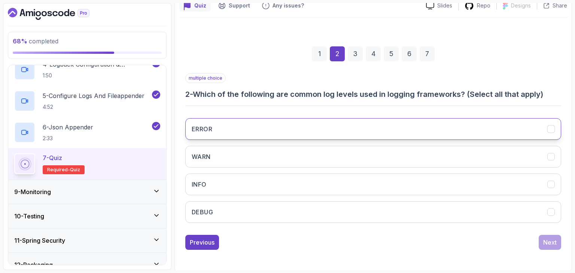
click at [348, 119] on button "ERROR" at bounding box center [373, 129] width 376 height 22
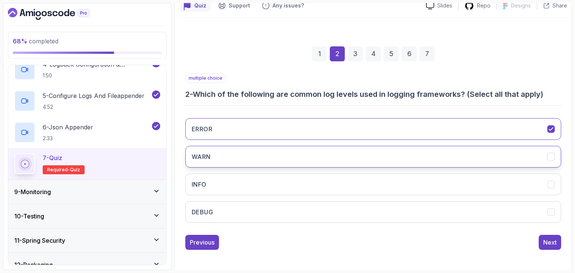
click at [321, 150] on button "WARN" at bounding box center [373, 157] width 376 height 22
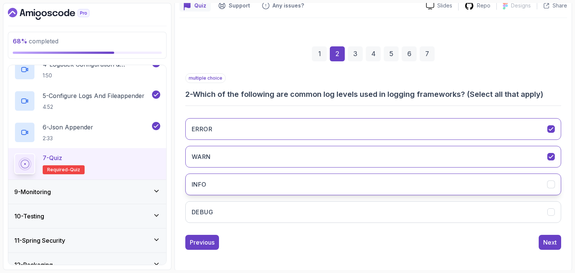
click at [299, 177] on button "INFO" at bounding box center [373, 185] width 376 height 22
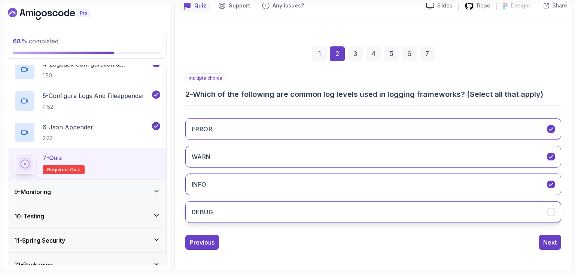
click at [290, 206] on button "DEBUG" at bounding box center [373, 212] width 376 height 22
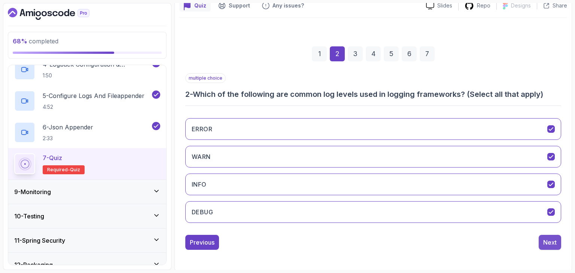
click at [552, 239] on div "Next" at bounding box center [549, 242] width 13 height 9
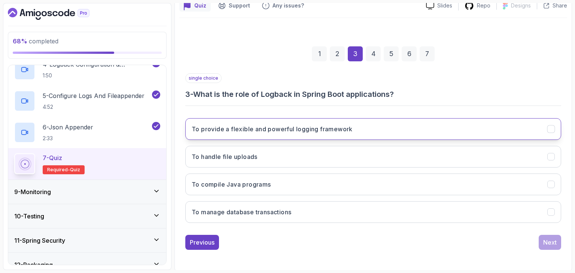
click at [324, 121] on button "To provide a flexible and powerful logging framework" at bounding box center [373, 129] width 376 height 22
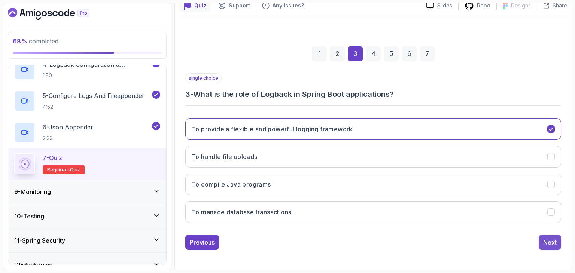
click at [557, 240] on div "Next" at bounding box center [549, 242] width 13 height 9
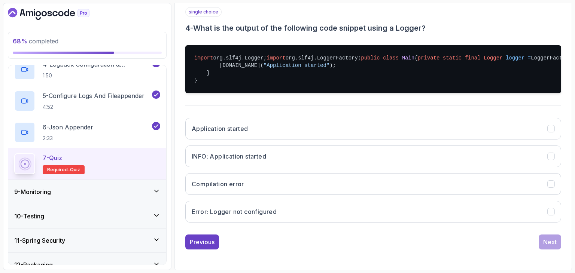
scroll to position [150, 0]
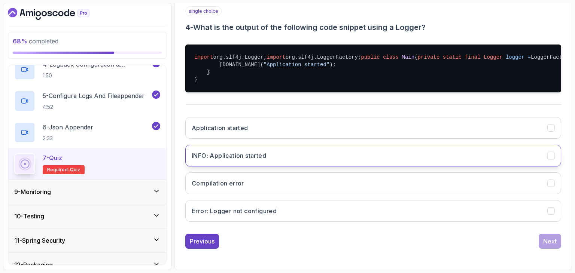
click at [358, 167] on button "INFO: Application started" at bounding box center [373, 156] width 376 height 22
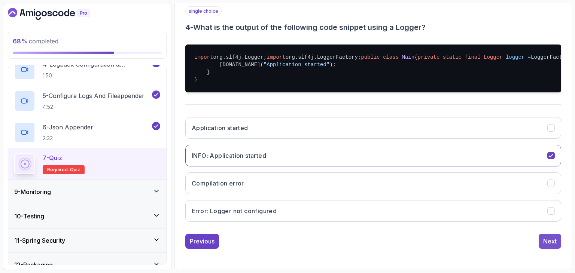
click at [547, 239] on div "Next" at bounding box center [549, 241] width 13 height 9
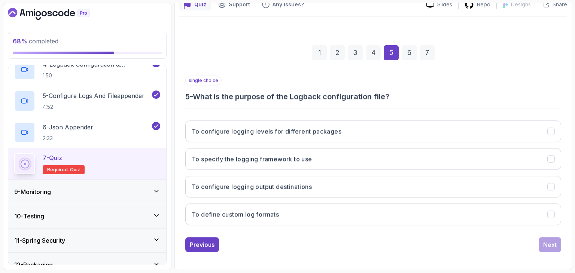
scroll to position [72, 0]
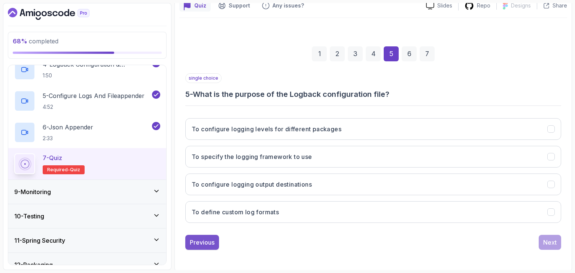
click at [190, 240] on div "Previous" at bounding box center [202, 242] width 25 height 9
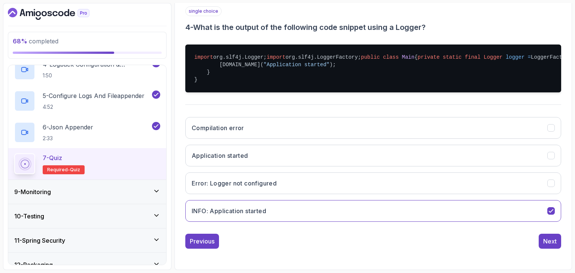
scroll to position [180, 0]
click at [551, 243] on div "Next" at bounding box center [549, 241] width 13 height 9
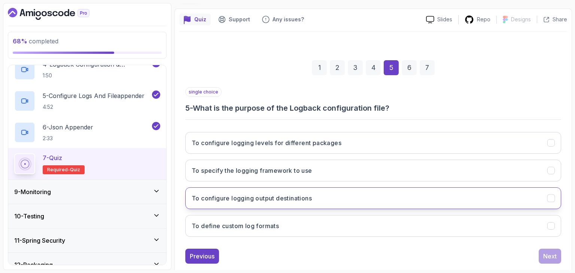
scroll to position [54, 0]
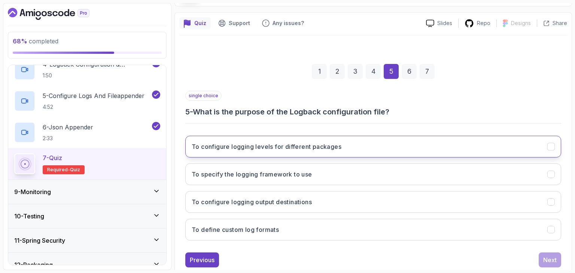
click at [369, 140] on button "To configure logging levels for different packages" at bounding box center [373, 147] width 376 height 22
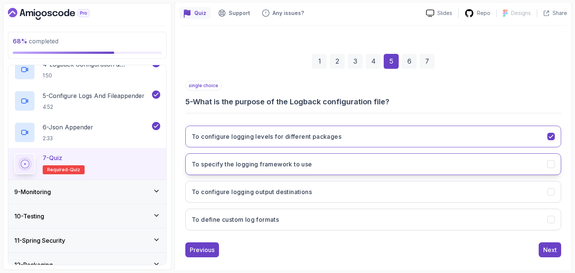
scroll to position [72, 0]
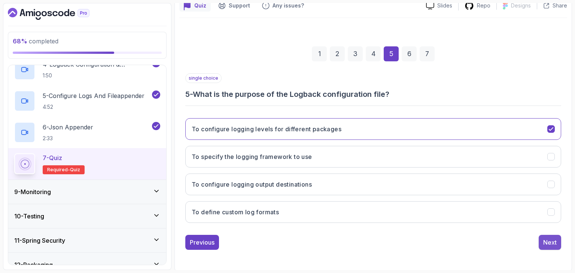
click at [542, 240] on button "Next" at bounding box center [550, 242] width 22 height 15
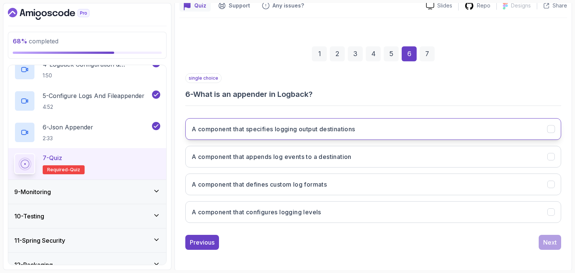
click at [370, 135] on button "A component that specifies logging output destinations" at bounding box center [373, 129] width 376 height 22
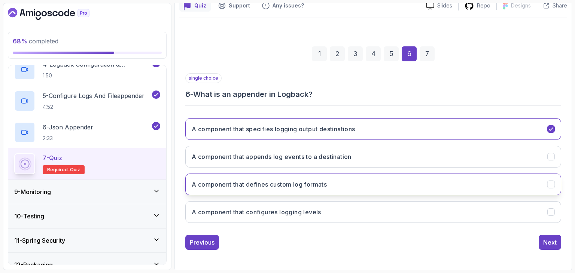
click at [440, 189] on button "A component that defines custom log formats" at bounding box center [373, 185] width 376 height 22
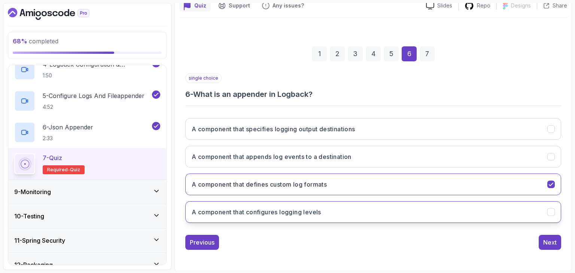
click at [413, 211] on button "A component that configures logging levels" at bounding box center [373, 212] width 376 height 22
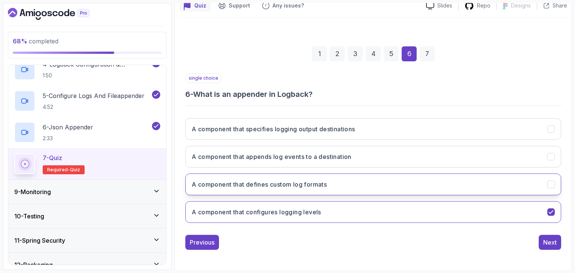
click at [413, 189] on button "A component that defines custom log formats" at bounding box center [373, 185] width 376 height 22
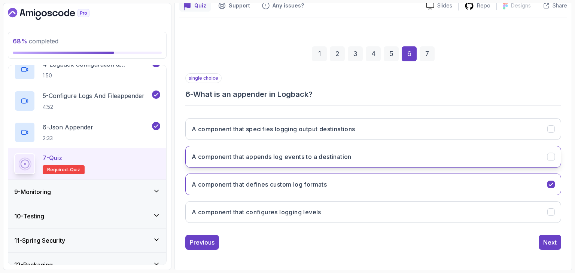
click at [438, 156] on button "A component that appends log events to a destination" at bounding box center [373, 157] width 376 height 22
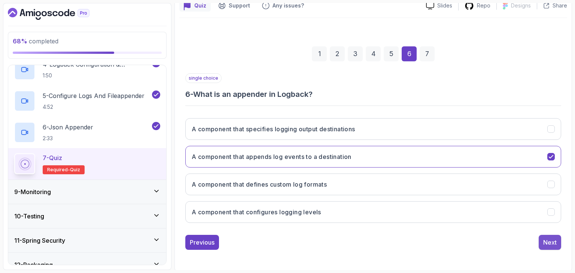
click at [547, 239] on div "Next" at bounding box center [549, 242] width 13 height 9
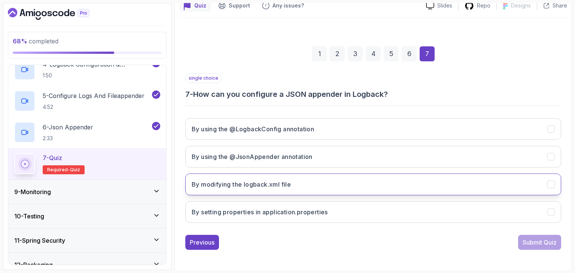
click at [376, 180] on button "By modifying the logback.xml file" at bounding box center [373, 185] width 376 height 22
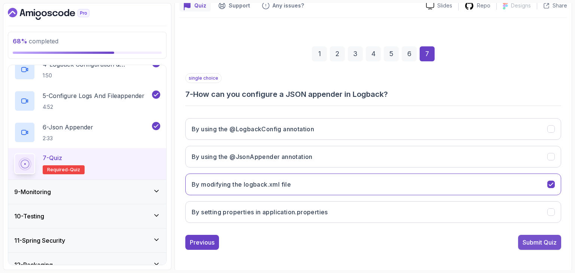
click at [528, 245] on div "Submit Quiz" at bounding box center [540, 242] width 34 height 9
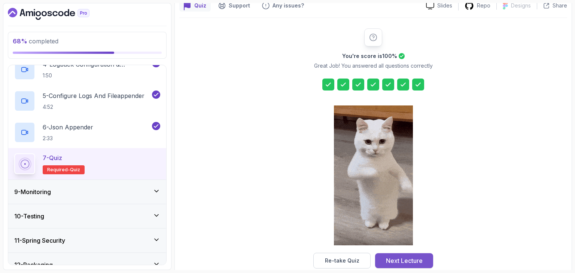
click at [412, 259] on div "Next Lecture" at bounding box center [404, 261] width 37 height 9
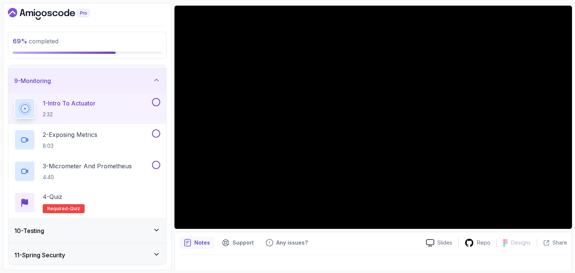
scroll to position [61, 0]
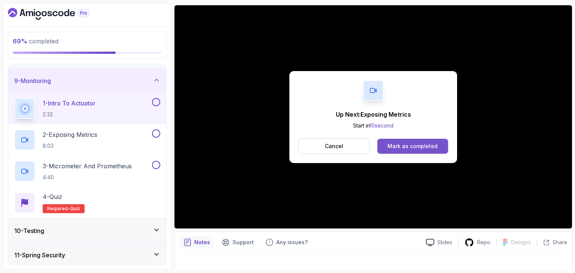
click at [432, 146] on div "Mark as completed" at bounding box center [413, 146] width 50 height 7
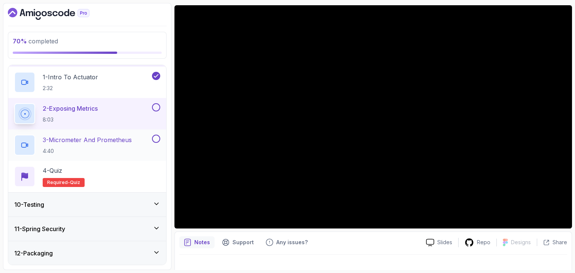
scroll to position [241, 0]
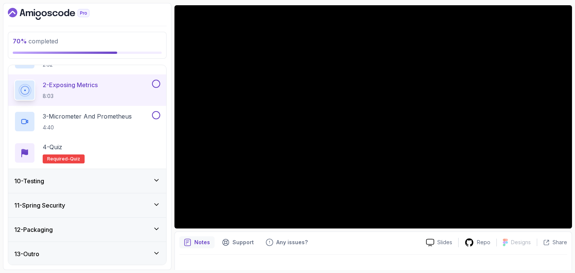
click at [96, 175] on div "10 - Testing" at bounding box center [87, 181] width 158 height 24
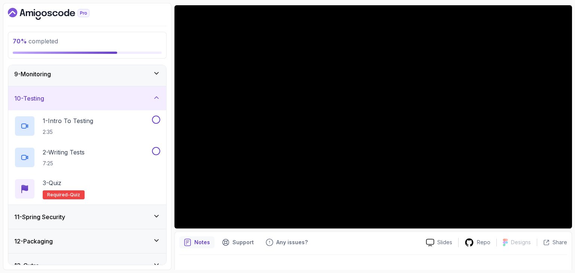
scroll to position [209, 0]
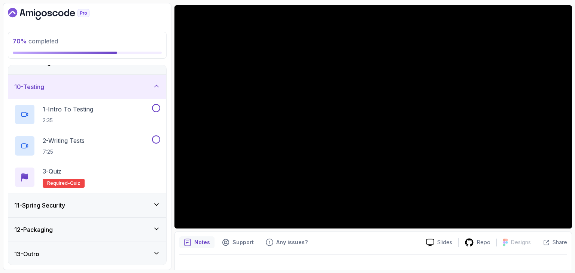
click at [80, 210] on div "11 - Spring Security" at bounding box center [87, 206] width 158 height 24
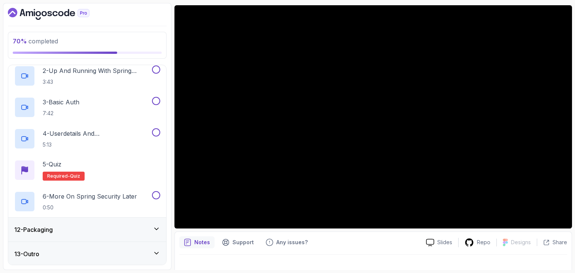
click at [67, 236] on div "12 - Packaging" at bounding box center [87, 230] width 158 height 24
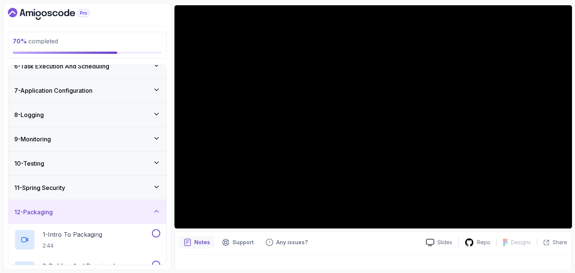
scroll to position [131, 0]
click at [68, 145] on div "9 - Monitoring" at bounding box center [87, 140] width 158 height 24
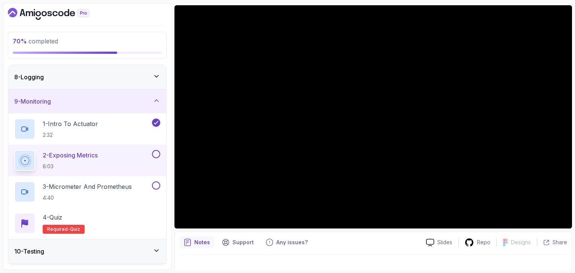
scroll to position [171, 0]
click at [68, 79] on div "8 - Logging" at bounding box center [87, 76] width 146 height 9
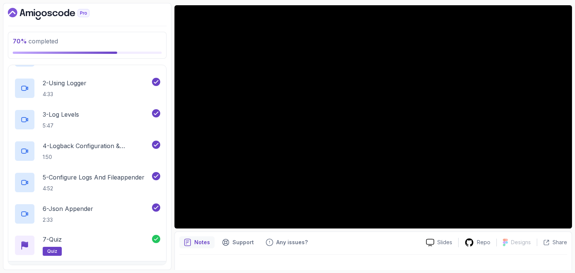
scroll to position [219, 0]
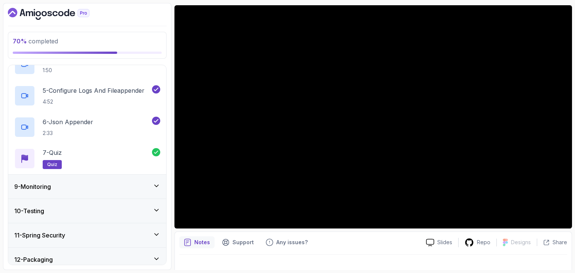
click at [57, 181] on div "9 - Monitoring" at bounding box center [87, 187] width 158 height 24
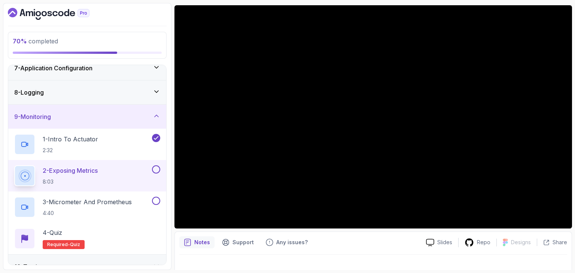
scroll to position [155, 0]
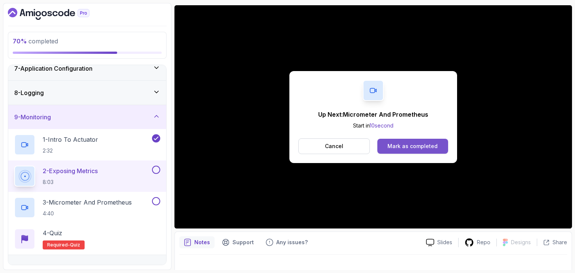
click at [415, 146] on div "Mark as completed" at bounding box center [413, 146] width 50 height 7
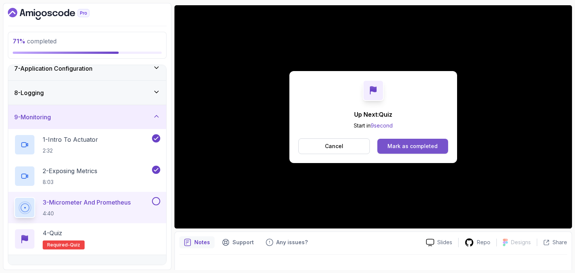
click at [432, 149] on div "Mark as completed" at bounding box center [413, 146] width 50 height 7
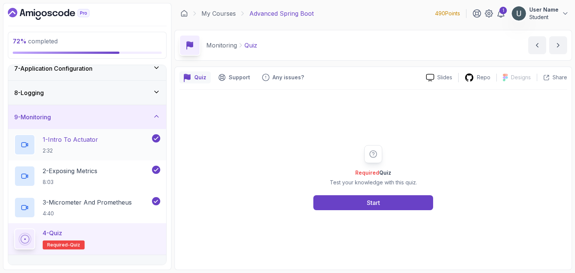
click at [121, 132] on div "1 - Intro To Actuator 2:32" at bounding box center [87, 144] width 158 height 31
click at [82, 136] on p "1 - Intro To Actuator" at bounding box center [70, 139] width 55 height 9
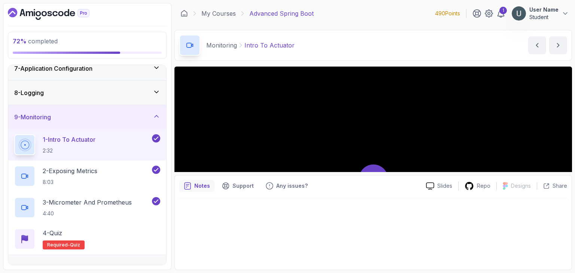
click at [82, 136] on p "1 - Intro To Actuator" at bounding box center [69, 139] width 53 height 9
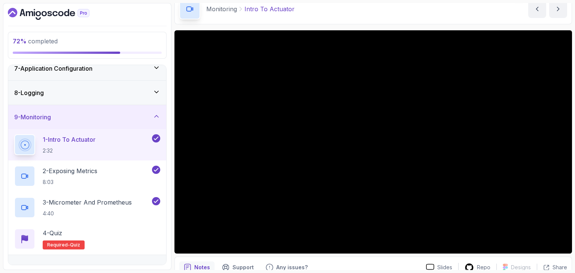
scroll to position [19, 0]
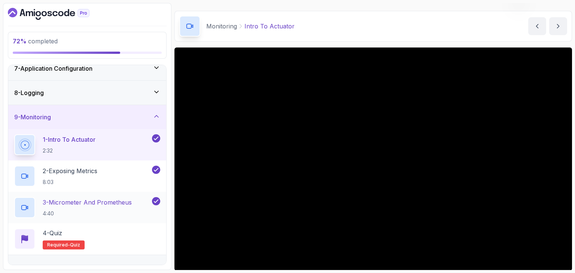
click at [94, 221] on div "3 - Micrometer And Prometheus 4:40" at bounding box center [87, 207] width 158 height 31
click at [92, 229] on div "4 - Quiz Required- quiz" at bounding box center [87, 239] width 146 height 21
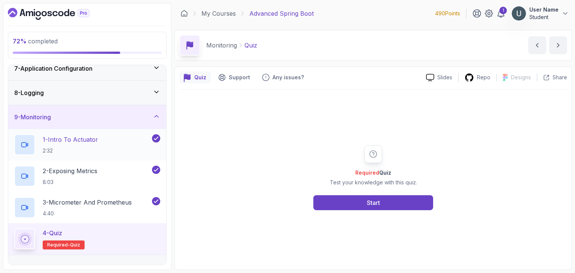
click at [109, 141] on div "1 - Intro To Actuator 2:32" at bounding box center [82, 144] width 136 height 21
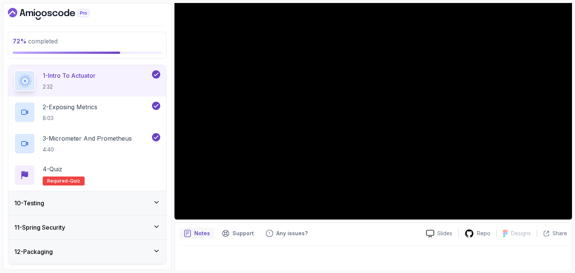
scroll to position [72, 0]
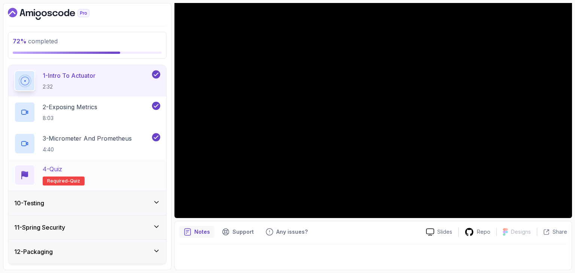
click at [69, 163] on div "4 - Quiz Required- quiz" at bounding box center [87, 175] width 158 height 31
click at [67, 170] on div "4 - Quiz" at bounding box center [64, 169] width 42 height 9
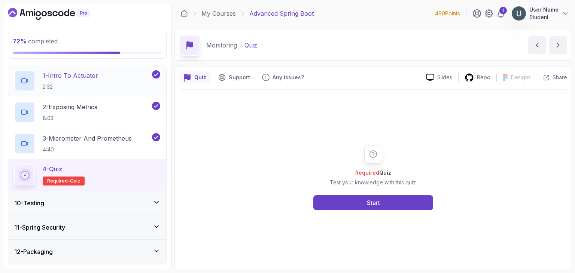
click at [88, 85] on p "2:32" at bounding box center [70, 86] width 55 height 7
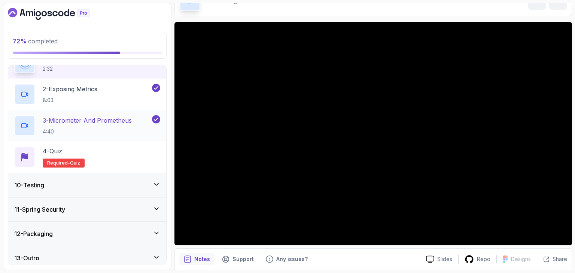
scroll to position [241, 0]
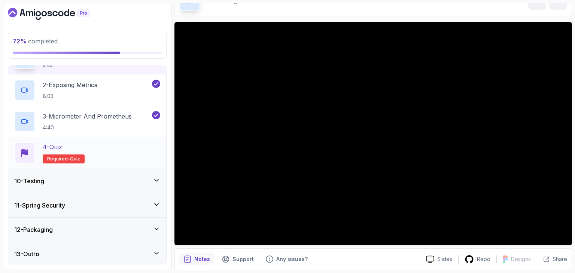
click at [96, 148] on div "4 - Quiz Required- quiz" at bounding box center [87, 153] width 146 height 21
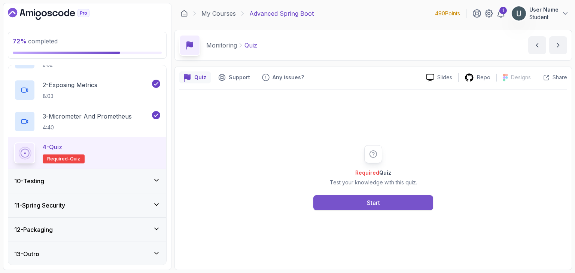
click at [382, 196] on button "Start" at bounding box center [373, 203] width 120 height 15
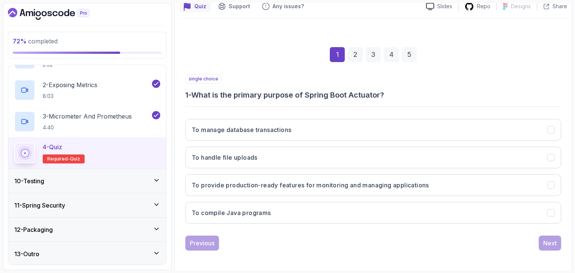
scroll to position [72, 0]
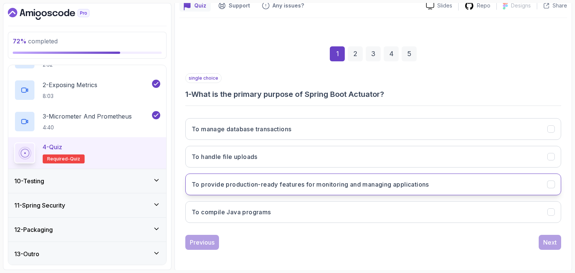
click at [370, 189] on button "To provide production-ready features for monitoring and managing applications" at bounding box center [373, 185] width 376 height 22
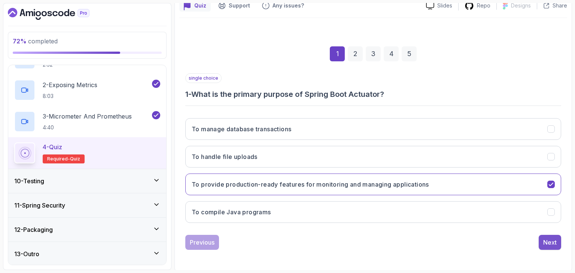
click at [547, 240] on div "Next" at bounding box center [549, 242] width 13 height 9
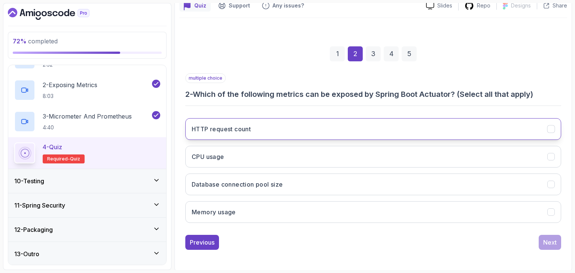
click at [404, 124] on button "HTTP request count" at bounding box center [373, 129] width 376 height 22
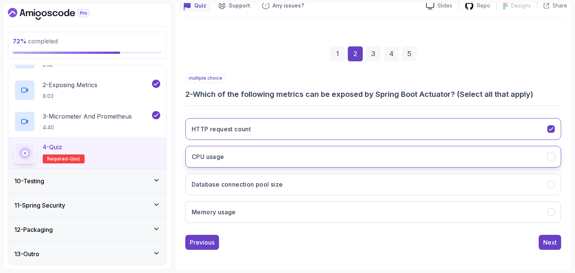
click at [370, 161] on button "CPU usage" at bounding box center [373, 157] width 376 height 22
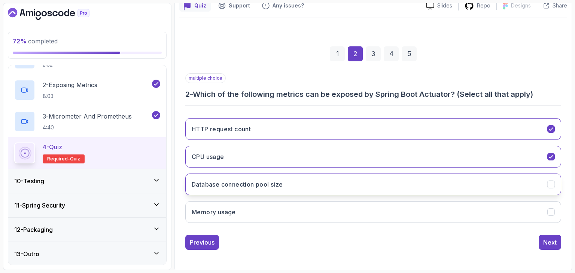
click at [355, 189] on button "Database connection pool size" at bounding box center [373, 185] width 376 height 22
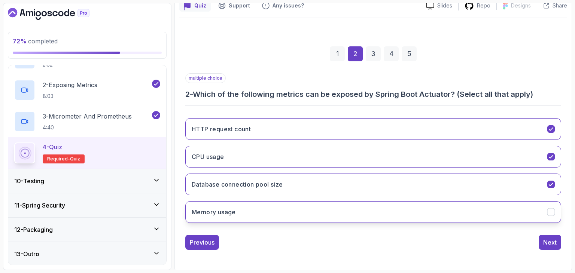
click at [346, 209] on button "Memory usage" at bounding box center [373, 212] width 376 height 22
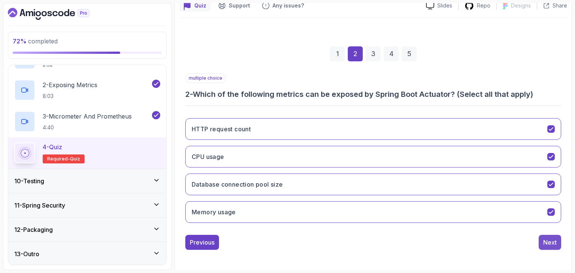
click at [543, 236] on button "Next" at bounding box center [550, 242] width 22 height 15
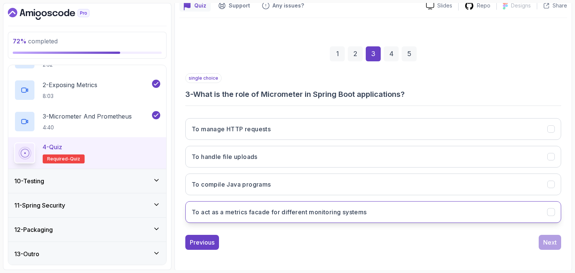
click at [382, 205] on button "To act as a metrics facade for different monitoring systems" at bounding box center [373, 212] width 376 height 22
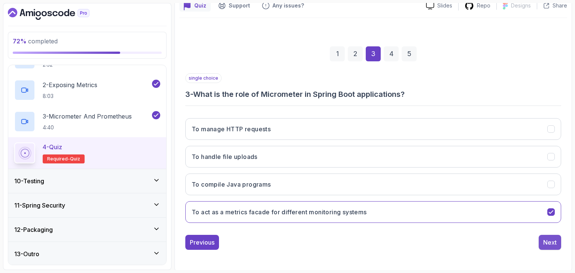
click at [550, 243] on div "Next" at bounding box center [549, 242] width 13 height 9
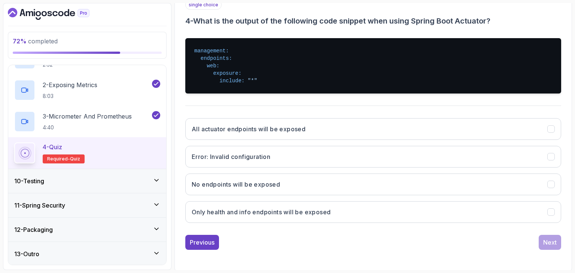
scroll to position [145, 0]
click at [406, 134] on button "All actuator endpoints will be exposed" at bounding box center [373, 129] width 376 height 22
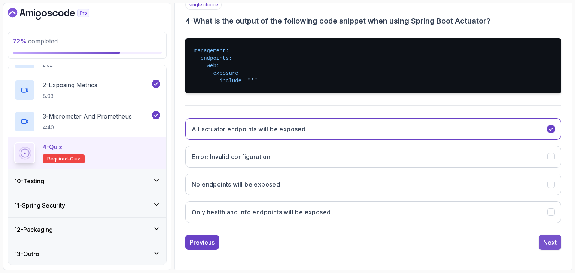
click at [546, 240] on div "Next" at bounding box center [549, 242] width 13 height 9
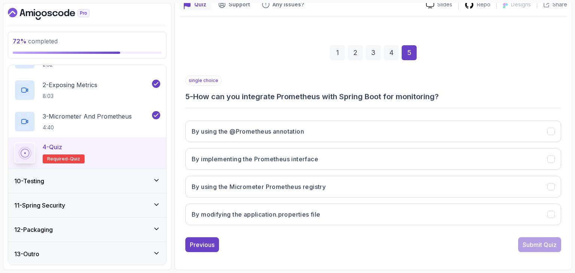
scroll to position [72, 0]
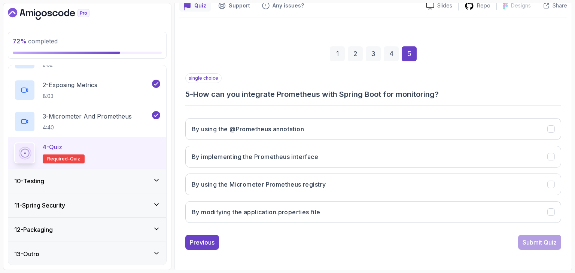
click at [336, 97] on h3 "5 - How can you integrate Prometheus with Spring Boot for monitoring?" at bounding box center [373, 94] width 376 height 10
click at [315, 101] on div "single choice 5 - How can you integrate Prometheus with Spring Boot for monitor…" at bounding box center [373, 151] width 376 height 156
click at [294, 209] on h3 "By modifying the application.properties file" at bounding box center [256, 212] width 129 height 9
click at [552, 239] on div "Submit Quiz" at bounding box center [540, 242] width 34 height 9
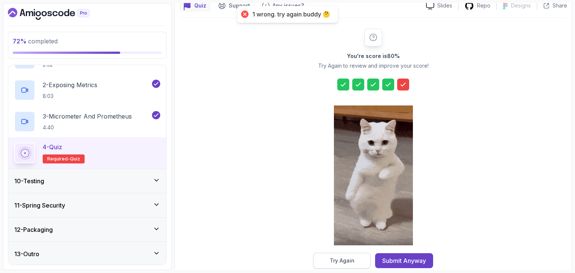
click at [359, 258] on button "Try Again" at bounding box center [341, 261] width 57 height 16
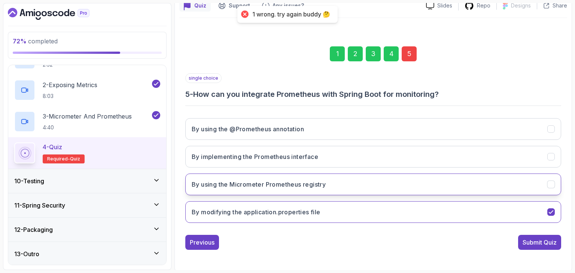
click at [381, 178] on button "By using the Micrometer Prometheus registry" at bounding box center [373, 185] width 376 height 22
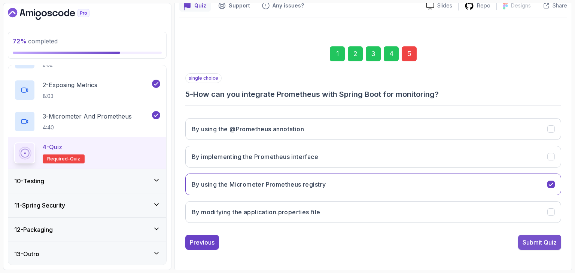
click at [524, 238] on div "Submit Quiz" at bounding box center [540, 242] width 34 height 9
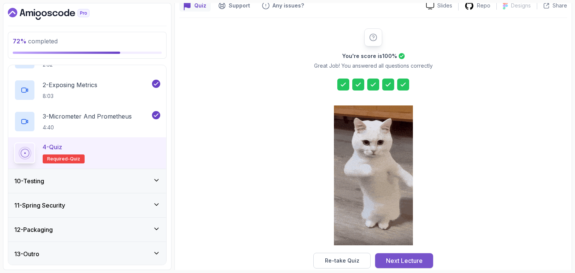
click at [390, 260] on div "Next Lecture" at bounding box center [404, 261] width 37 height 9
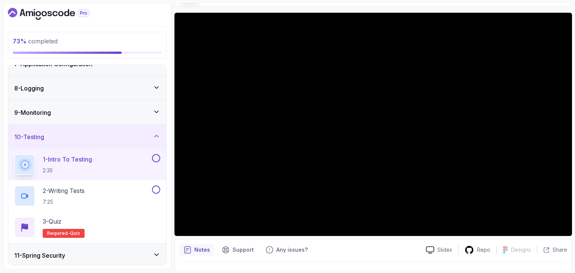
scroll to position [52, 0]
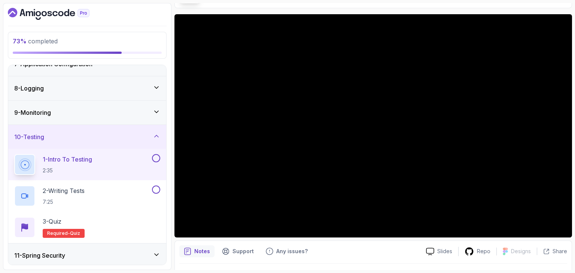
click at [13, 44] on span "73 %" at bounding box center [20, 40] width 14 height 7
click at [30, 44] on span "73 % completed" at bounding box center [35, 40] width 45 height 7
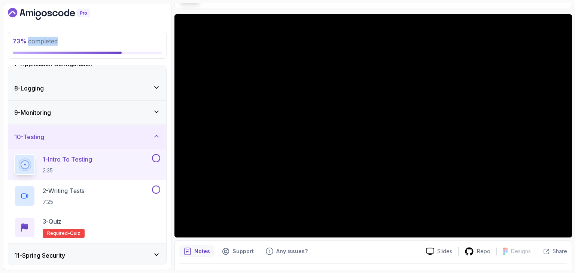
click at [30, 44] on span "73 % completed" at bounding box center [35, 40] width 45 height 7
click at [33, 44] on span "73 % completed" at bounding box center [35, 40] width 45 height 7
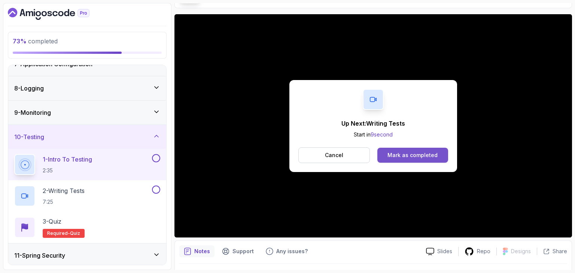
click at [426, 152] on div "Mark as completed" at bounding box center [413, 155] width 50 height 7
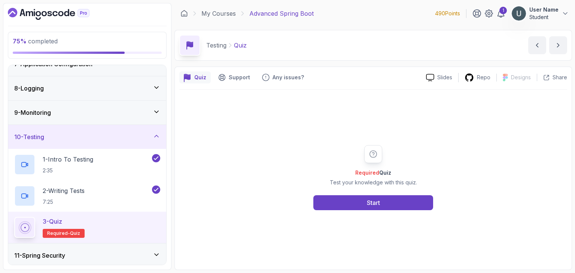
click at [362, 210] on div "Required Quiz Test your knowledge with this quiz. Start" at bounding box center [373, 178] width 388 height 176
click at [363, 204] on button "Start" at bounding box center [373, 203] width 120 height 15
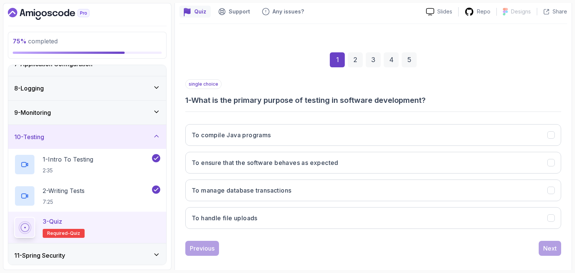
scroll to position [66, 0]
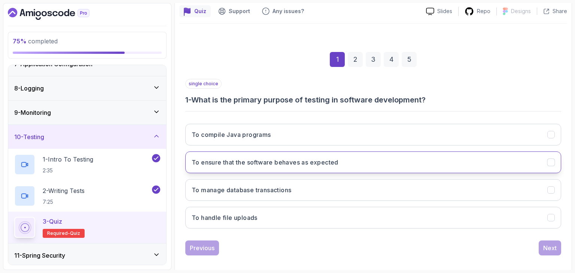
click at [343, 167] on button "To ensure that the software behaves as expected" at bounding box center [373, 163] width 376 height 22
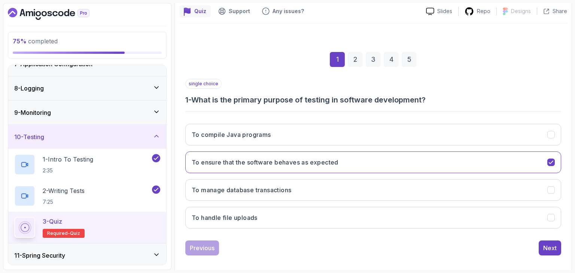
click at [552, 239] on div "single choice 1 - What is the primary purpose of testing in software developmen…" at bounding box center [373, 167] width 376 height 177
click html
click at [551, 239] on div "single choice 1 - What is the primary purpose of testing in software developmen…" at bounding box center [373, 167] width 376 height 177
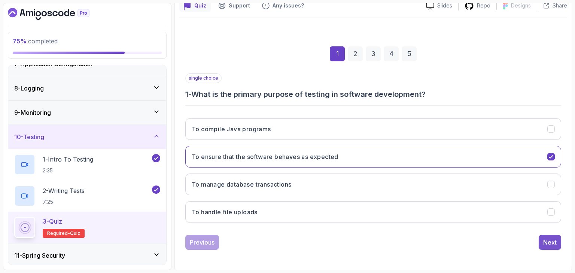
click at [552, 236] on button "Next" at bounding box center [550, 242] width 22 height 15
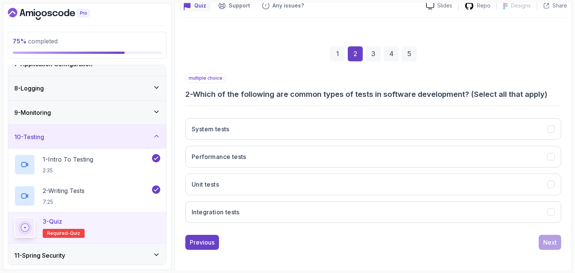
scroll to position [209, 0]
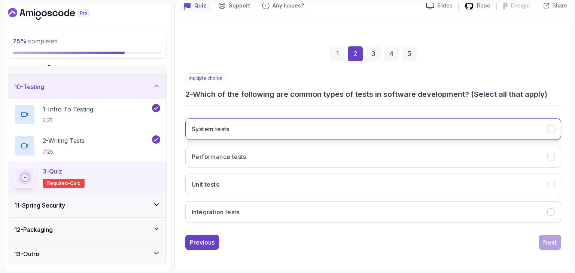
click at [287, 118] on button "System tests" at bounding box center [373, 129] width 376 height 22
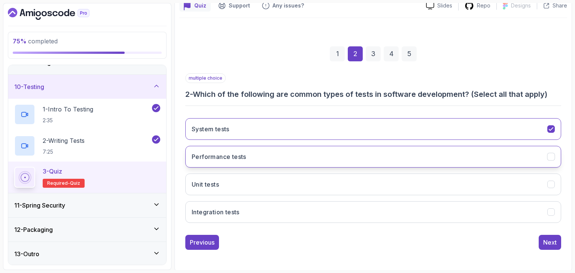
click at [273, 160] on button "Performance tests" at bounding box center [373, 157] width 376 height 22
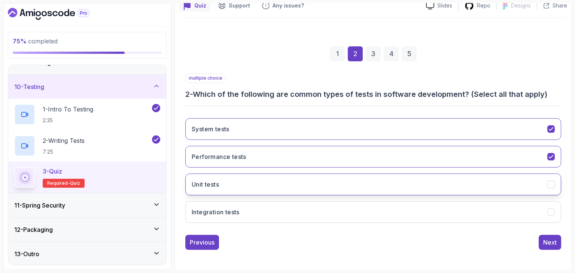
click at [260, 194] on button "Unit tests" at bounding box center [373, 185] width 376 height 22
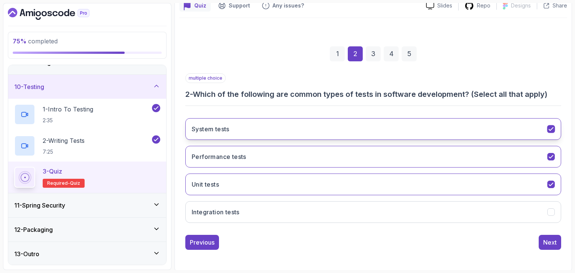
click at [267, 125] on button "System tests" at bounding box center [373, 129] width 376 height 22
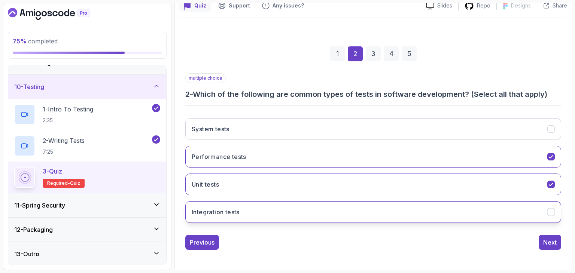
click at [254, 219] on button "Integration tests" at bounding box center [373, 212] width 376 height 22
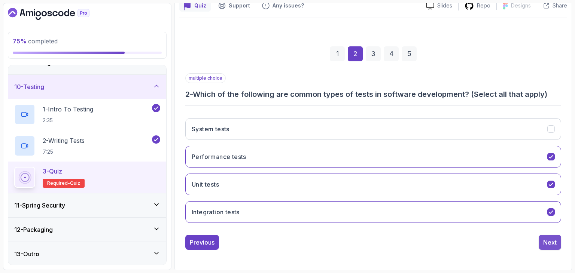
click at [547, 239] on div "Next" at bounding box center [549, 242] width 13 height 9
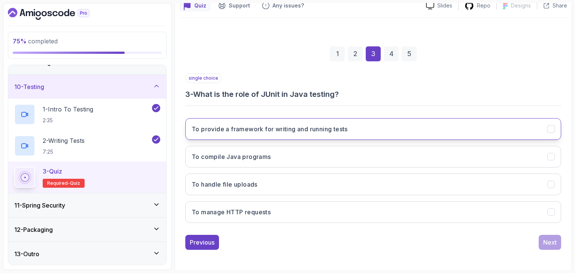
click at [316, 135] on button "To provide a framework for writing and running tests" at bounding box center [373, 129] width 376 height 22
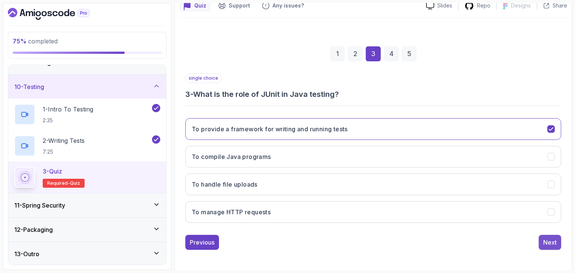
click at [539, 236] on button "Next" at bounding box center [550, 242] width 22 height 15
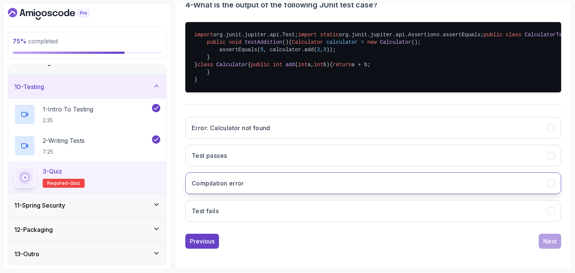
scroll to position [232, 0]
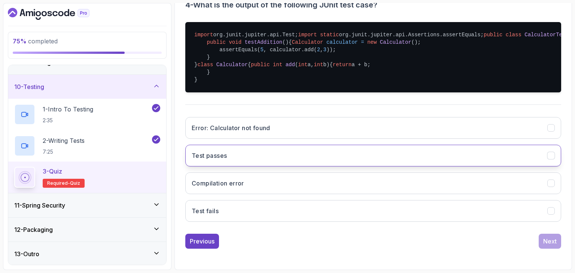
click at [320, 164] on button "Test passes" at bounding box center [373, 156] width 376 height 22
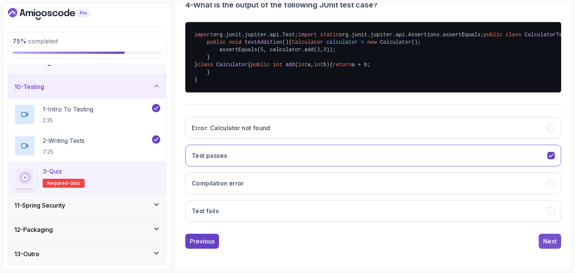
click at [551, 241] on div "Next" at bounding box center [549, 241] width 13 height 9
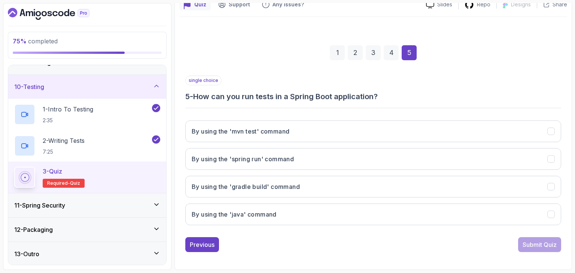
scroll to position [72, 0]
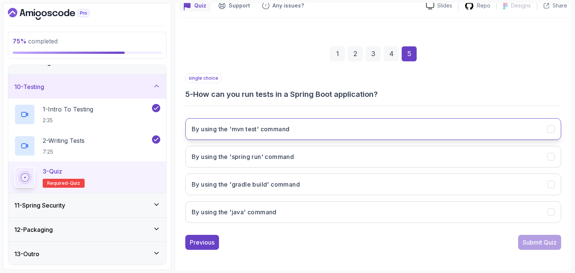
click at [403, 123] on button "By using the 'mvn test' command" at bounding box center [373, 129] width 376 height 22
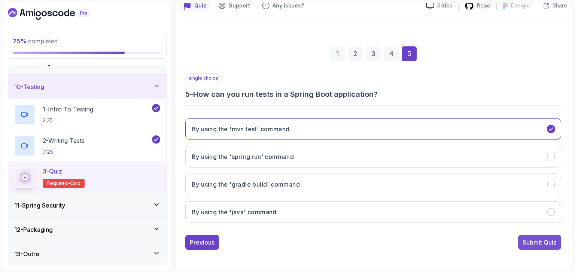
click at [531, 238] on div "Submit Quiz" at bounding box center [540, 242] width 34 height 9
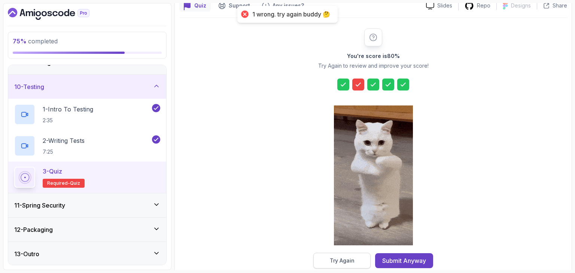
click at [340, 264] on button "Try Again" at bounding box center [341, 261] width 57 height 16
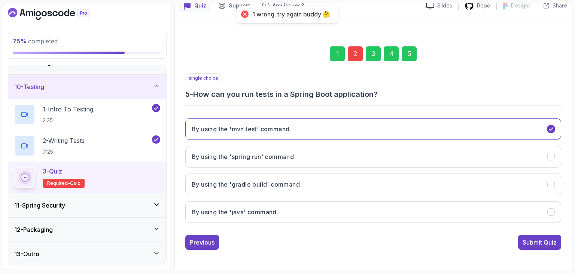
click at [352, 49] on div "2" at bounding box center [355, 53] width 15 height 15
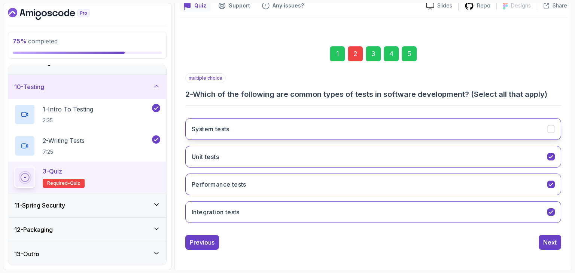
click at [318, 128] on button "System tests" at bounding box center [373, 129] width 376 height 22
click at [411, 60] on div "5" at bounding box center [409, 53] width 15 height 15
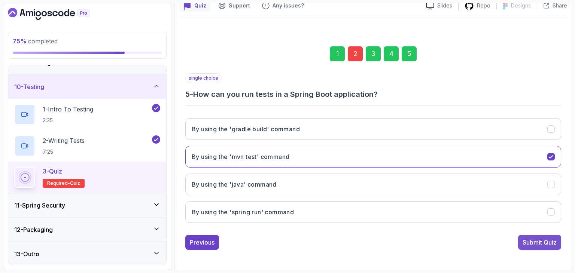
click at [535, 236] on button "Submit Quiz" at bounding box center [539, 242] width 43 height 15
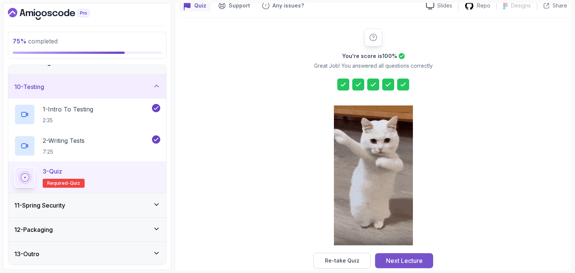
click at [409, 259] on div "Next Lecture" at bounding box center [404, 261] width 37 height 9
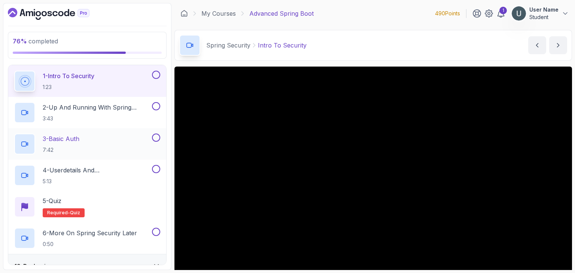
scroll to position [304, 0]
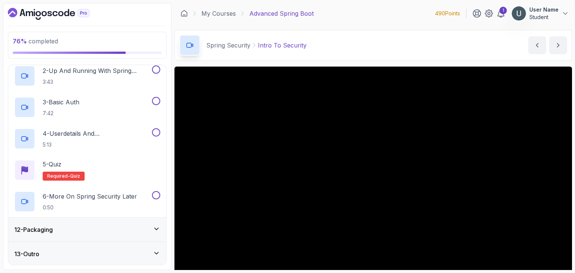
click at [89, 235] on div "12 - Packaging" at bounding box center [87, 230] width 158 height 24
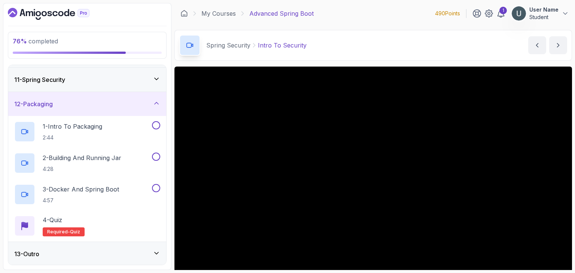
click at [79, 250] on div "13 - Outro" at bounding box center [87, 254] width 146 height 9
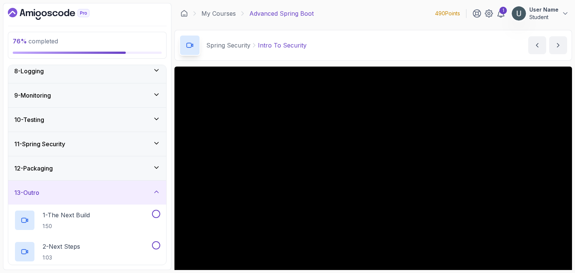
scroll to position [175, 0]
click at [72, 149] on div "11 - Spring Security" at bounding box center [87, 145] width 158 height 24
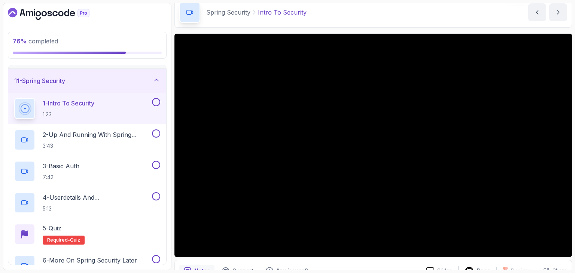
scroll to position [33, 0]
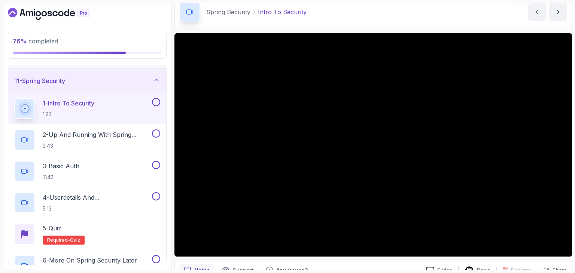
click at [237, 12] on p "Spring Security" at bounding box center [228, 11] width 44 height 9
click at [255, 12] on icon at bounding box center [254, 11] width 7 height 7
click at [264, 12] on p "Intro To Security" at bounding box center [282, 11] width 49 height 9
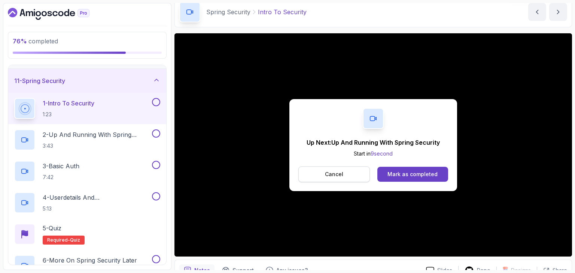
click at [354, 176] on button "Cancel" at bounding box center [335, 175] width 72 height 16
click at [391, 165] on div "Up Next: Up And Running With Spring Security Start in 10 second Cancel Mark as …" at bounding box center [374, 145] width 168 height 92
click at [391, 173] on div "Mark as completed" at bounding box center [413, 174] width 50 height 7
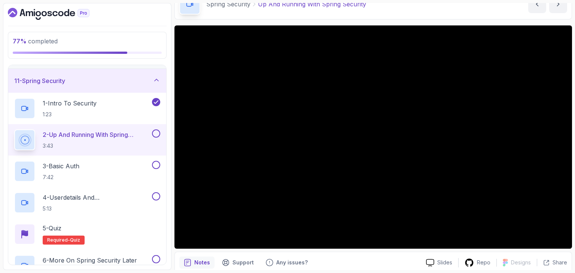
scroll to position [41, 0]
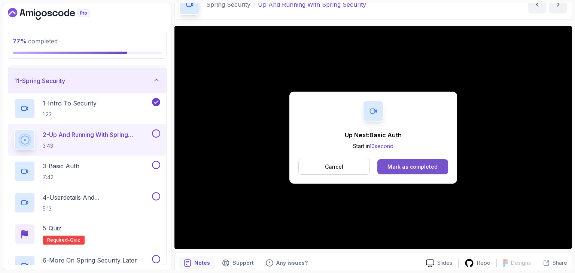
click at [395, 162] on button "Mark as completed" at bounding box center [413, 167] width 71 height 15
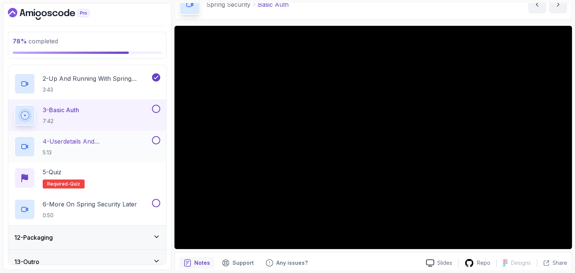
scroll to position [304, 0]
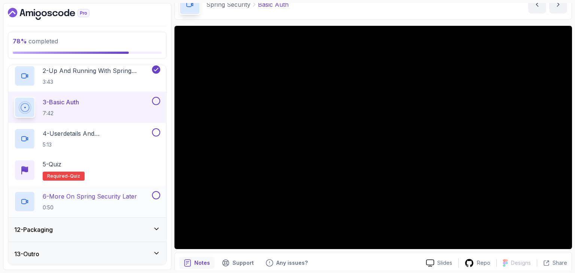
click at [156, 197] on button at bounding box center [156, 195] width 8 height 8
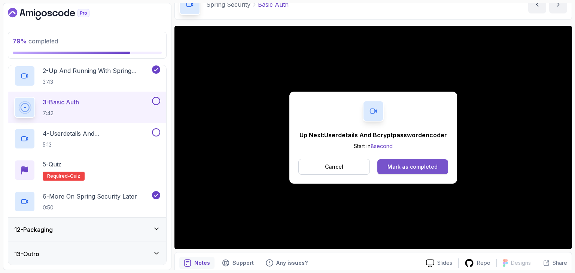
click at [445, 171] on button "Mark as completed" at bounding box center [413, 167] width 71 height 15
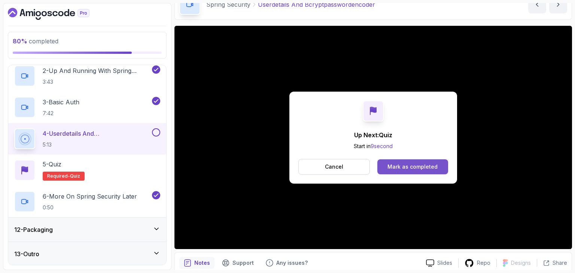
click at [427, 169] on div "Mark as completed" at bounding box center [413, 166] width 50 height 7
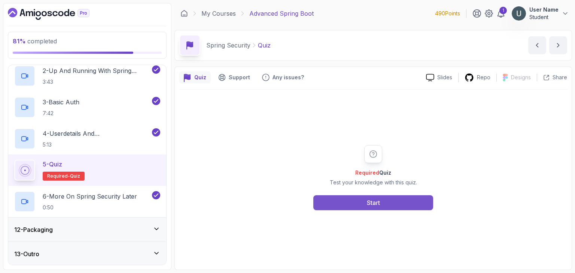
click at [405, 197] on button "Start" at bounding box center [373, 203] width 120 height 15
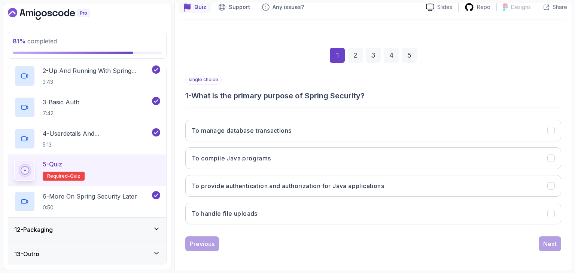
scroll to position [72, 0]
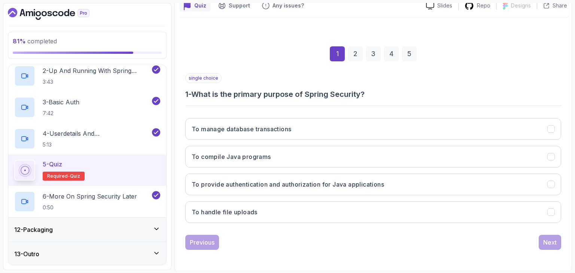
click at [345, 95] on h3 "1 - What is the primary purpose of Spring Security?" at bounding box center [373, 94] width 376 height 10
click at [329, 96] on h3 "1 - What is the primary purpose of Spring Security?" at bounding box center [373, 94] width 376 height 10
click at [318, 97] on h3 "1 - What is the primary purpose of Spring Security?" at bounding box center [373, 94] width 376 height 10
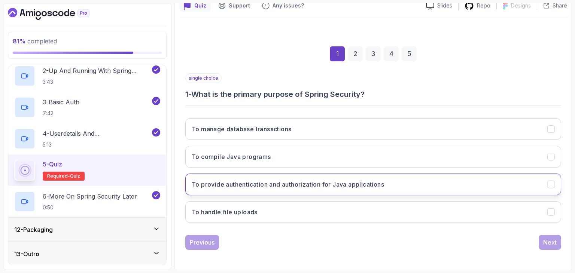
click at [289, 174] on button "To provide authentication and authorization for Java applications" at bounding box center [373, 185] width 376 height 22
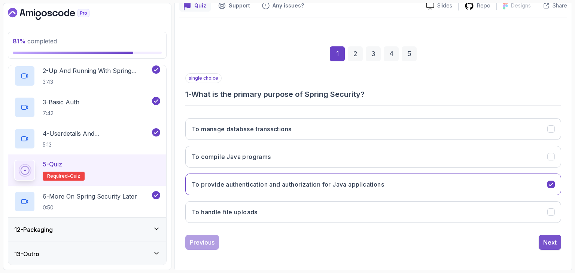
click at [543, 236] on button "Next" at bounding box center [550, 242] width 22 height 15
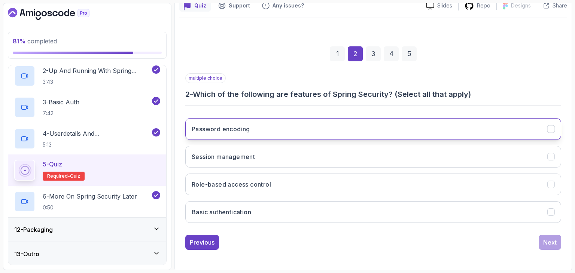
click at [324, 131] on button "Password encoding" at bounding box center [373, 129] width 376 height 22
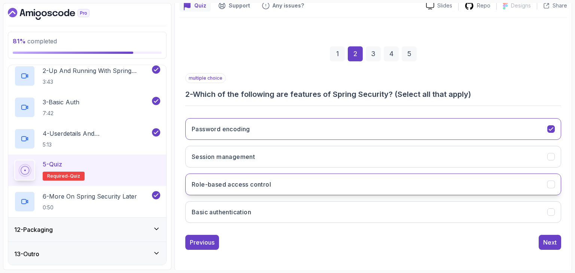
click at [282, 190] on button "Role-based access control" at bounding box center [373, 185] width 376 height 22
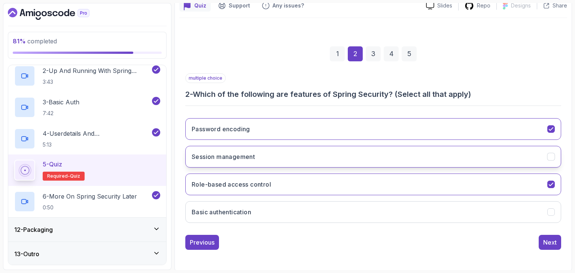
click at [289, 156] on button "Session management" at bounding box center [373, 157] width 376 height 22
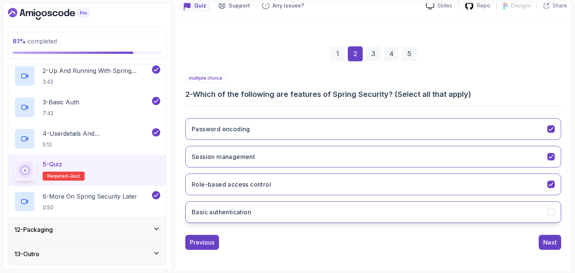
click at [261, 213] on button "Basic authentication" at bounding box center [373, 212] width 376 height 22
click html
click at [554, 232] on div "multiple choice 2 - Which of the following are features of Spring Security? (Se…" at bounding box center [373, 161] width 376 height 177
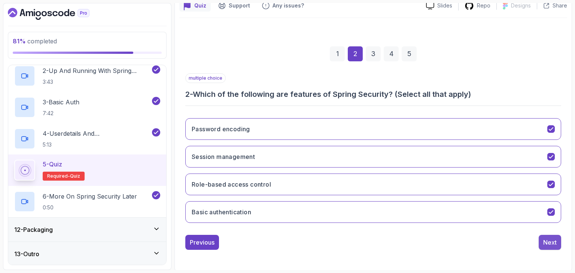
click at [552, 238] on div "Next" at bounding box center [549, 242] width 13 height 9
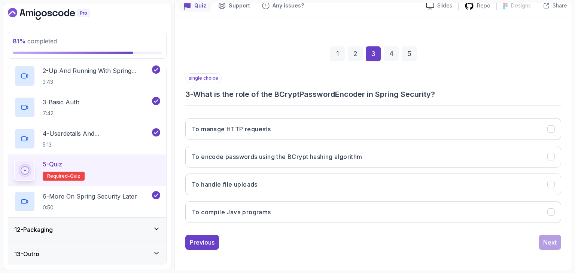
click at [354, 96] on h3 "3 - What is the role of the BCryptPasswordEncoder in Spring Security?" at bounding box center [373, 94] width 376 height 10
click at [334, 95] on h3 "3 - What is the role of the BCryptPasswordEncoder in Spring Security?" at bounding box center [373, 94] width 376 height 10
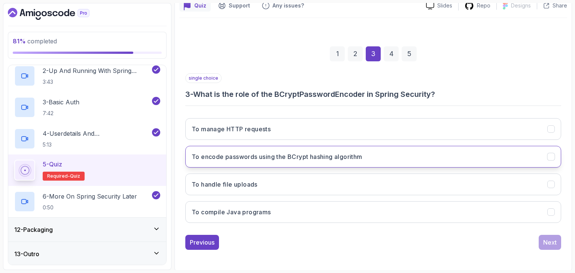
click at [267, 158] on h3 "To encode passwords using the BCrypt hashing algorithm" at bounding box center [277, 156] width 171 height 9
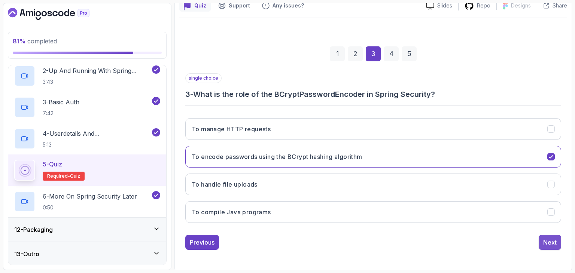
click at [554, 239] on div "Next" at bounding box center [549, 242] width 13 height 9
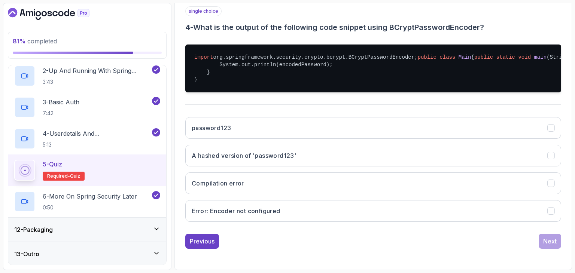
scroll to position [168, 0]
click at [327, 167] on button "A hashed version of 'password123'" at bounding box center [373, 156] width 376 height 22
click html
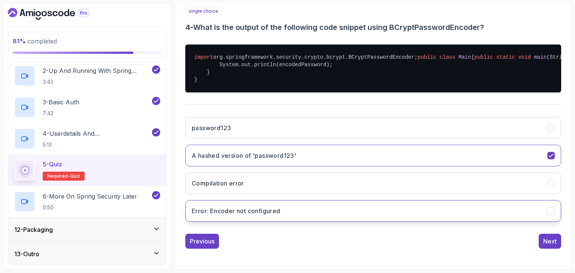
scroll to position [183, 0]
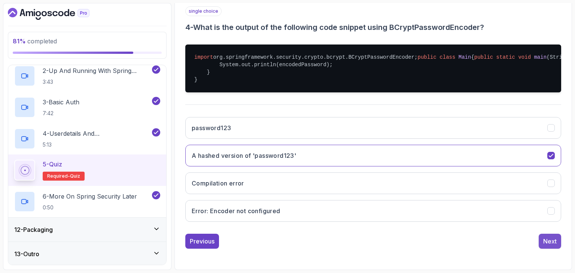
click at [545, 234] on button "Next" at bounding box center [550, 241] width 22 height 15
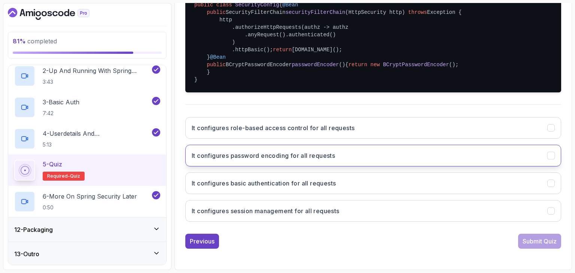
scroll to position [206, 0]
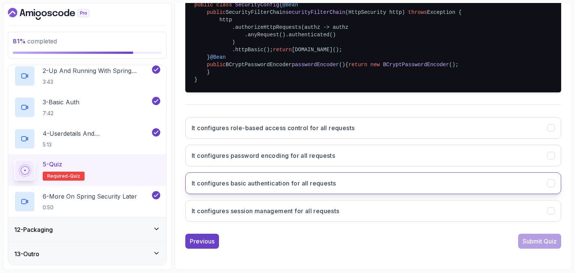
click at [298, 194] on button "It configures basic authentication for all requests" at bounding box center [373, 184] width 376 height 22
click at [518, 239] on button "Submit Quiz" at bounding box center [539, 241] width 43 height 15
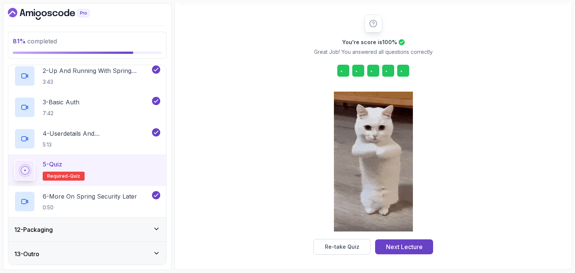
scroll to position [85, 0]
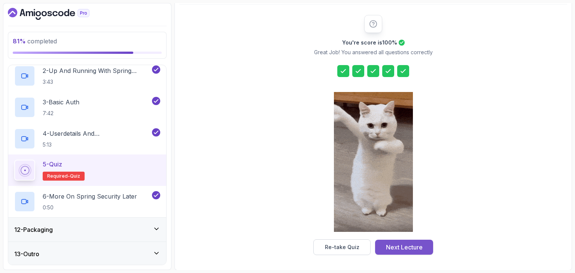
click at [406, 249] on div "Next Lecture" at bounding box center [404, 247] width 37 height 9
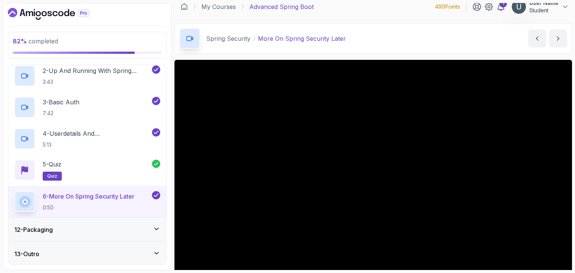
scroll to position [54, 0]
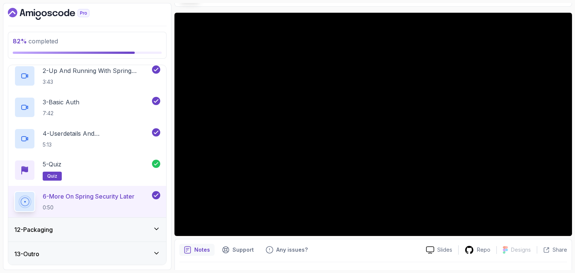
click at [117, 232] on div "12 - Packaging" at bounding box center [87, 229] width 146 height 9
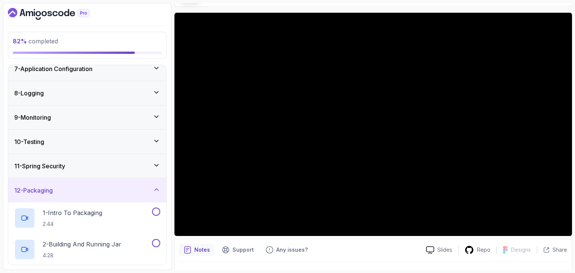
scroll to position [155, 0]
click at [109, 216] on div "1 - Intro To Packaging 2:44" at bounding box center [82, 217] width 136 height 21
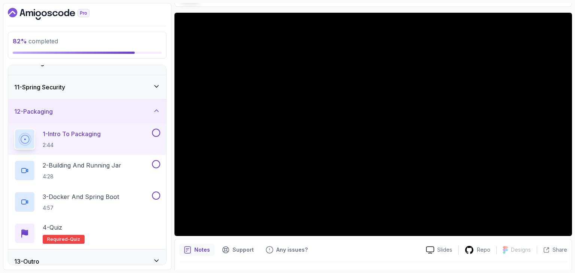
scroll to position [241, 0]
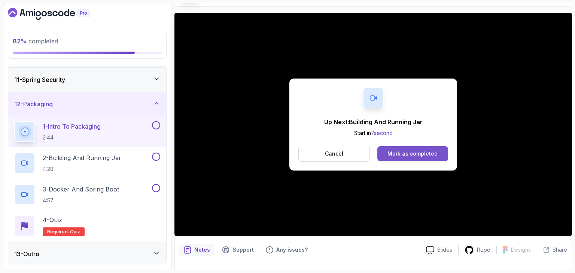
click at [396, 150] on div "Mark as completed" at bounding box center [413, 153] width 50 height 7
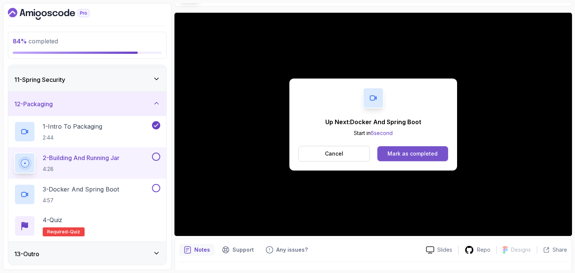
click at [445, 155] on button "Mark as completed" at bounding box center [413, 153] width 71 height 15
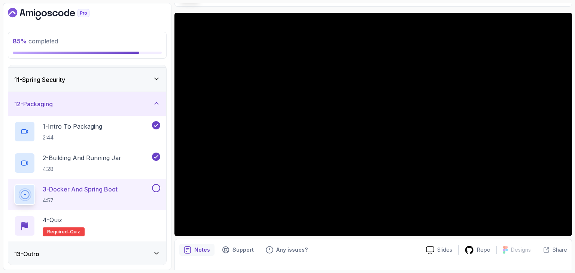
click at [196, 242] on div "Notes Support Any issues? Slides Repo Designs Design not available Share" at bounding box center [374, 263] width 398 height 49
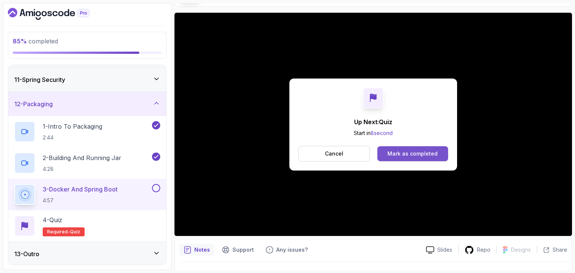
click at [412, 157] on div "Mark as completed" at bounding box center [413, 153] width 50 height 7
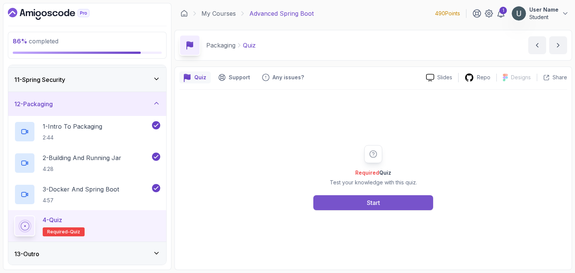
click at [363, 196] on button "Start" at bounding box center [373, 203] width 120 height 15
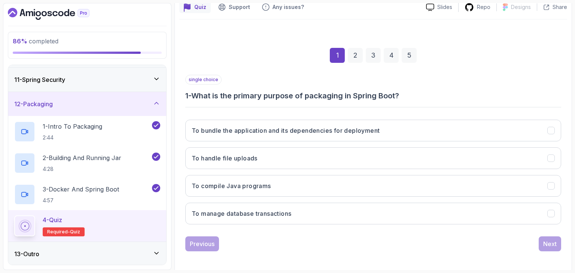
scroll to position [72, 0]
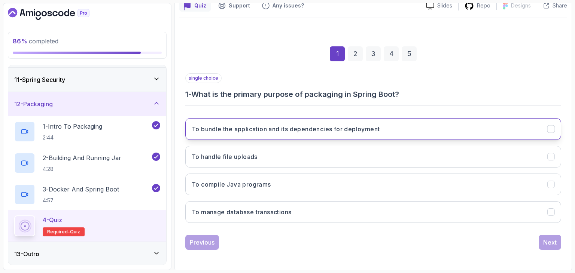
click at [273, 136] on button "To bundle the application and its dependencies for deployment" at bounding box center [373, 129] width 376 height 22
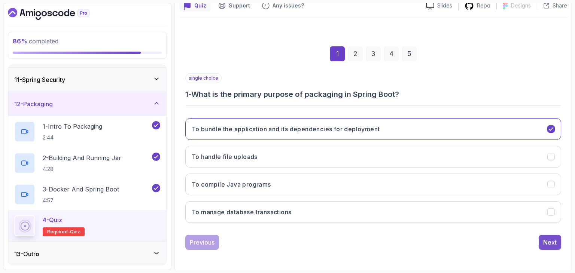
click at [555, 239] on div "Next" at bounding box center [549, 242] width 13 height 9
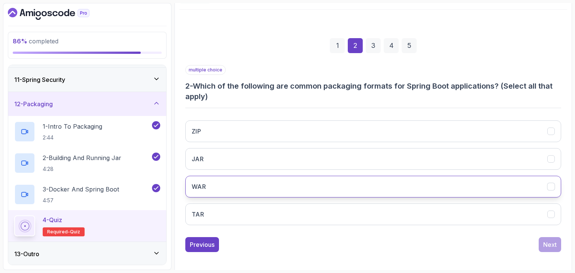
scroll to position [82, 0]
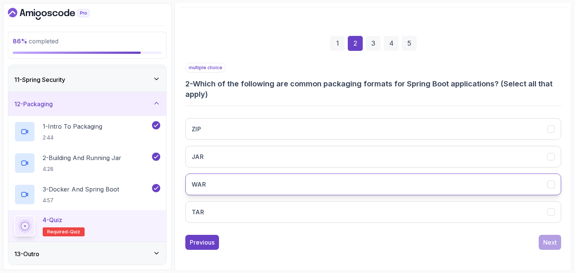
click at [296, 174] on button "WAR" at bounding box center [373, 185] width 376 height 22
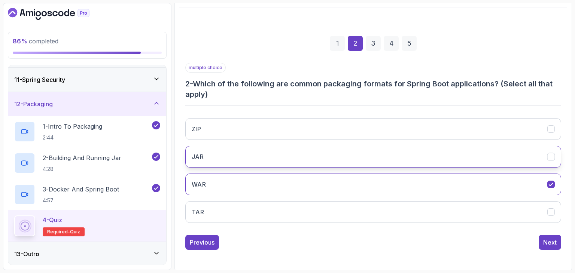
click at [291, 151] on button "JAR" at bounding box center [373, 157] width 376 height 22
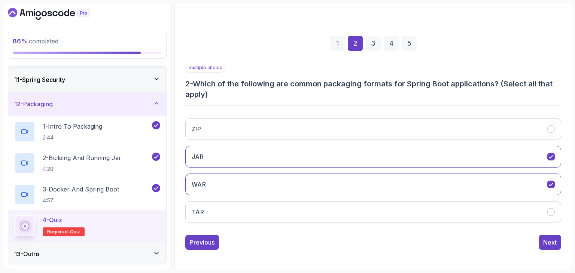
click html
click at [548, 239] on div "Next" at bounding box center [549, 242] width 13 height 9
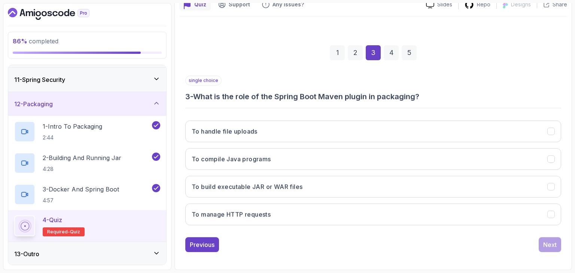
scroll to position [72, 0]
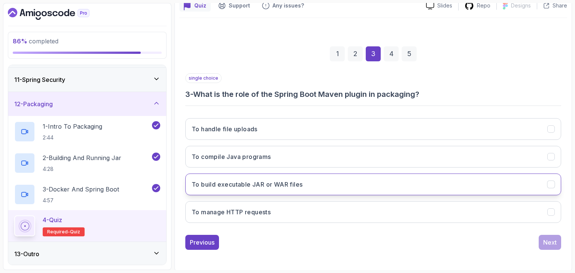
click at [321, 177] on button "To build executable JAR or WAR files" at bounding box center [373, 185] width 376 height 22
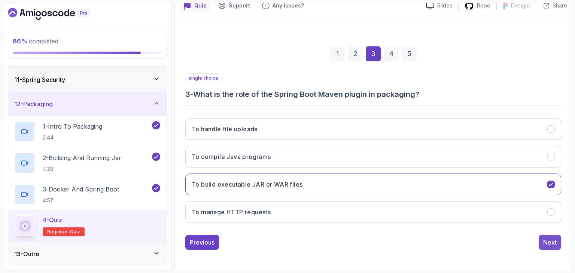
click at [549, 241] on div "Next" at bounding box center [549, 242] width 13 height 9
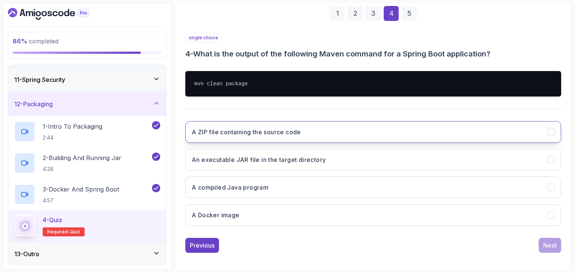
scroll to position [115, 0]
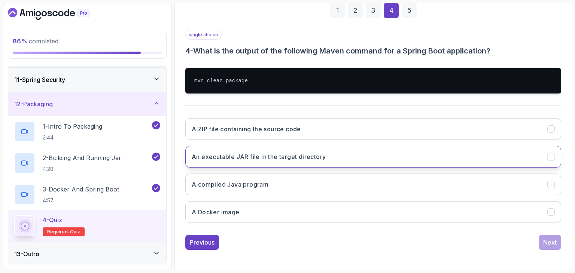
click at [379, 158] on button "An executable JAR file in the target directory" at bounding box center [373, 157] width 376 height 22
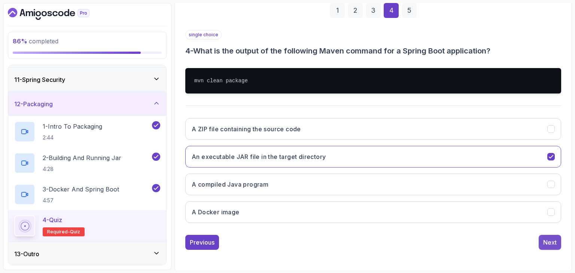
click at [552, 239] on div "Next" at bounding box center [549, 242] width 13 height 9
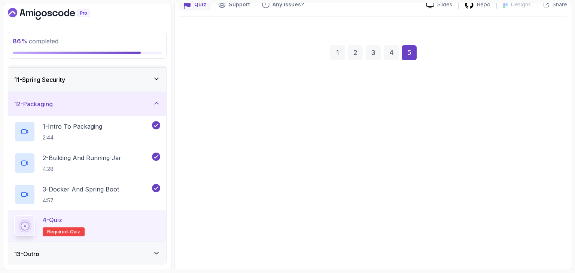
scroll to position [72, 0]
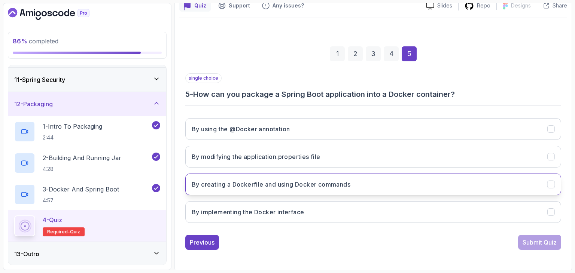
click at [345, 178] on button "By creating a Dockerfile and using Docker commands" at bounding box center [373, 185] width 376 height 22
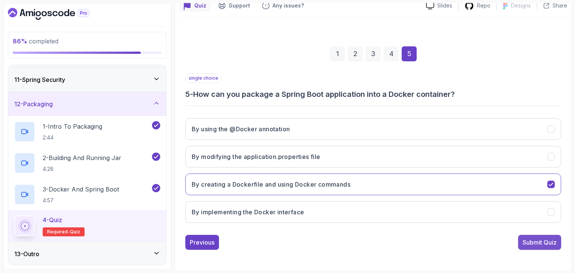
click at [528, 239] on div "Submit Quiz" at bounding box center [540, 242] width 34 height 9
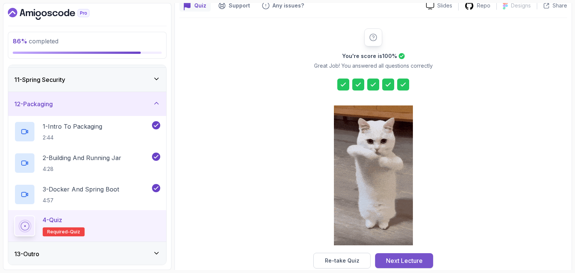
click at [393, 258] on div "Next Lecture" at bounding box center [404, 261] width 37 height 9
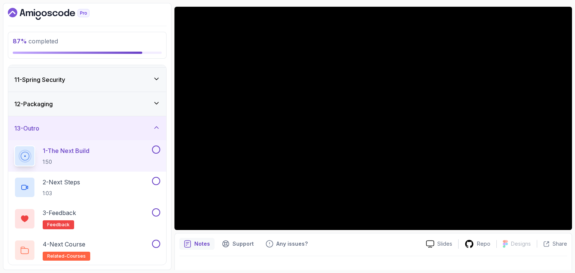
scroll to position [68, 0]
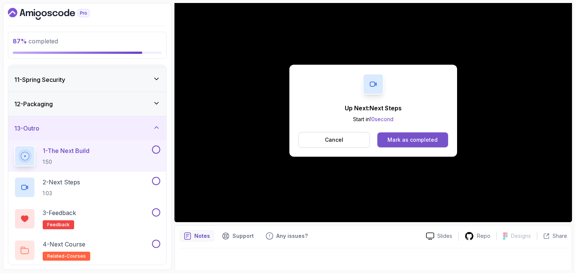
click at [393, 145] on button "Mark as completed" at bounding box center [413, 140] width 71 height 15
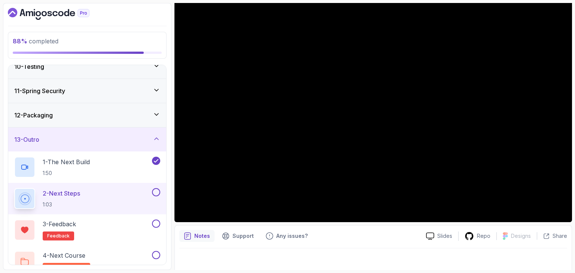
scroll to position [230, 0]
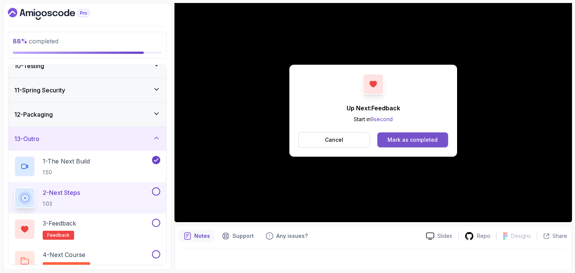
click at [425, 144] on button "Mark as completed" at bounding box center [413, 140] width 71 height 15
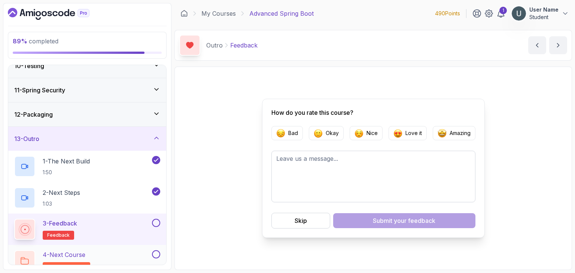
click at [93, 251] on div "4 - Next Course related-courses" at bounding box center [82, 261] width 136 height 21
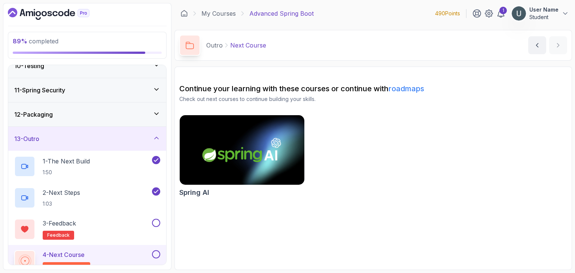
scroll to position [241, 0]
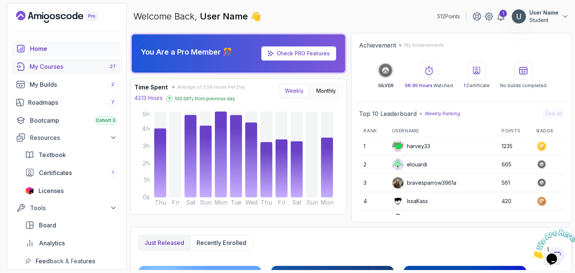
click at [60, 72] on link "My Courses 27" at bounding box center [67, 66] width 110 height 15
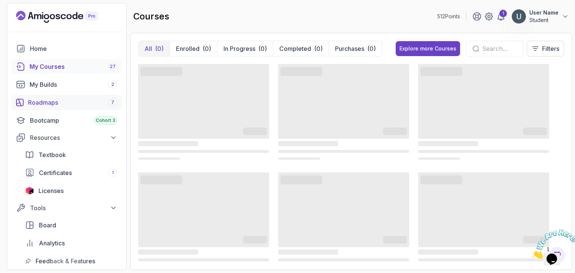
click at [46, 104] on div "Roadmaps 7" at bounding box center [72, 102] width 89 height 9
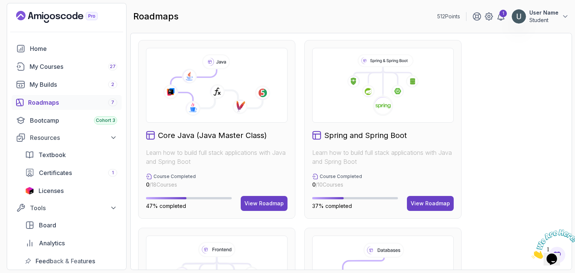
scroll to position [197, 0]
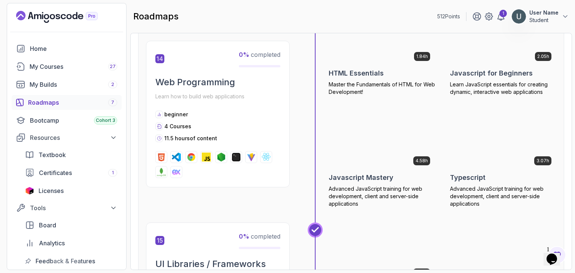
scroll to position [2590, 0]
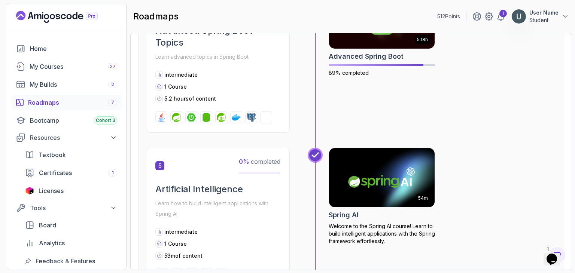
scroll to position [707, 0]
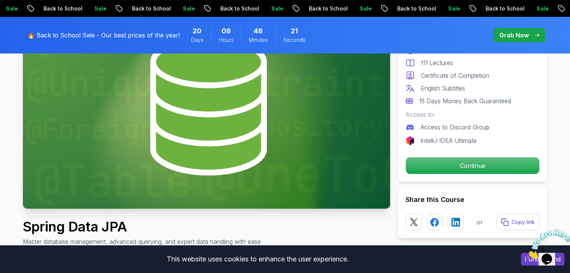
scroll to position [97, 0]
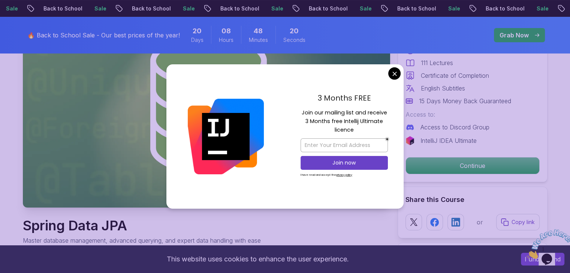
click at [535, 34] on icon "pre-order" at bounding box center [536, 35] width 4 height 4
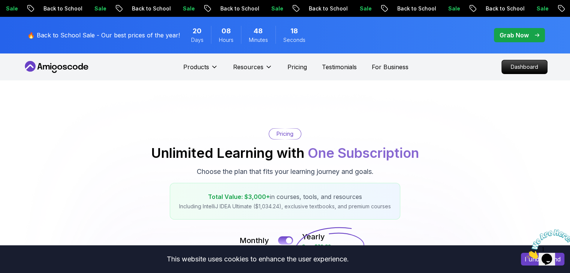
click at [526, 36] on p "Grab Now" at bounding box center [513, 35] width 29 height 9
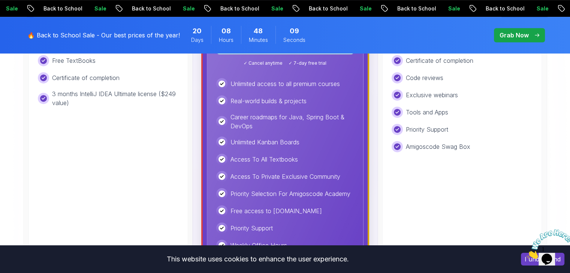
scroll to position [363, 0]
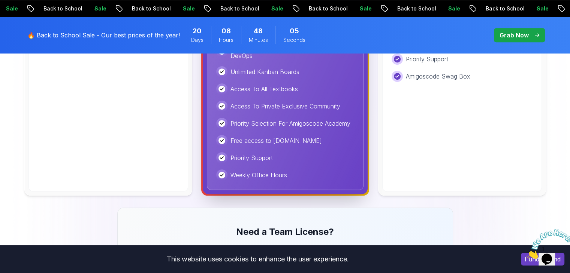
scroll to position [433, 0]
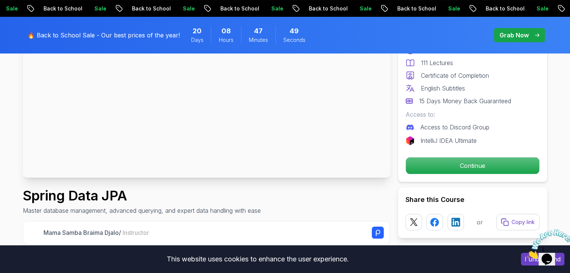
scroll to position [137, 0]
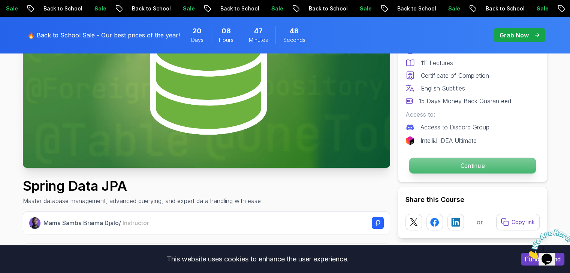
click at [439, 172] on p "Continue" at bounding box center [472, 166] width 127 height 16
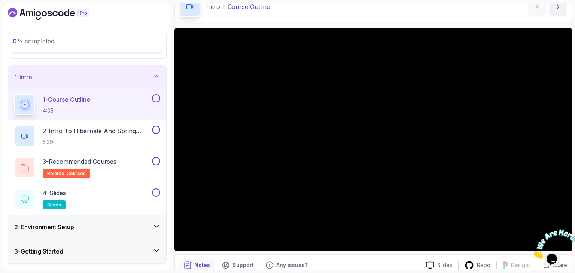
click at [532, 254] on icon "Close" at bounding box center [532, 257] width 0 height 6
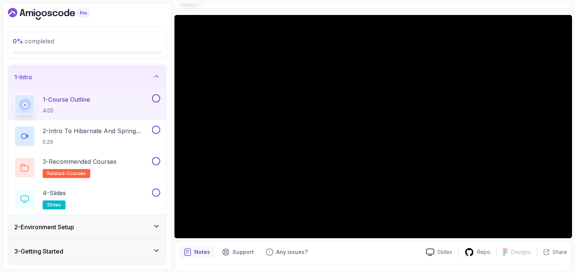
scroll to position [51, 0]
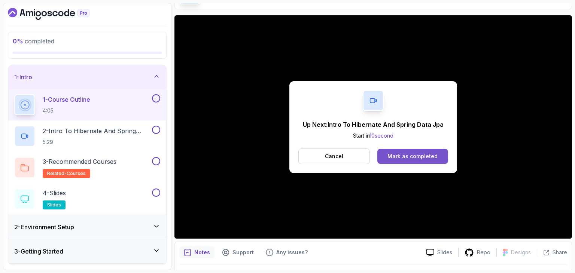
click at [416, 155] on div "Mark as completed" at bounding box center [413, 156] width 50 height 7
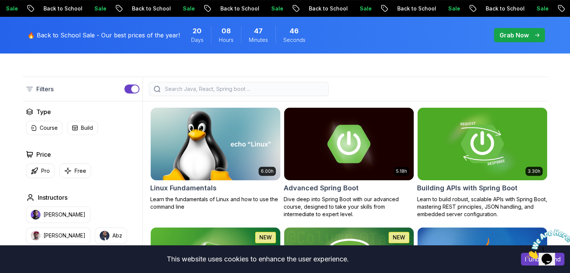
scroll to position [173, 0]
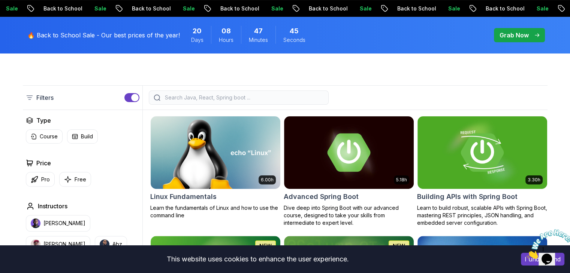
click at [241, 94] on input "search" at bounding box center [243, 97] width 160 height 7
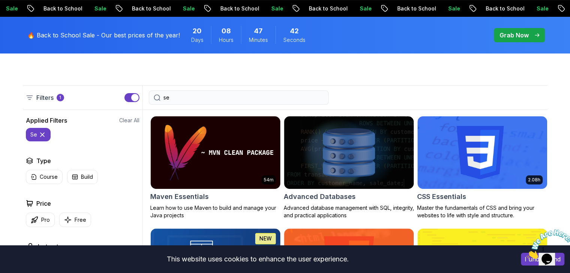
type input "sec"
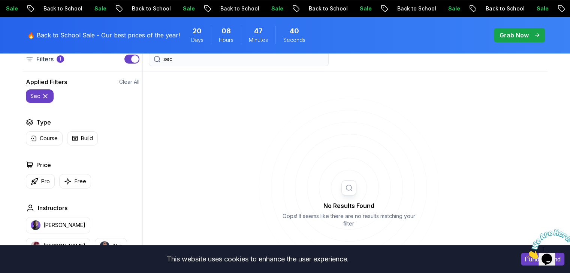
scroll to position [218, 0]
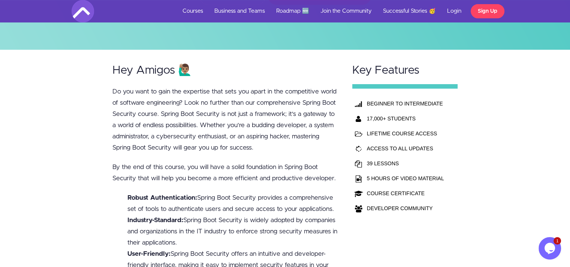
scroll to position [160, 0]
